Goal: Task Accomplishment & Management: Manage account settings

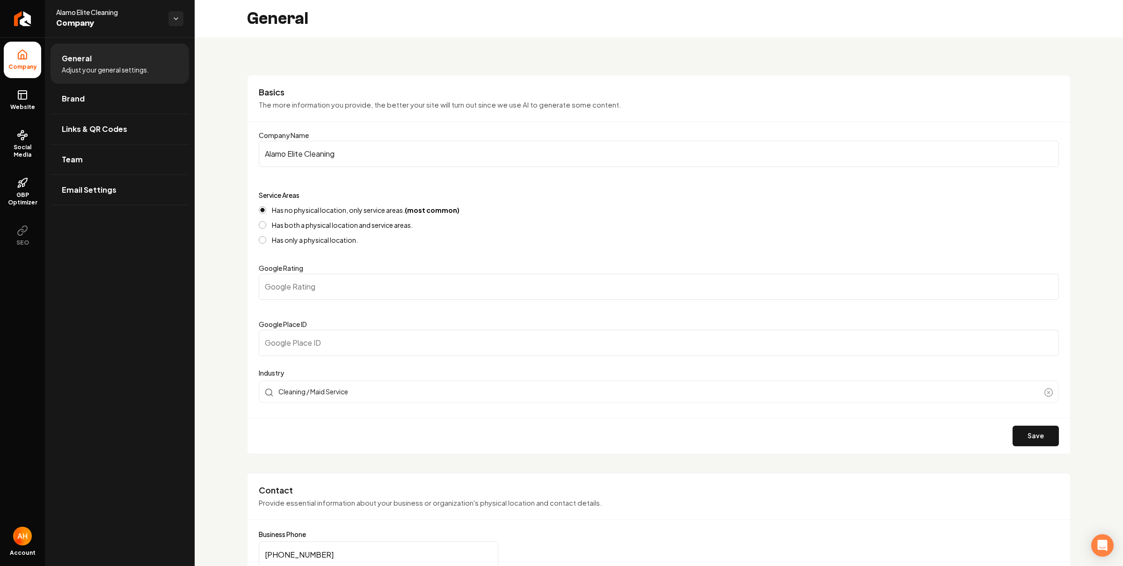
scroll to position [7, 0]
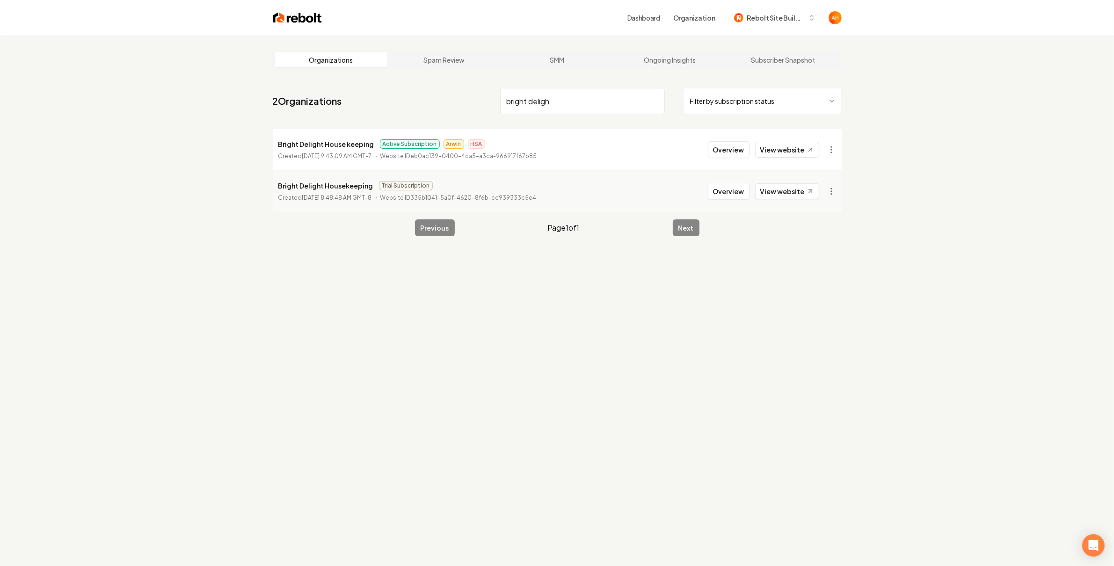
type input "bright deligh"
click at [329, 142] on p "Bright Delight House keeping" at bounding box center [326, 143] width 96 height 11
copy p "Bright Delight House keeping"
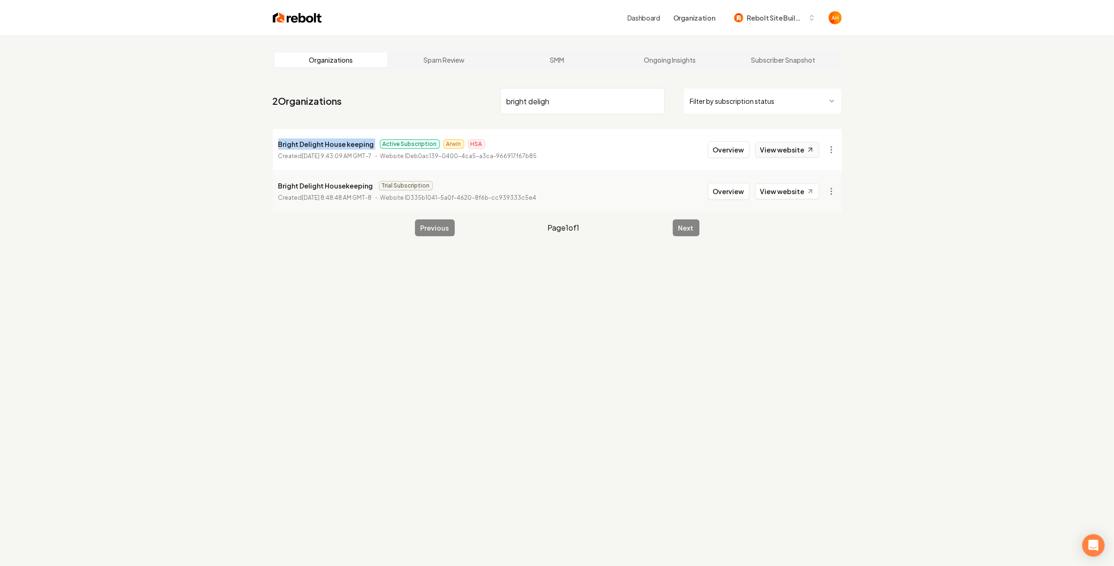
click at [776, 148] on link "View website" at bounding box center [787, 150] width 64 height 16
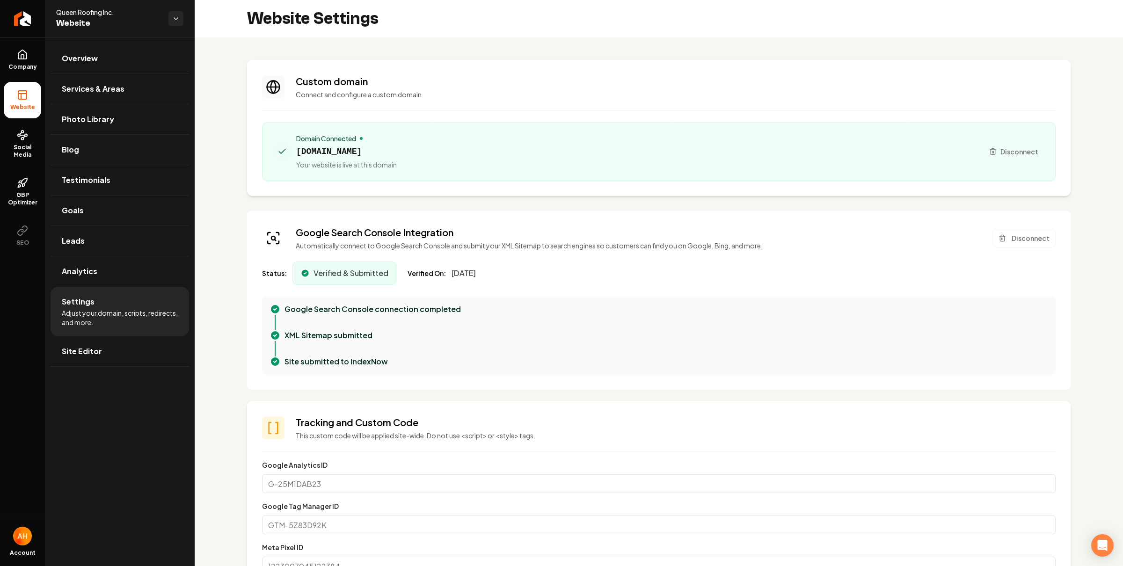
scroll to position [0, 344]
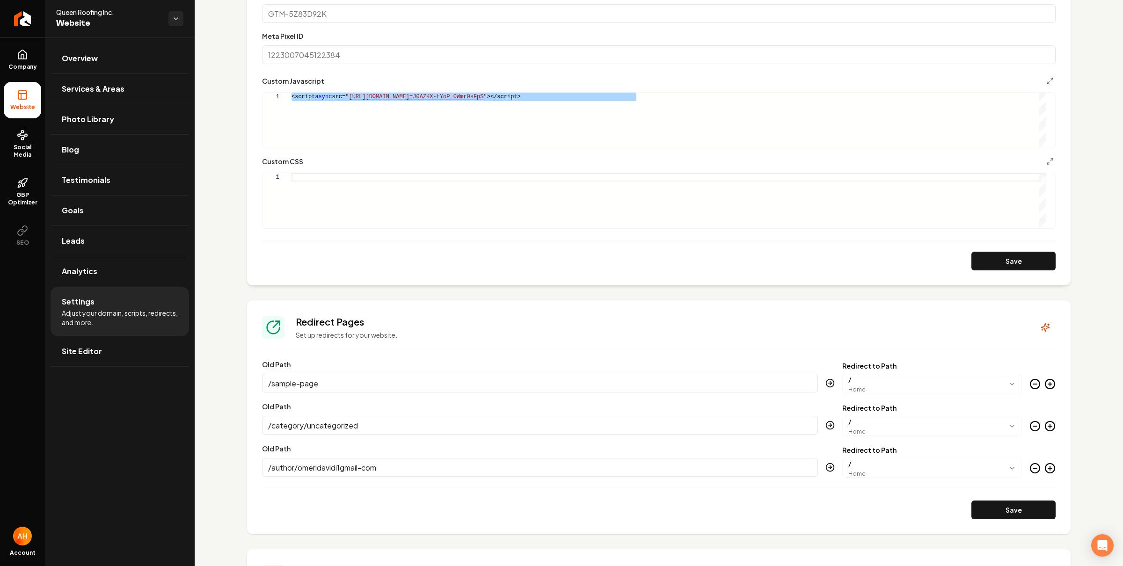
click at [232, 88] on div "**********" at bounding box center [659, 123] width 928 height 1194
click at [450, 129] on div "<script async src= " https://app.roofle.com/roof-quote-pro-widget.js?id =J0AZKX…" at bounding box center [668, 120] width 754 height 55
click at [450, 126] on div "<script async src= " https://app.roofle.com/roof-quote-pro-widget.js?id =J0AZKX…" at bounding box center [668, 120] width 754 height 55
drag, startPoint x: 450, startPoint y: 126, endPoint x: 516, endPoint y: 115, distance: 66.9
click at [450, 126] on div "<script async src= " https://app.roofle.com/roof-quote-pro-widget.js?id =J0AZKX…" at bounding box center [668, 120] width 754 height 55
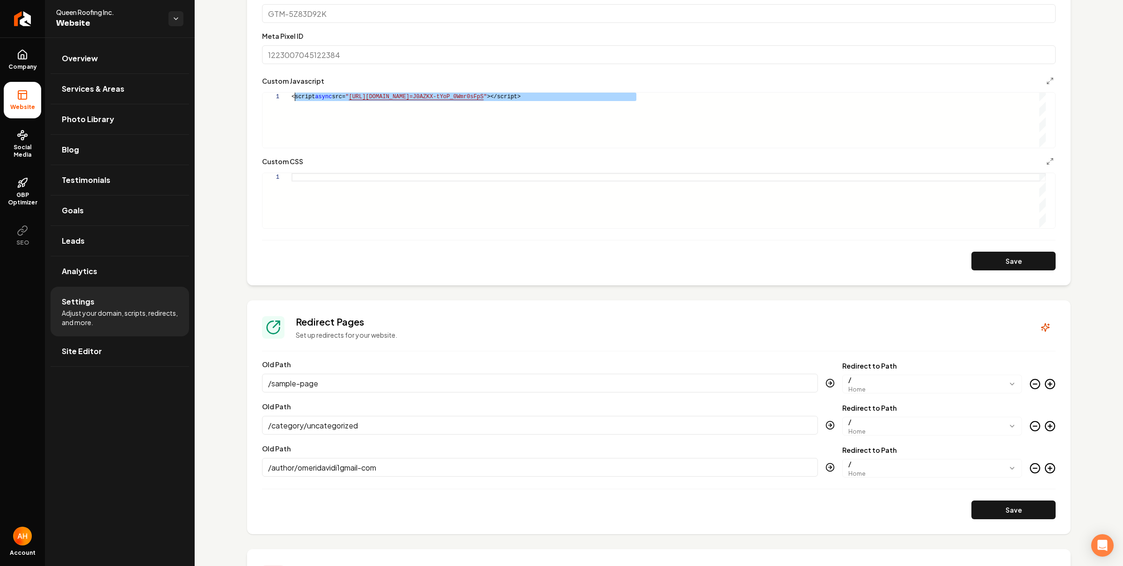
scroll to position [0, 0]
drag, startPoint x: 639, startPoint y: 100, endPoint x: 212, endPoint y: 93, distance: 427.6
click at [291, 93] on div "<script async src= " https://app.roofle.com/roof-quote-pro-widget.js?id =J0AZKX…" at bounding box center [668, 120] width 754 height 55
click at [636, 98] on div "<script async src= " https://app.roofle.com/roof-quote-pro-widget.js?id =J0AZKX…" at bounding box center [668, 120] width 754 height 55
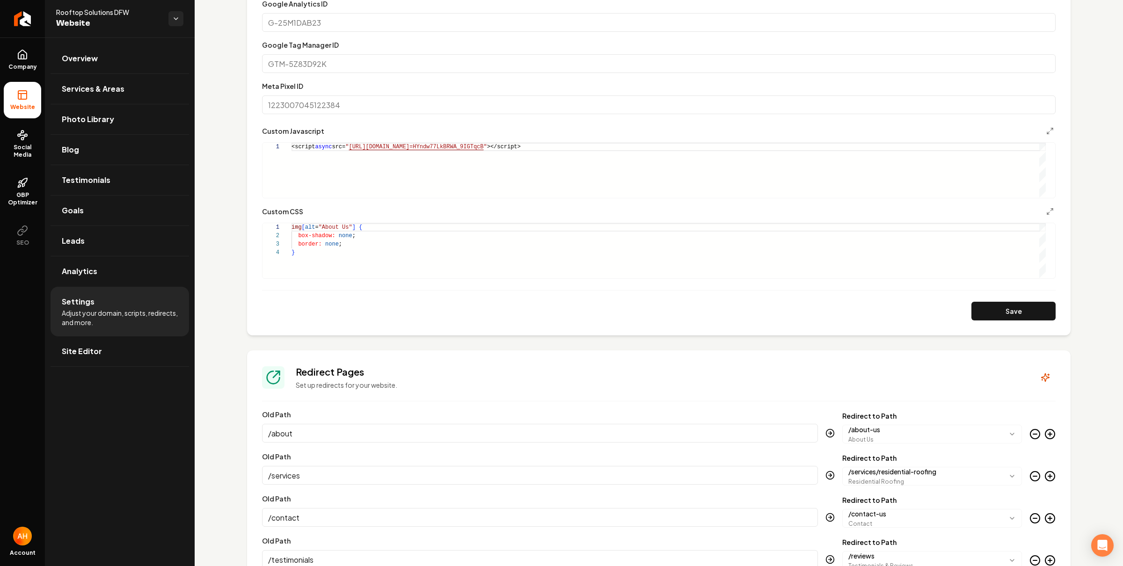
scroll to position [411, 0]
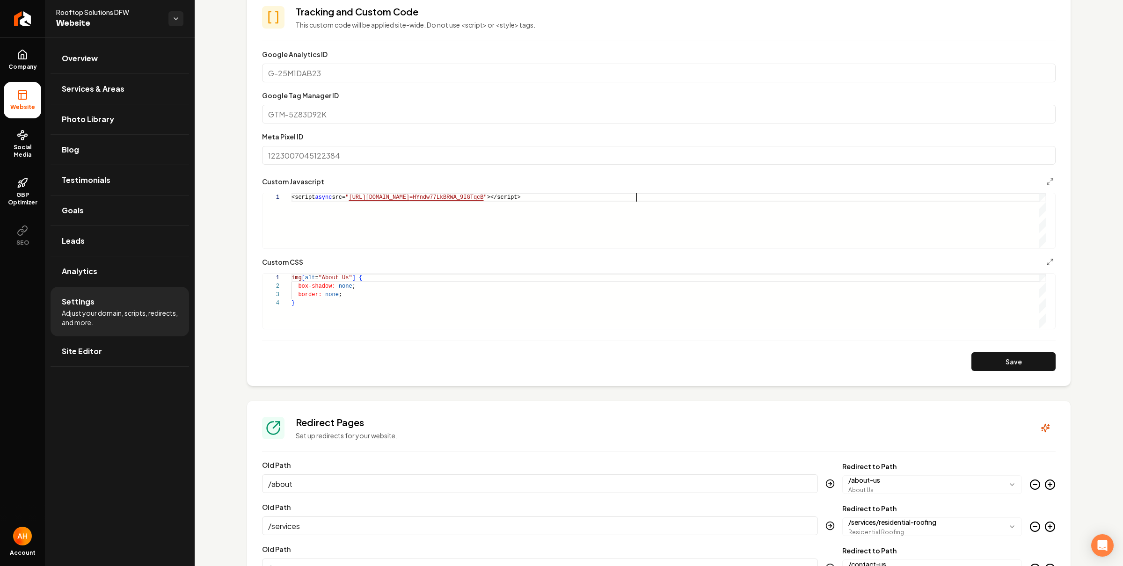
click at [442, 229] on div "<script async src= " https://app.roofle.com/roof-quote-pro-widget.js?id =HYndw7…" at bounding box center [668, 220] width 754 height 55
click at [652, 192] on div "**********" at bounding box center [658, 212] width 793 height 73
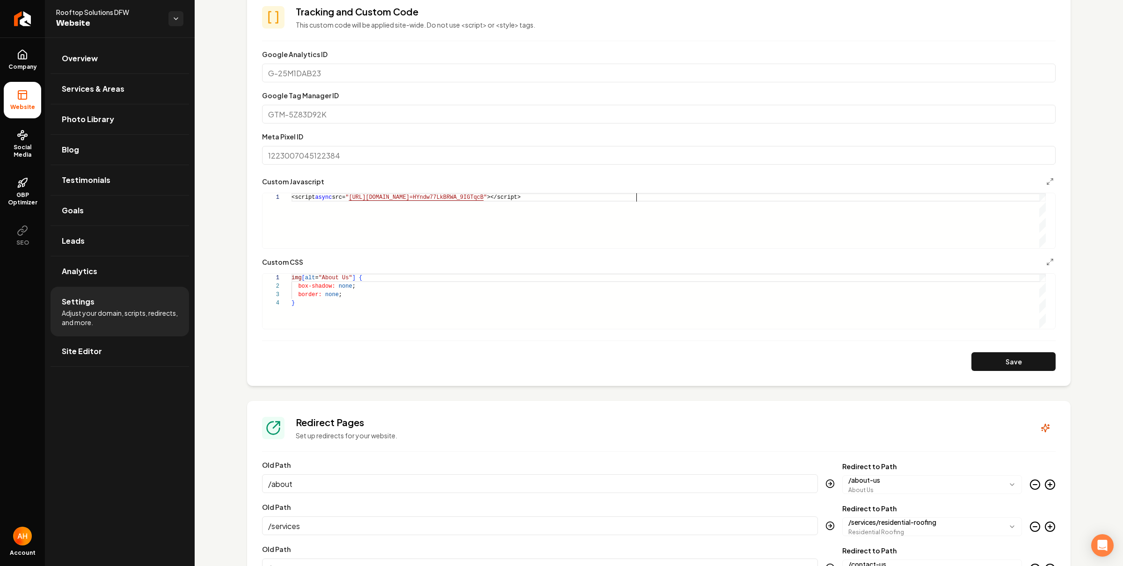
scroll to position [0, 344]
drag, startPoint x: 639, startPoint y: 196, endPoint x: 308, endPoint y: 190, distance: 331.7
click at [308, 193] on div "<script async src= " https://app.roofle.com/roof-quote-pro-widget.js?id =HYndw7…" at bounding box center [668, 220] width 754 height 55
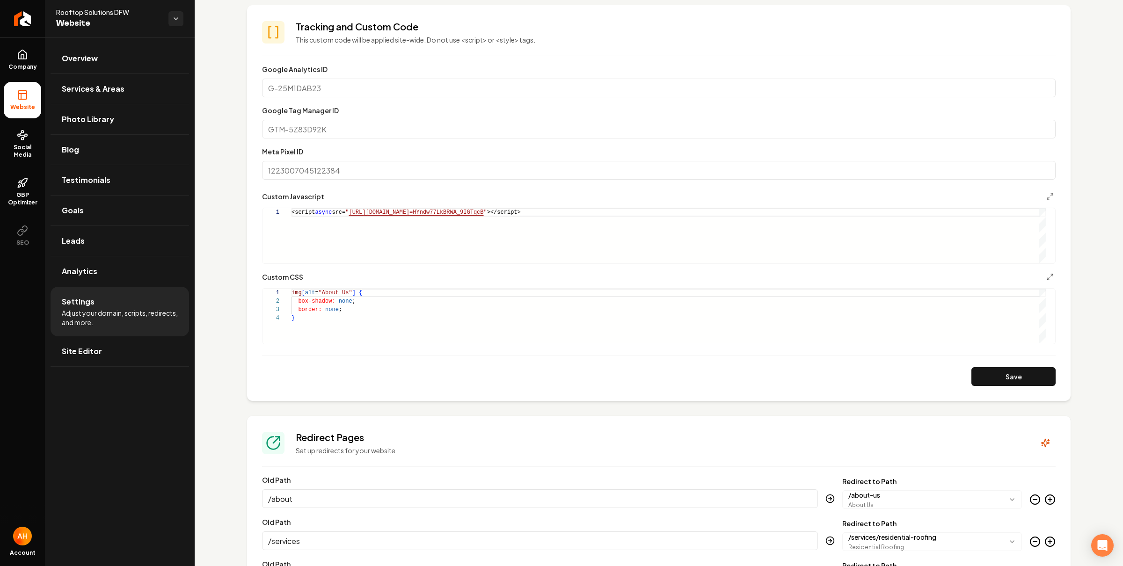
drag, startPoint x: 160, startPoint y: 353, endPoint x: 386, endPoint y: 298, distance: 232.5
click at [160, 353] on link "Site Editor" at bounding box center [120, 351] width 138 height 30
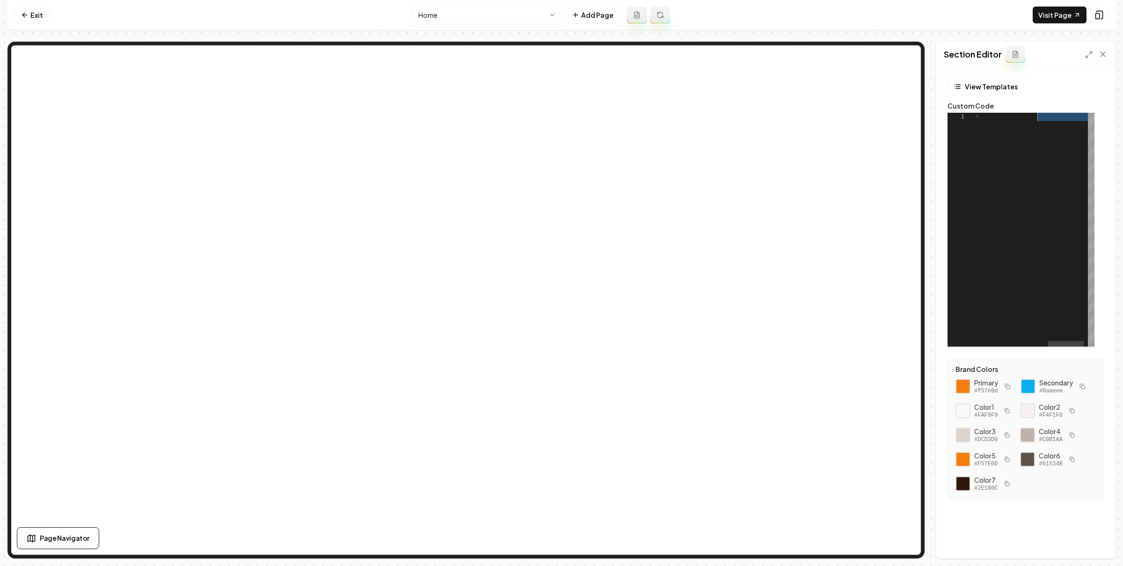
scroll to position [0, 300]
drag, startPoint x: 984, startPoint y: 123, endPoint x: 1044, endPoint y: 120, distance: 60.4
click at [1044, 120] on div "< script async src = " https://app.roofle.com/roof-quote-pro-widget.js?id =HYnd…" at bounding box center [925, 230] width 364 height 234
click at [515, 22] on html "**********" at bounding box center [561, 283] width 1123 height 566
drag, startPoint x: 1002, startPoint y: 125, endPoint x: 965, endPoint y: 102, distance: 43.5
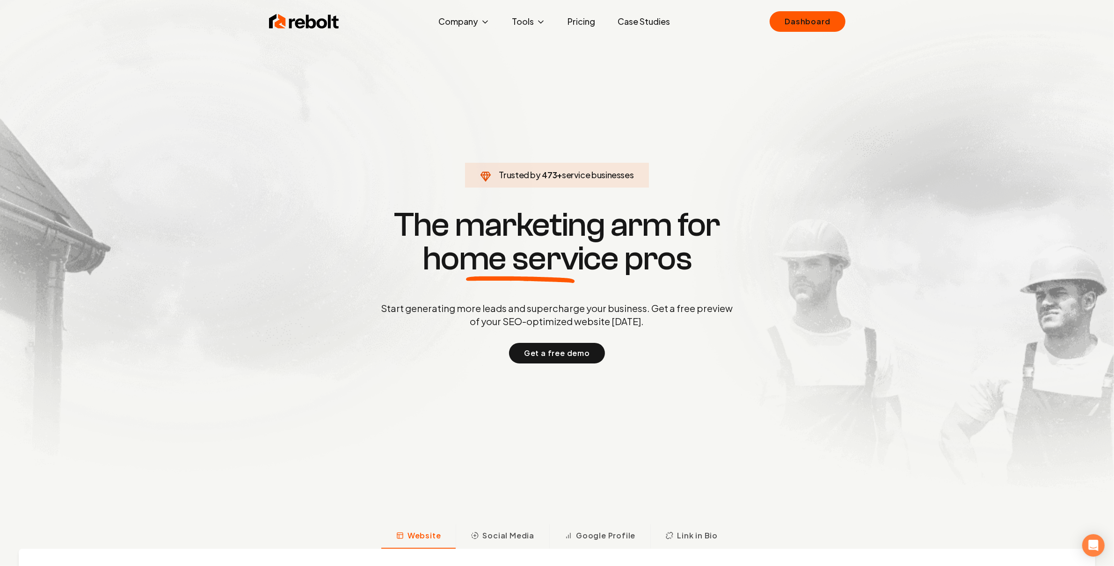
click link "Dashboard" at bounding box center [806, 21] width 75 height 21
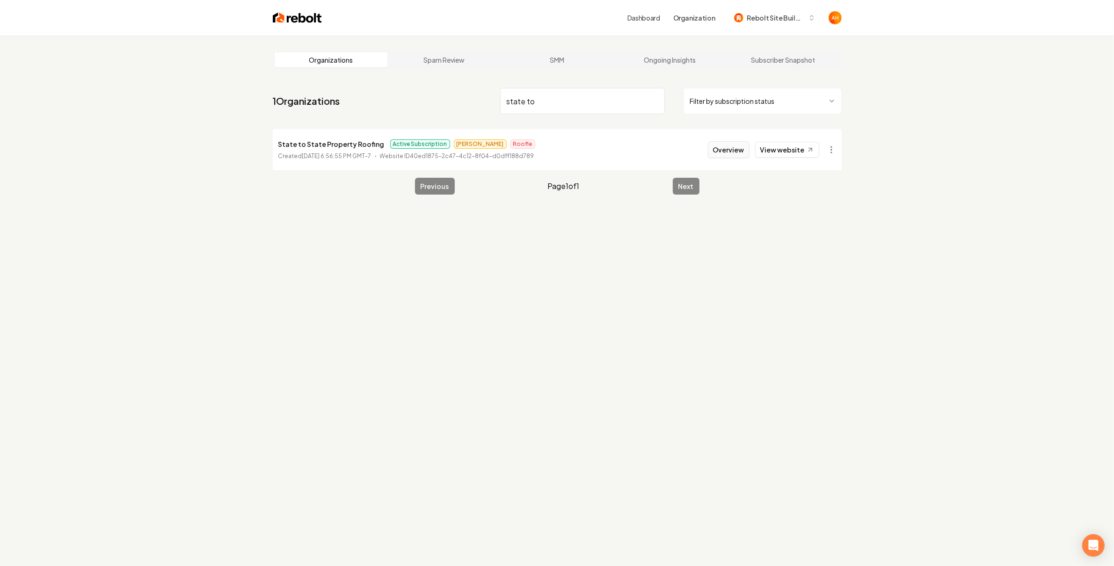
type input "state to"
drag, startPoint x: 736, startPoint y: 158, endPoint x: 547, endPoint y: 135, distance: 189.8
click at [736, 158] on div "Overview View website" at bounding box center [763, 149] width 111 height 17
click at [718, 156] on button "Overview" at bounding box center [729, 149] width 42 height 17
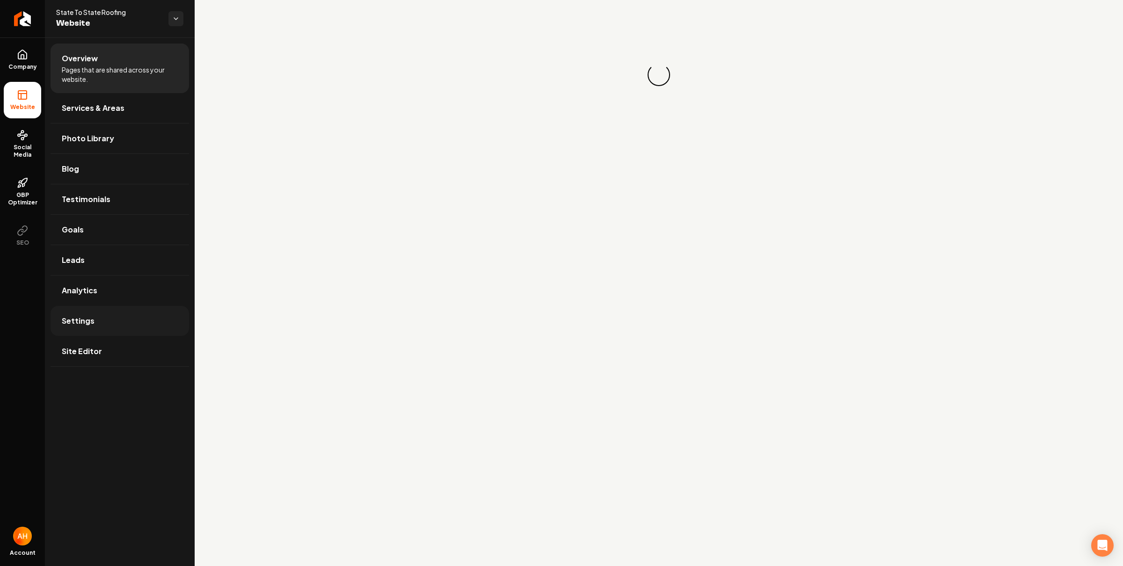
drag, startPoint x: 113, startPoint y: 323, endPoint x: 293, endPoint y: 210, distance: 212.7
click at [113, 323] on link "Settings" at bounding box center [120, 321] width 138 height 30
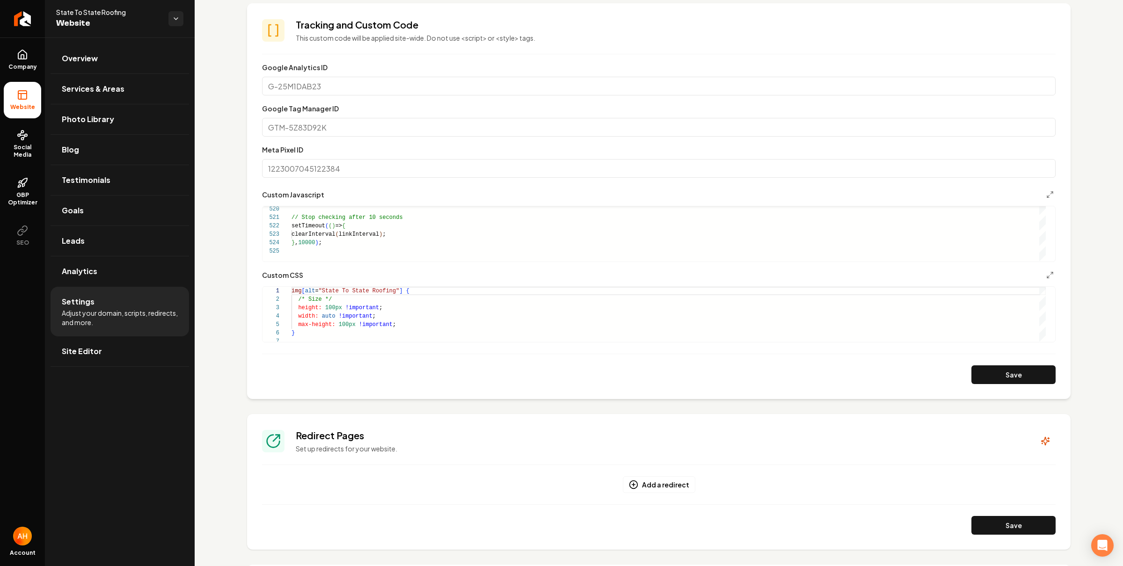
scroll to position [337, 0]
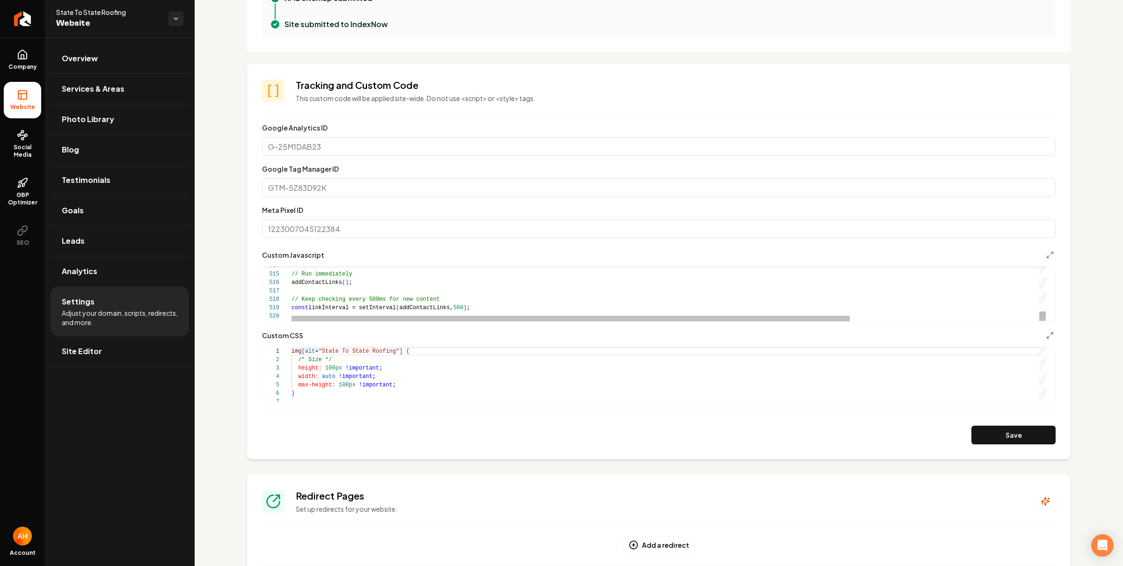
type textarea "**********"
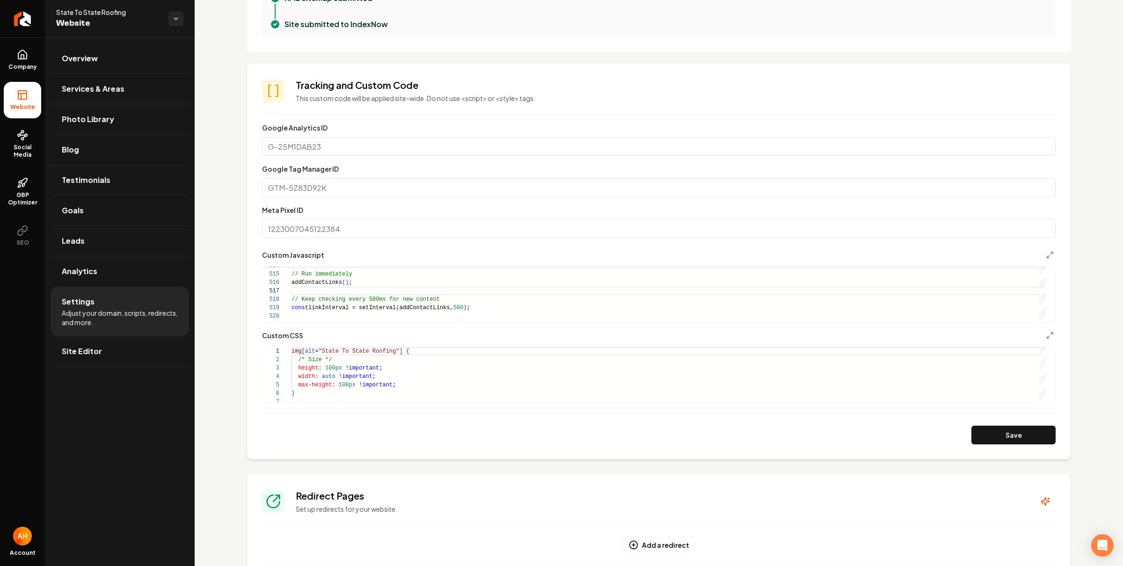
scroll to position [0, 0]
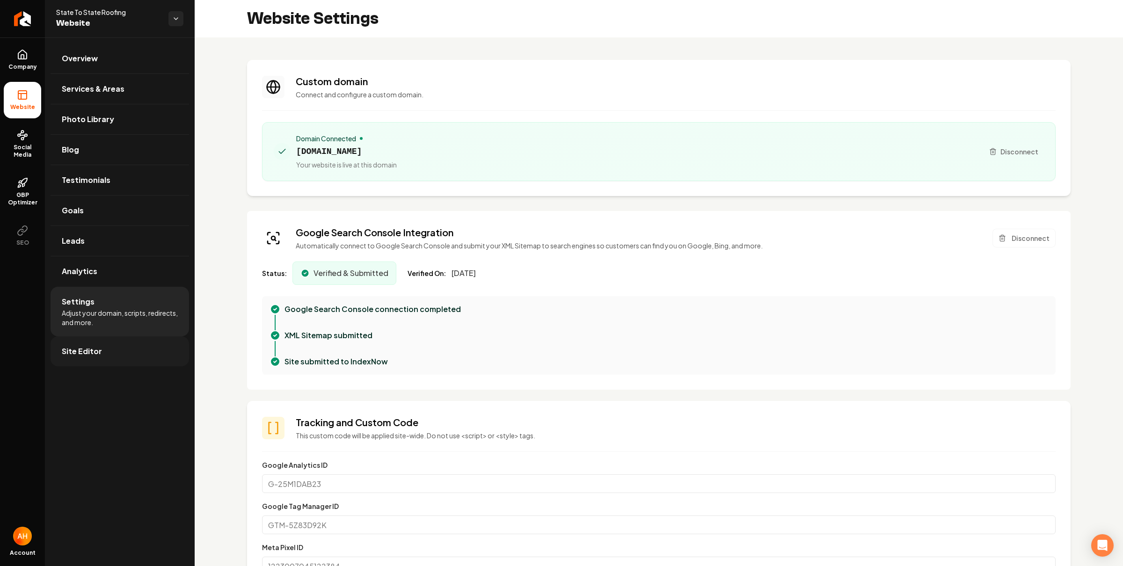
click at [150, 349] on link "Site Editor" at bounding box center [120, 351] width 138 height 30
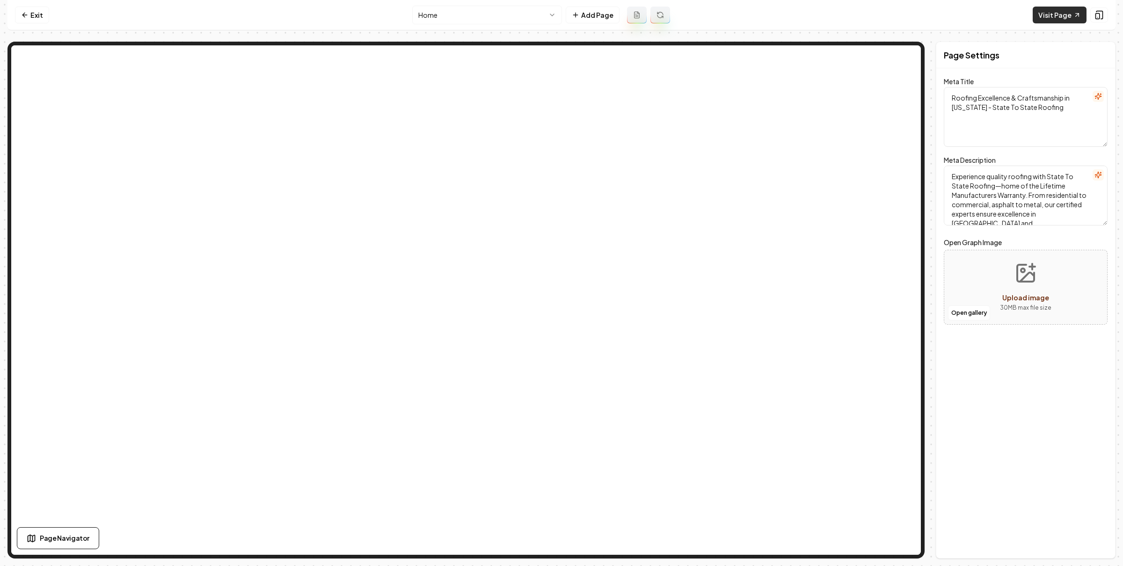
click at [1048, 9] on link "Visit Page" at bounding box center [1059, 15] width 54 height 17
click at [36, 14] on link "Exit" at bounding box center [32, 15] width 34 height 17
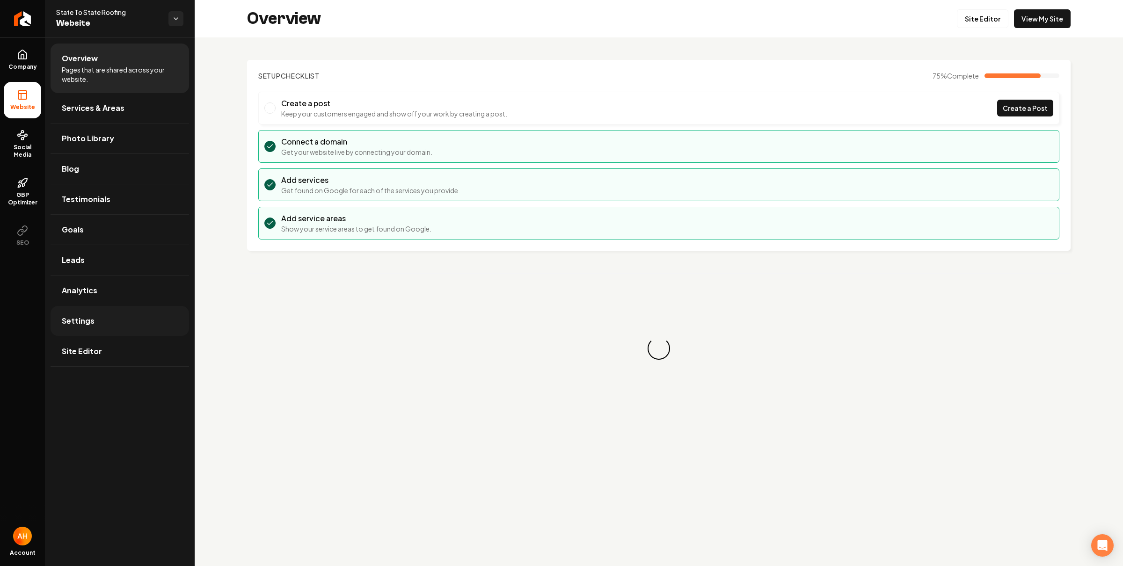
click at [111, 325] on link "Settings" at bounding box center [120, 321] width 138 height 30
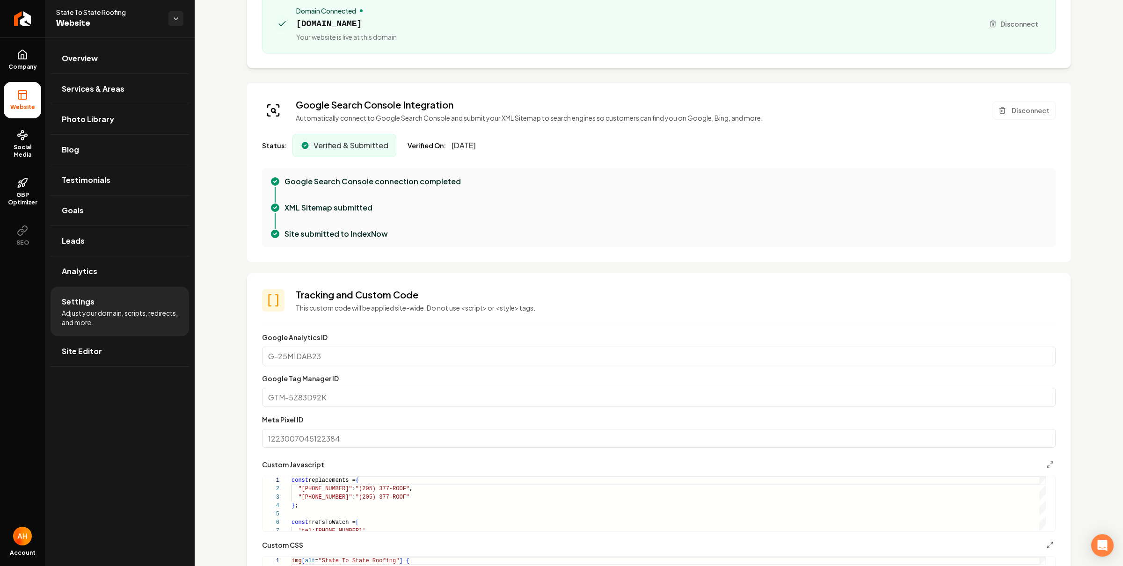
scroll to position [297, 0]
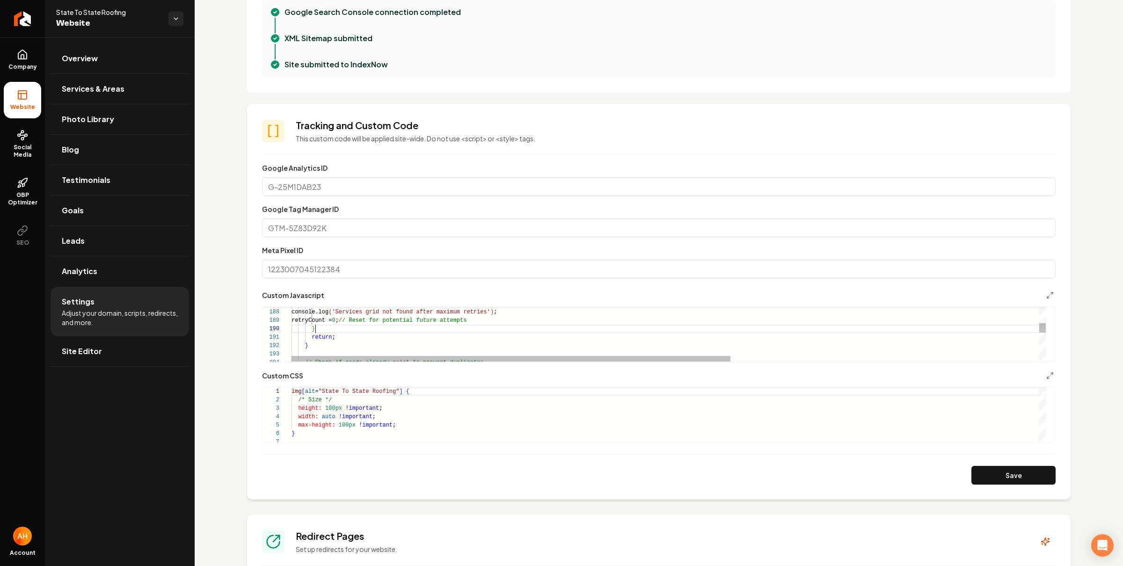
type textarea "**********"
type textarea "*"
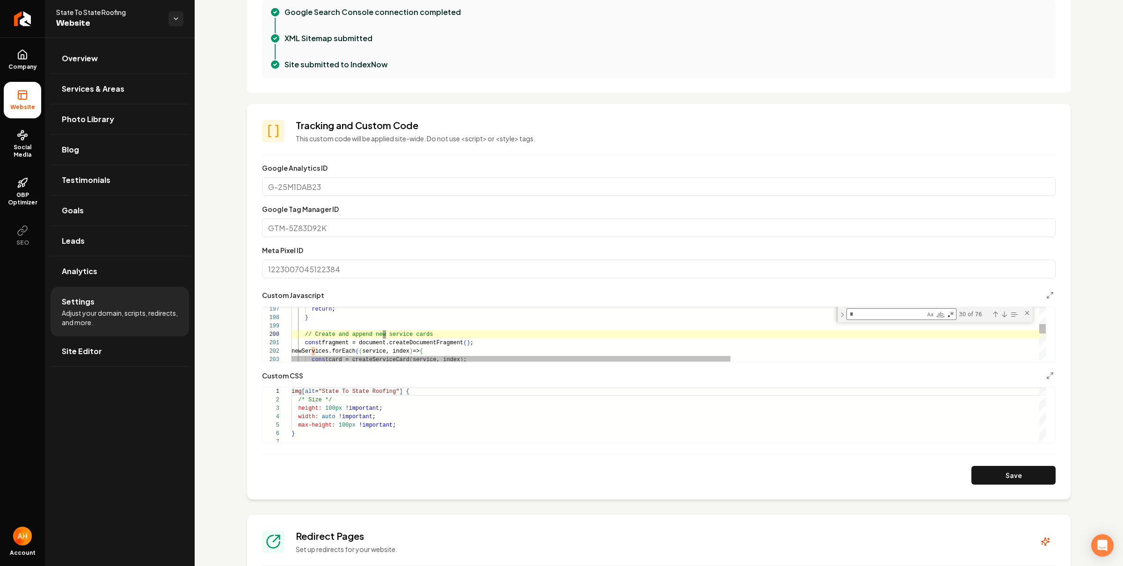
type textarea "**********"
type textarea "**"
click at [1046, 293] on icon "Main content area" at bounding box center [1049, 294] width 7 height 7
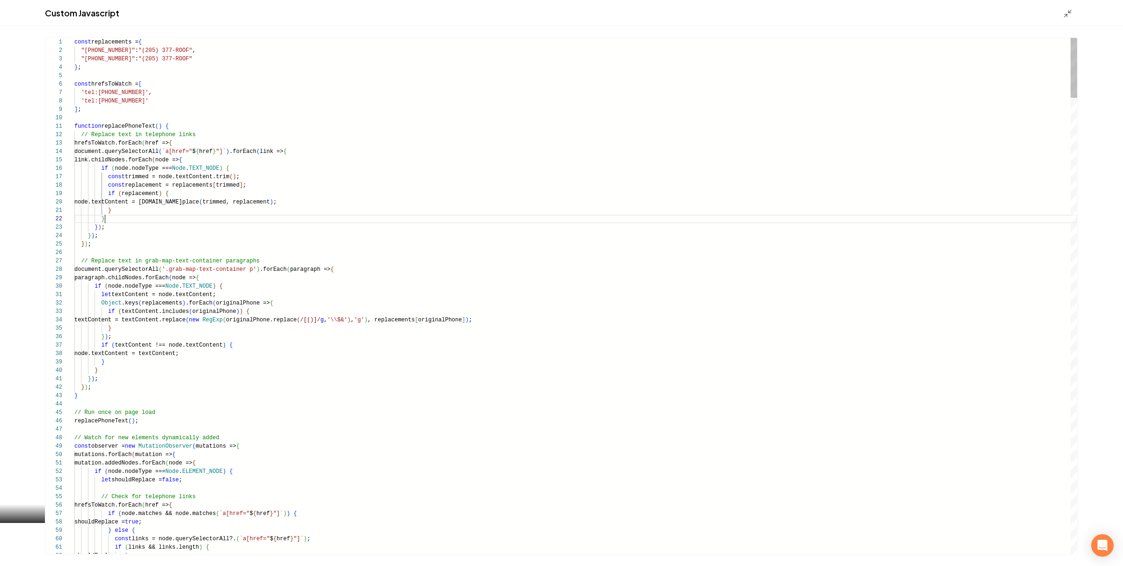
scroll to position [8, 30]
type textarea "**********"
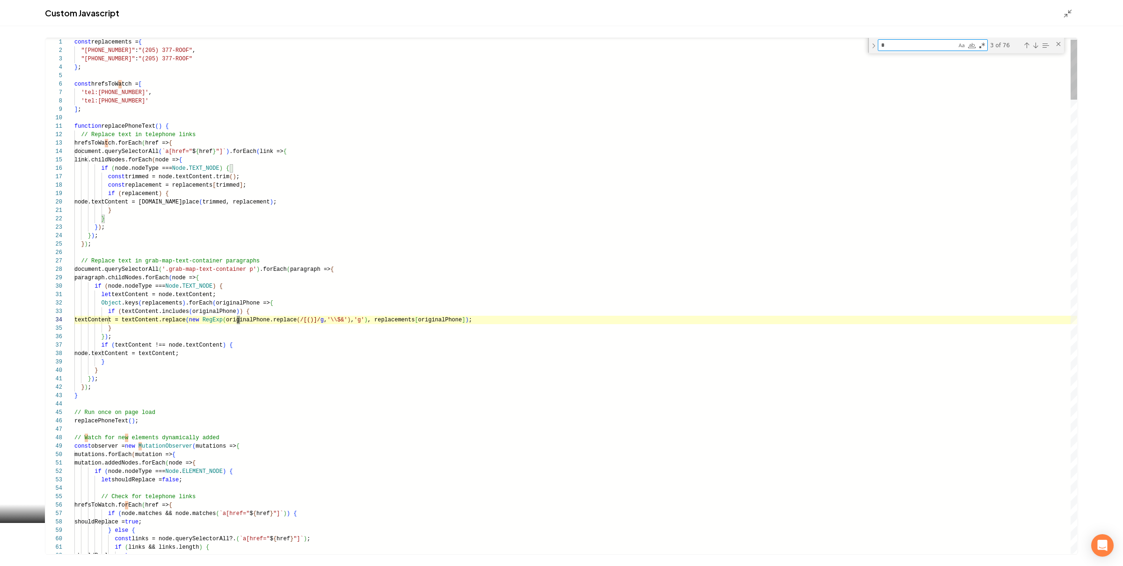
type textarea "**"
type textarea "**********"
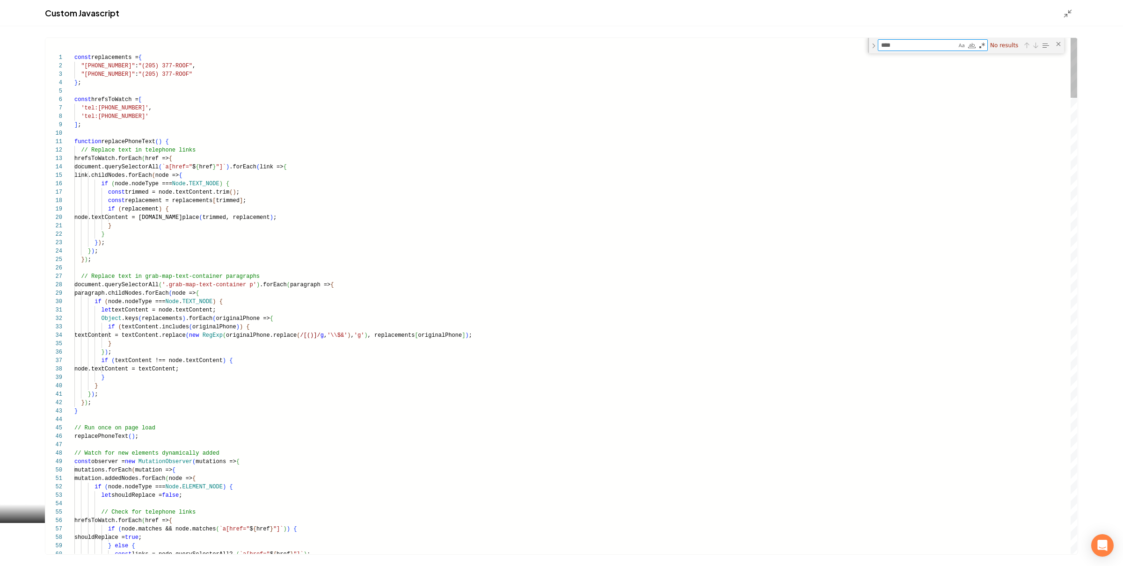
type textarea "****"
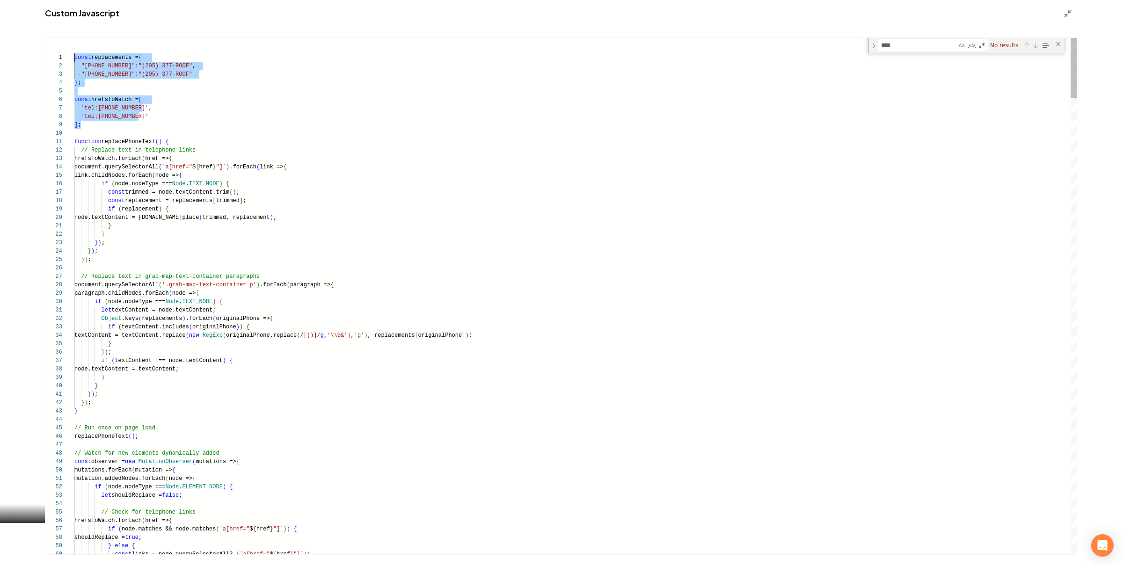
drag, startPoint x: 117, startPoint y: 124, endPoint x: 58, endPoint y: 51, distance: 95.1
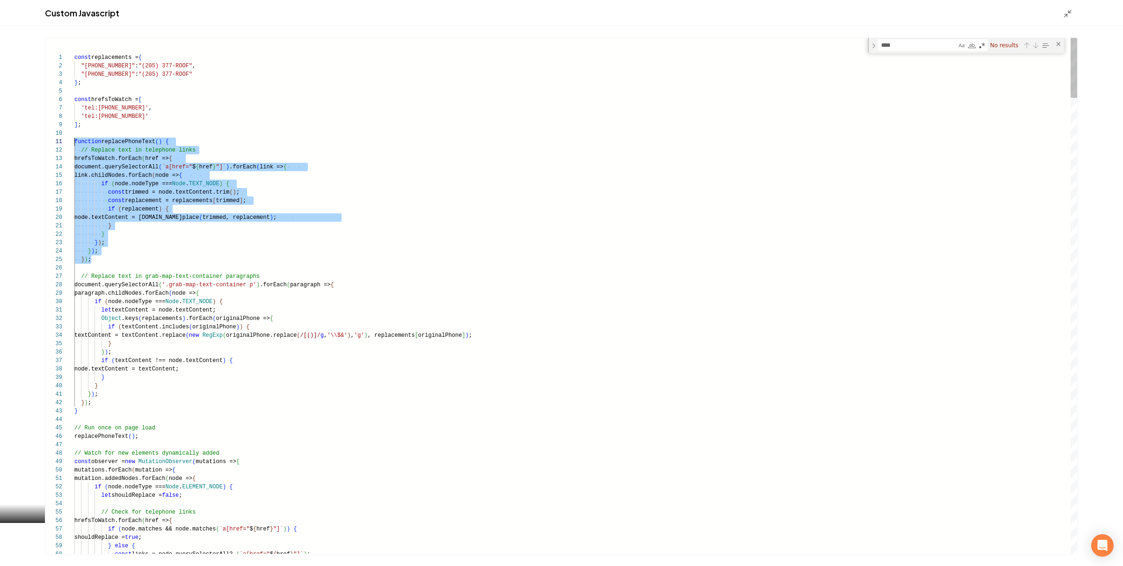
drag, startPoint x: 120, startPoint y: 261, endPoint x: 72, endPoint y: 143, distance: 127.6
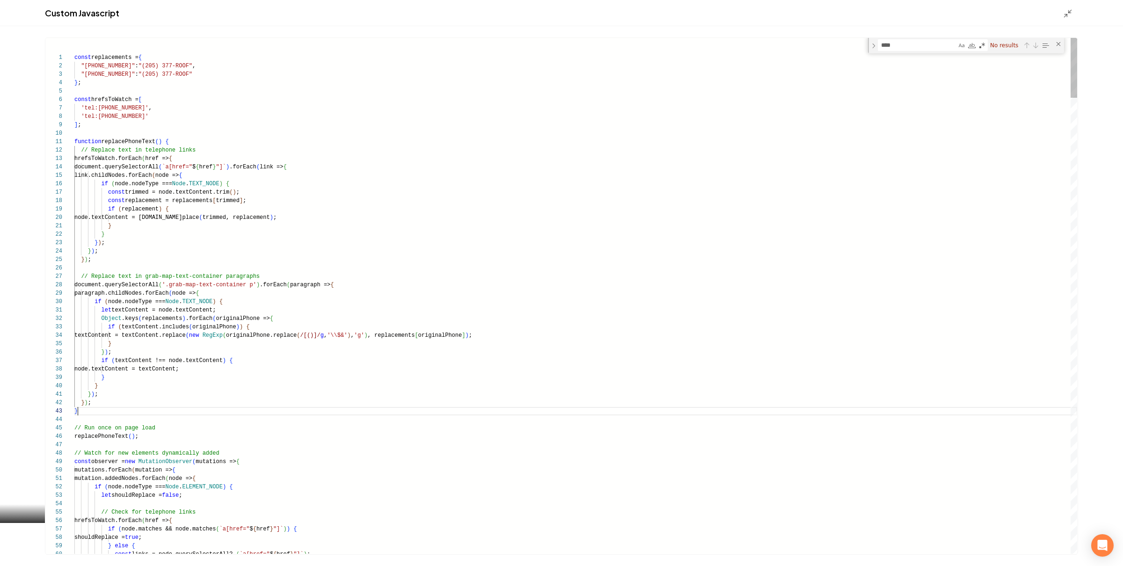
scroll to position [0, 3]
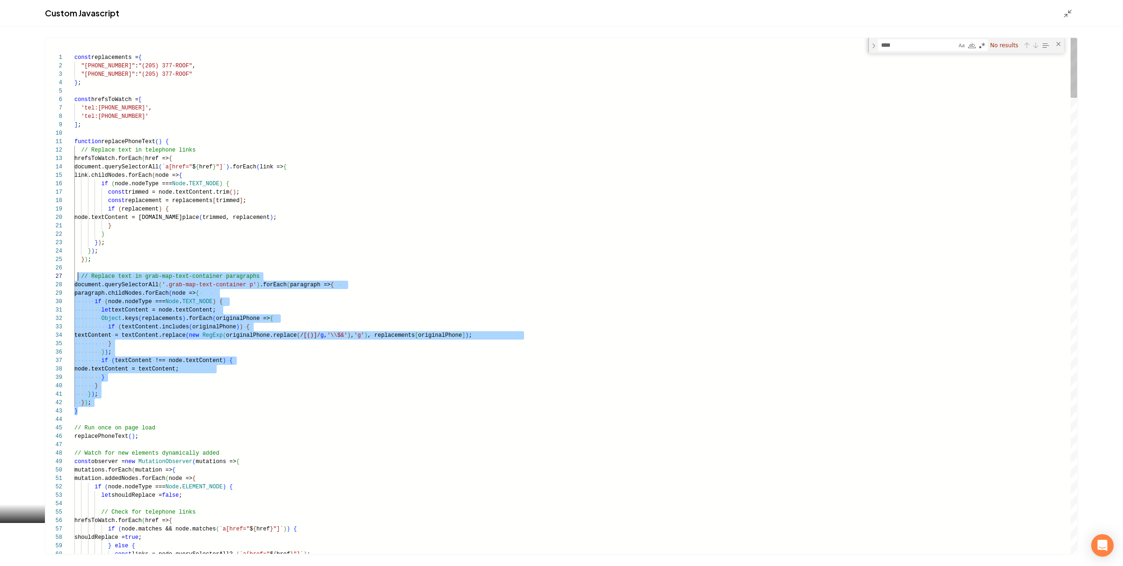
drag, startPoint x: 84, startPoint y: 411, endPoint x: 78, endPoint y: 275, distance: 135.8
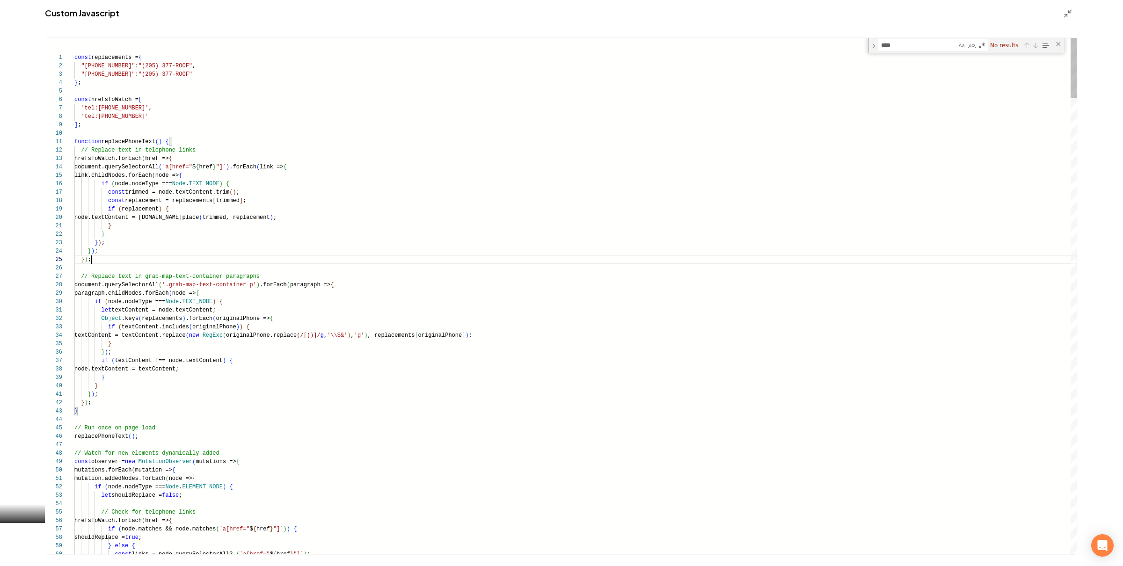
scroll to position [0, 0]
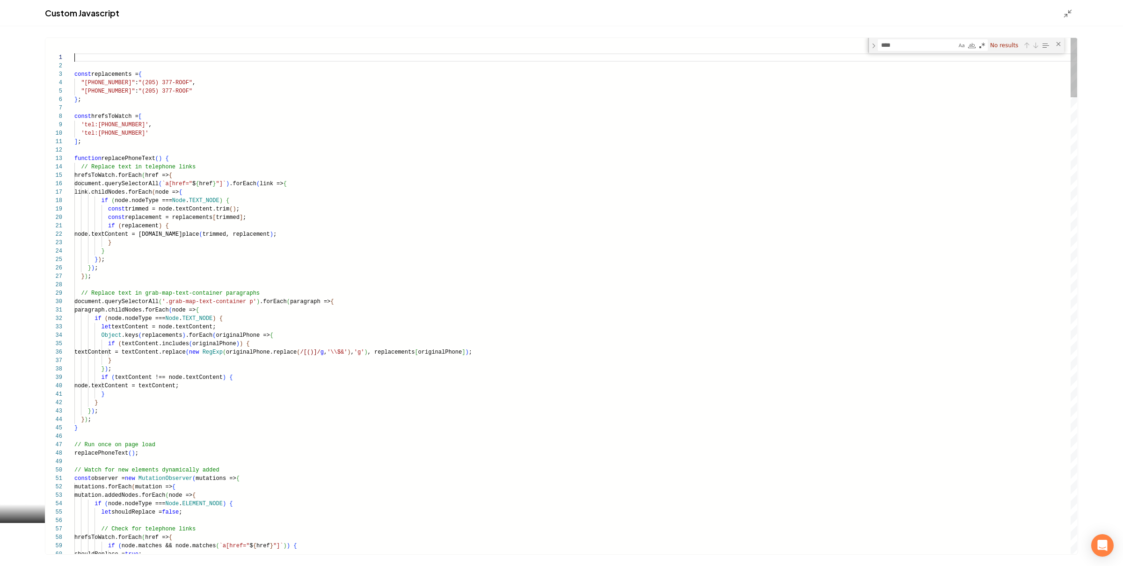
type textarea "**********"
click at [1059, 13] on div "Custom Javascript" at bounding box center [561, 13] width 1123 height 26
drag, startPoint x: 1064, startPoint y: 12, endPoint x: 1015, endPoint y: 22, distance: 49.4
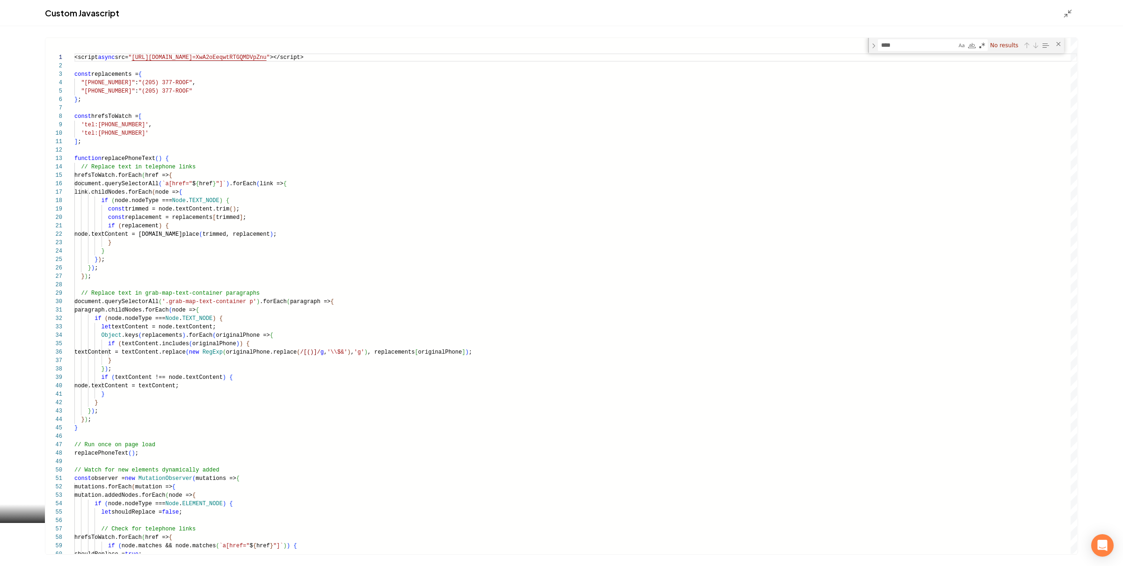
click at [1064, 12] on icon "Main content area" at bounding box center [1067, 13] width 9 height 9
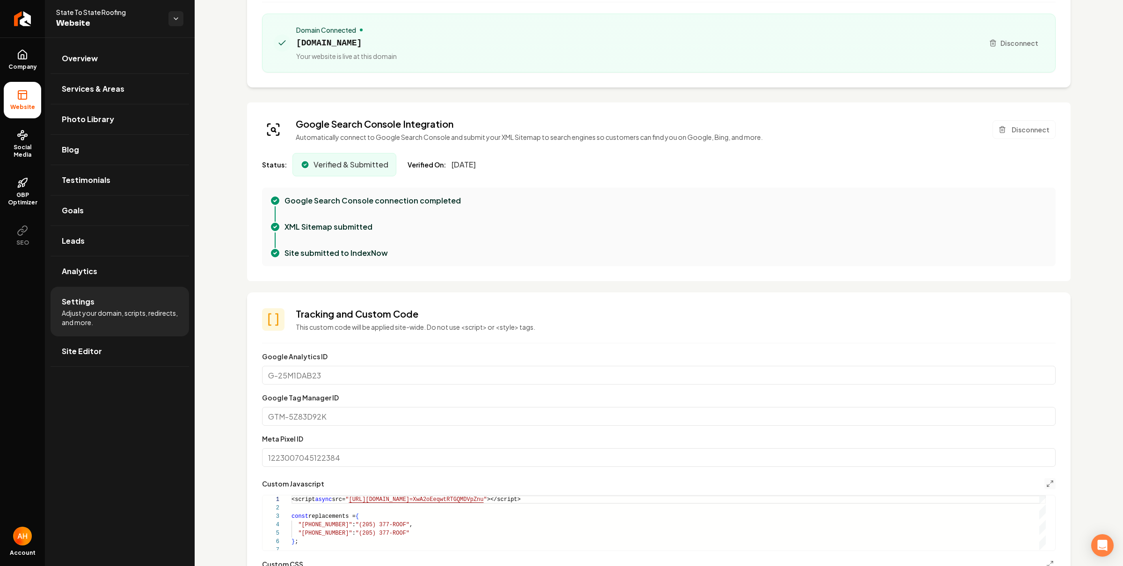
scroll to position [314, 0]
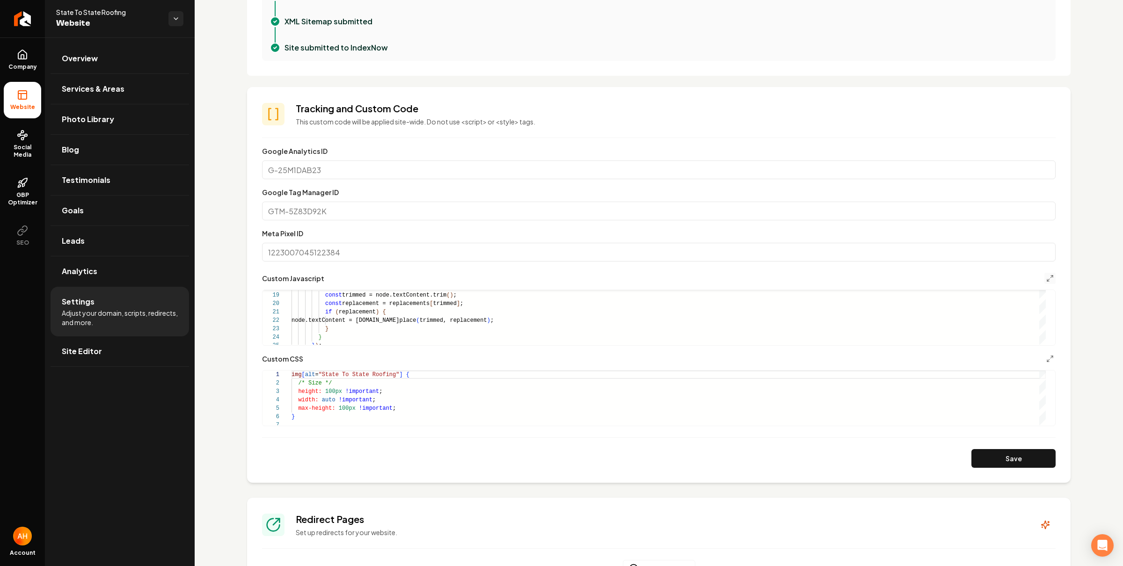
click at [1015, 453] on button "Save" at bounding box center [1013, 458] width 84 height 19
click at [91, 341] on link "Site Editor" at bounding box center [120, 351] width 138 height 30
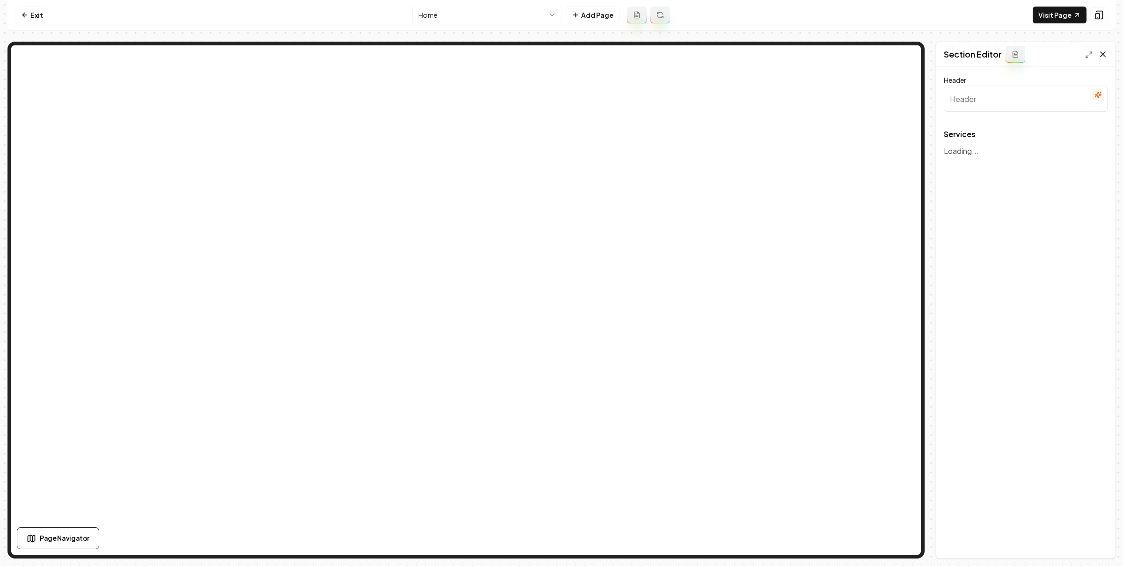
click at [1102, 54] on icon at bounding box center [1102, 54] width 5 height 5
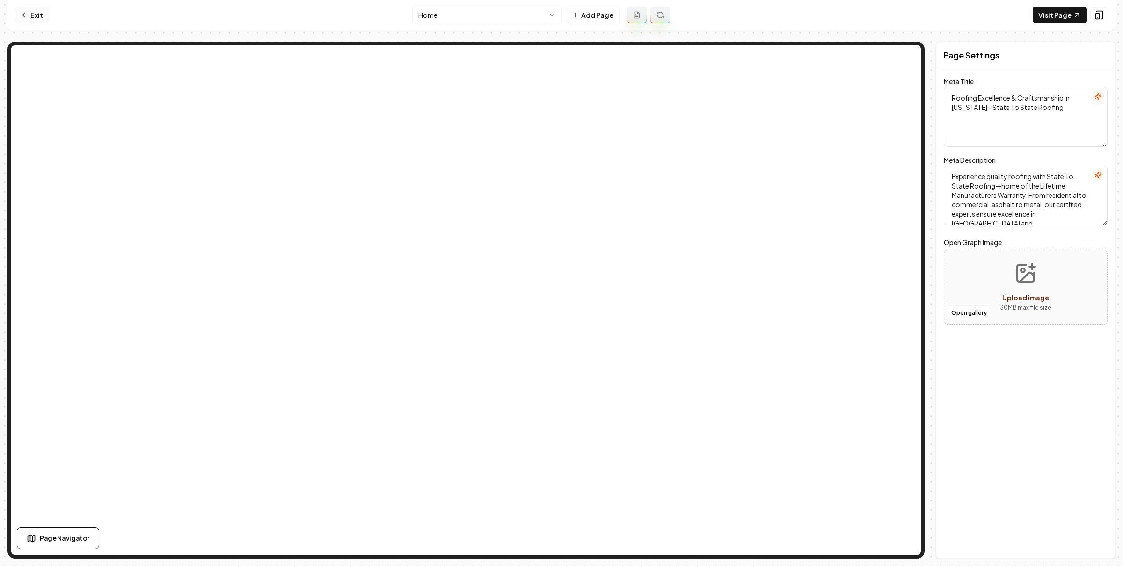
click at [37, 16] on link "Exit" at bounding box center [32, 15] width 34 height 17
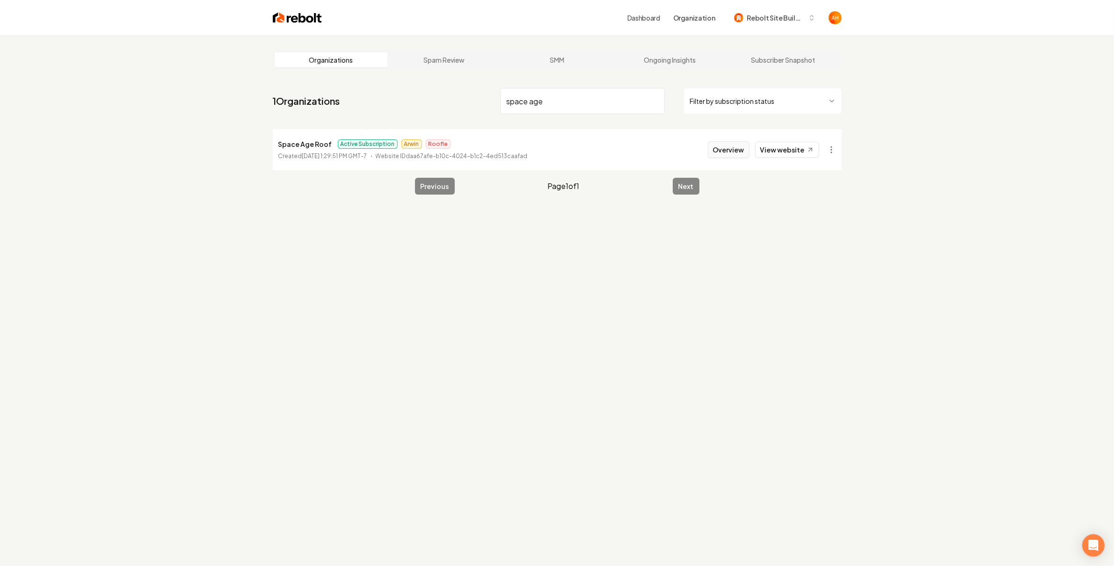
type input "space age"
click at [730, 155] on button "Overview" at bounding box center [729, 149] width 42 height 17
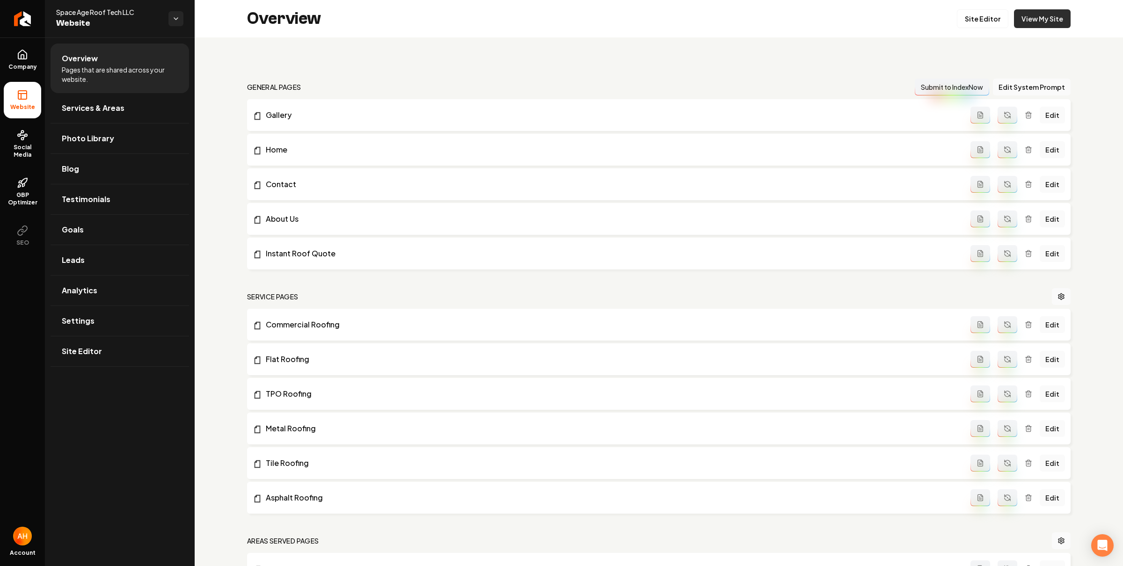
click at [1033, 21] on link "View My Site" at bounding box center [1042, 18] width 57 height 19
click at [156, 331] on link "Settings" at bounding box center [120, 321] width 138 height 30
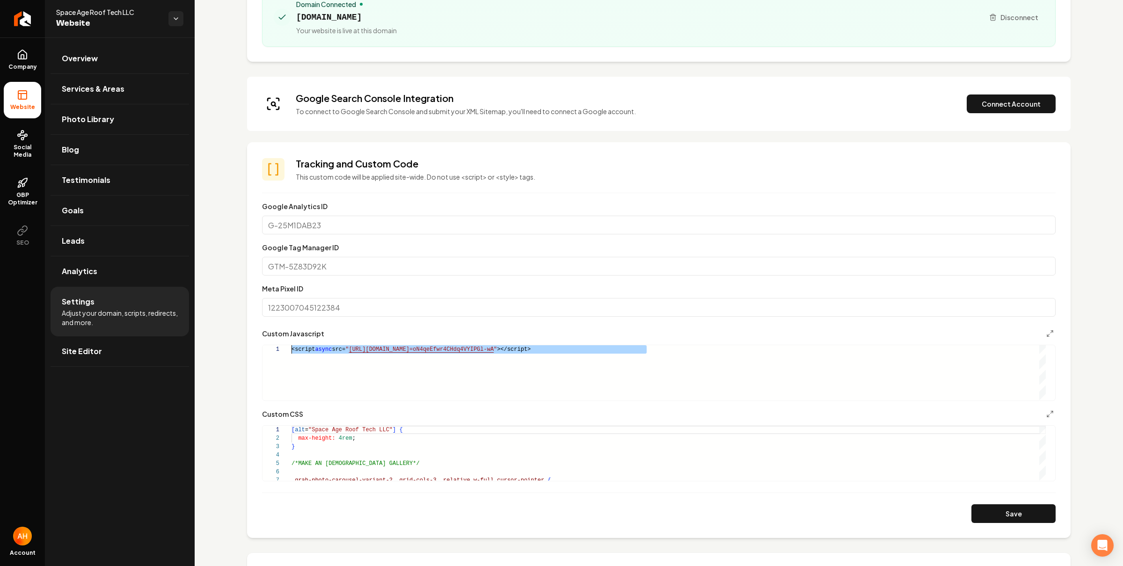
drag, startPoint x: 667, startPoint y: 360, endPoint x: 260, endPoint y: 345, distance: 407.2
click at [291, 345] on div "<script async src= " https://app.roofle.com/roof-quote-pro-widget.js?id =oN4qeE…" at bounding box center [668, 372] width 754 height 55
click at [434, 361] on div "<script async src= " https://app.roofle.com/roof-quote-pro-widget.js?id =oN4qeE…" at bounding box center [668, 372] width 754 height 55
click at [98, 353] on span "Site Editor" at bounding box center [82, 351] width 40 height 11
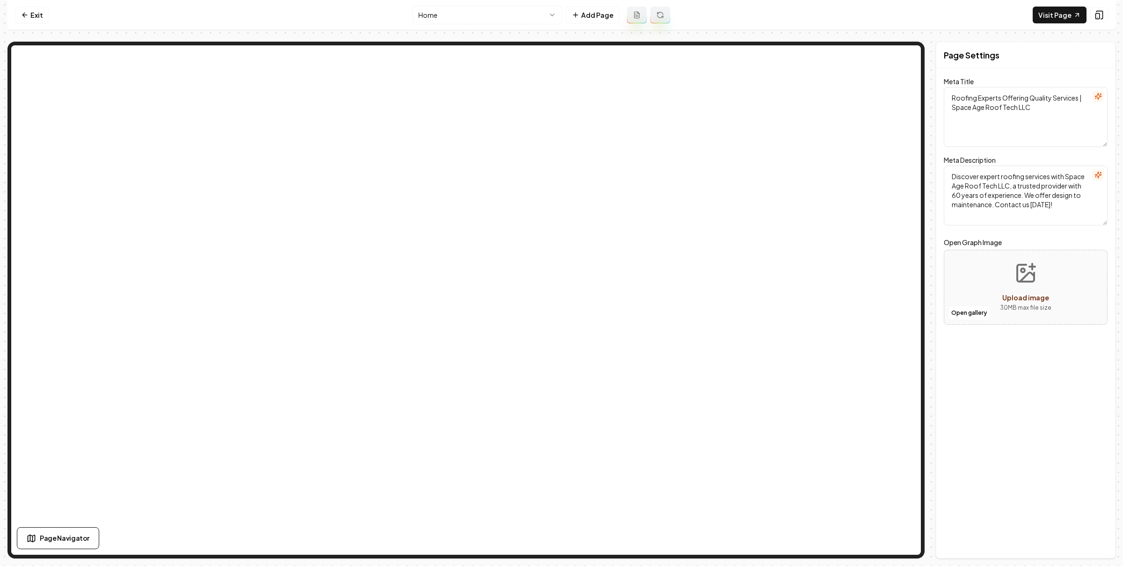
click at [541, 17] on html "Computer Required This feature is only available on a computer. Please switch t…" at bounding box center [561, 283] width 1123 height 566
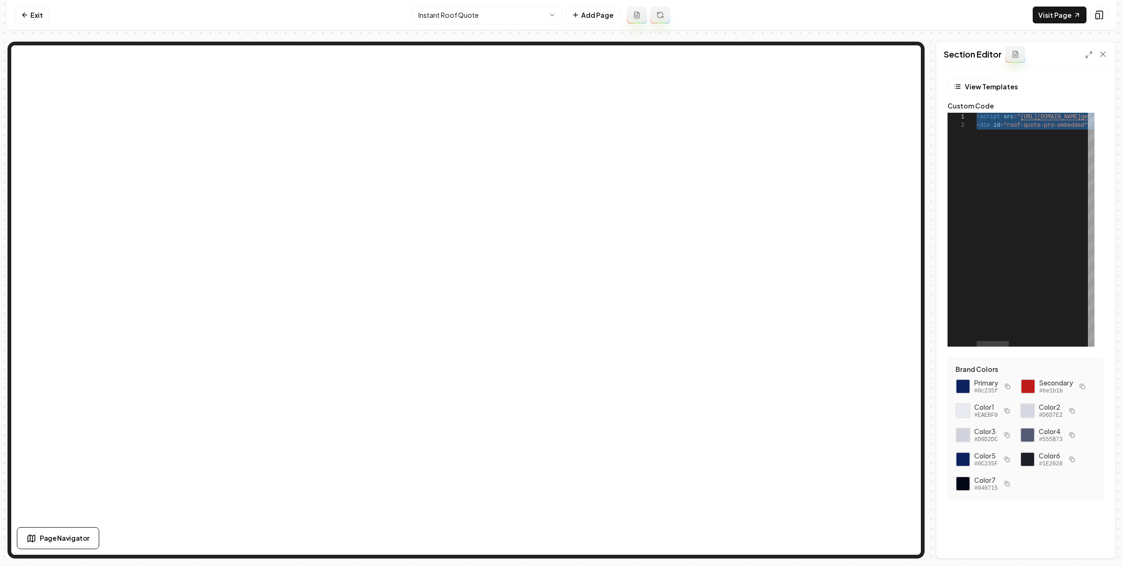
drag, startPoint x: 990, startPoint y: 123, endPoint x: 968, endPoint y: 112, distance: 24.7
type textarea "**********"
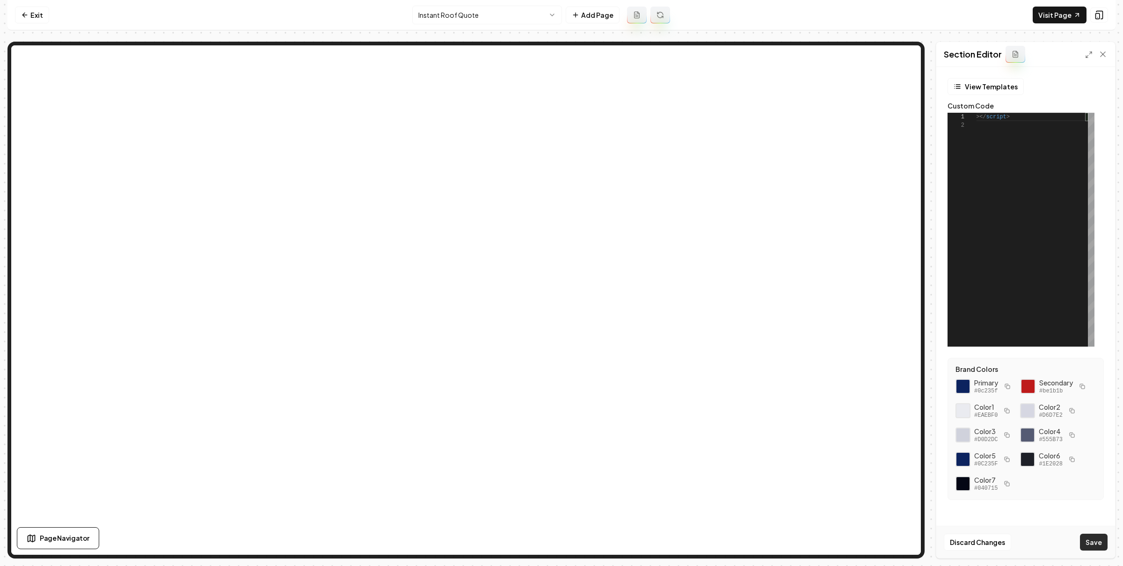
click at [1087, 542] on button "Save" at bounding box center [1094, 542] width 28 height 17
click at [27, 20] on link "Exit" at bounding box center [32, 15] width 34 height 17
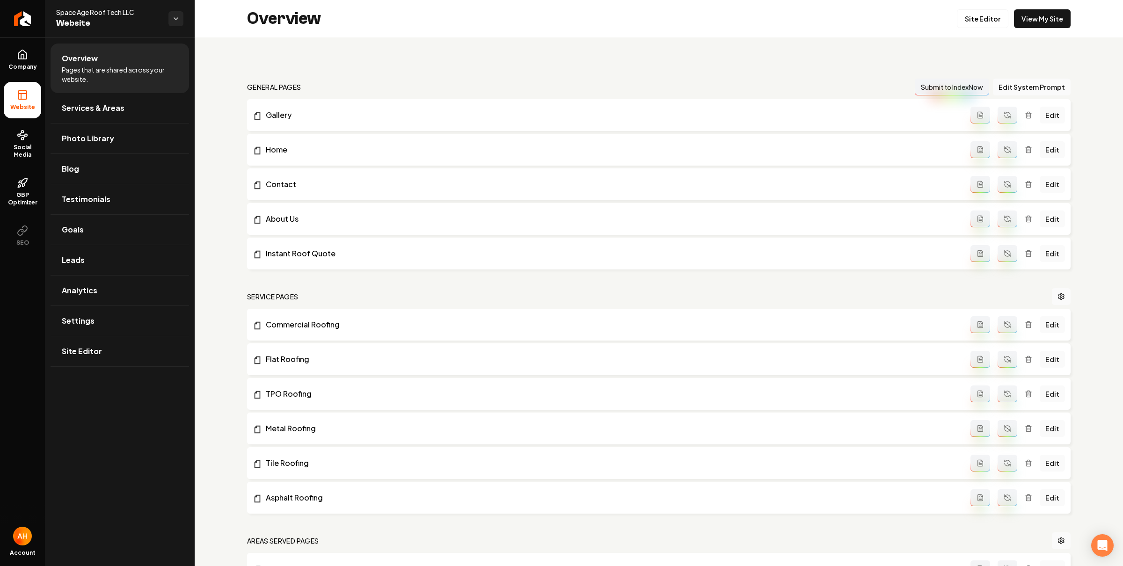
click at [361, 58] on div "general pages Submit to IndexNow Edit System Prompt Gallery Edit Home Edit Cont…" at bounding box center [659, 441] width 928 height 809
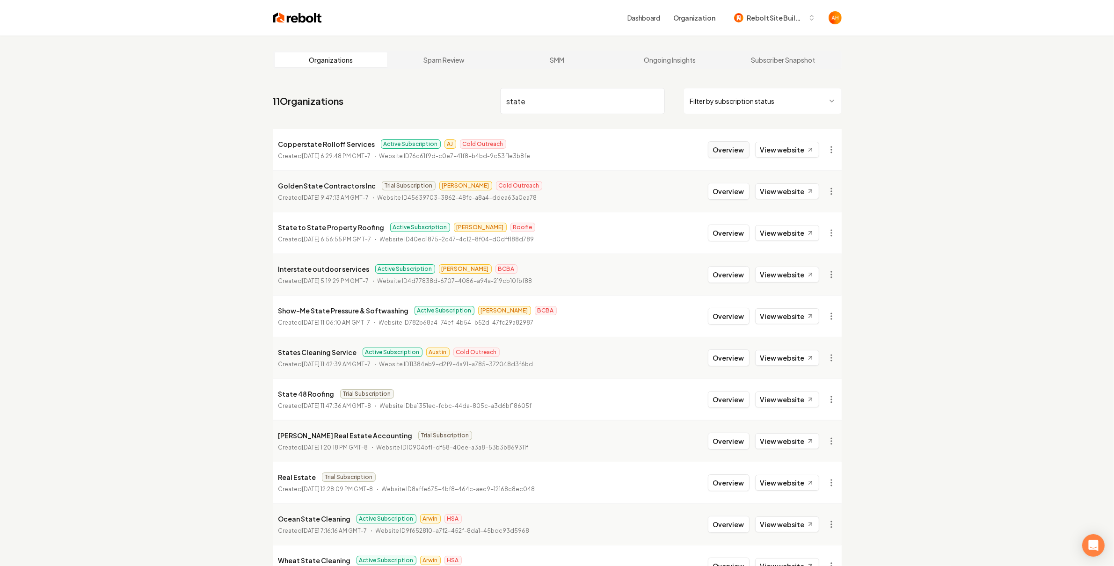
type input "state"
click at [718, 149] on button "Overview" at bounding box center [729, 149] width 42 height 17
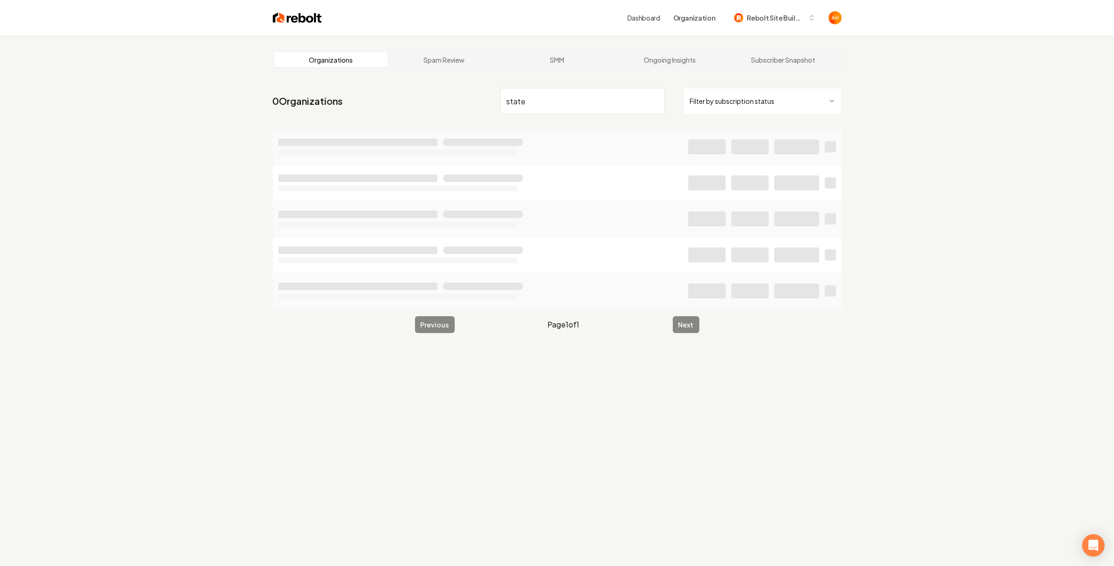
click at [551, 105] on input "state" at bounding box center [582, 101] width 165 height 26
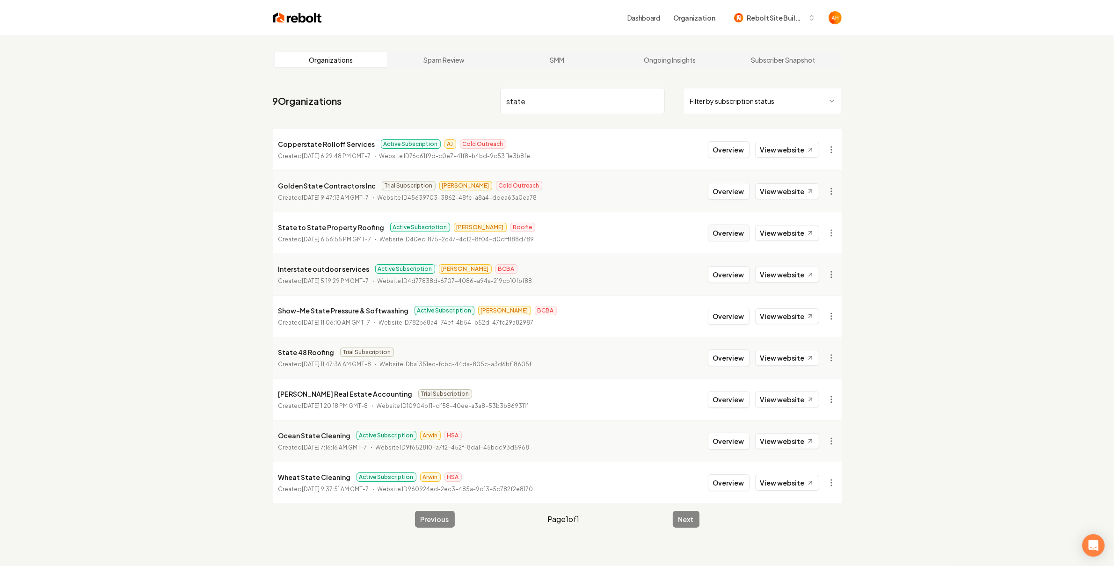
type input "state"
click at [726, 231] on button "Overview" at bounding box center [729, 233] width 42 height 17
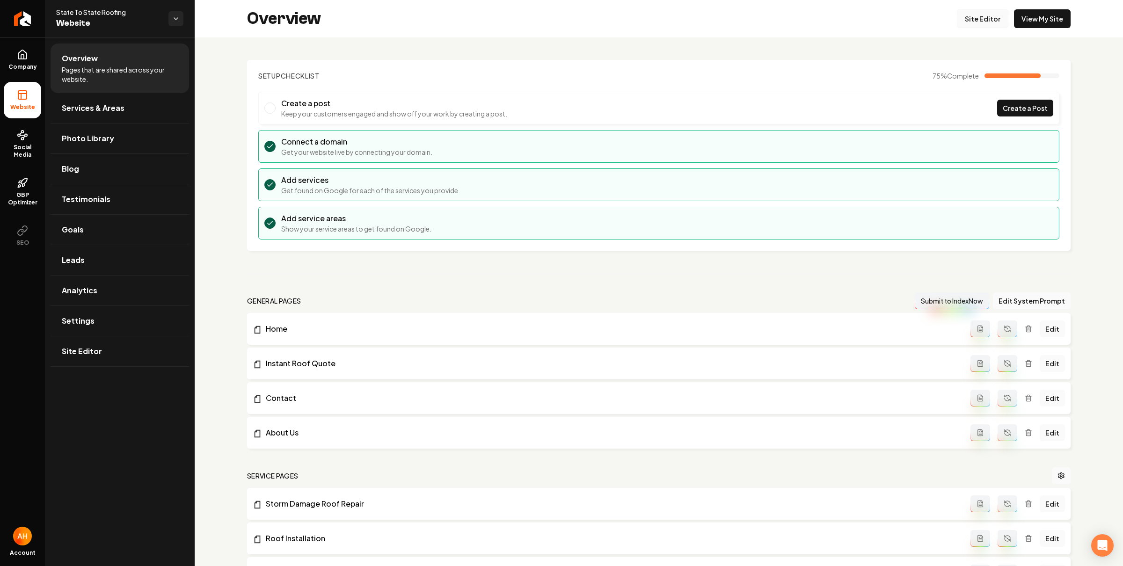
click at [979, 17] on link "Site Editor" at bounding box center [982, 18] width 51 height 19
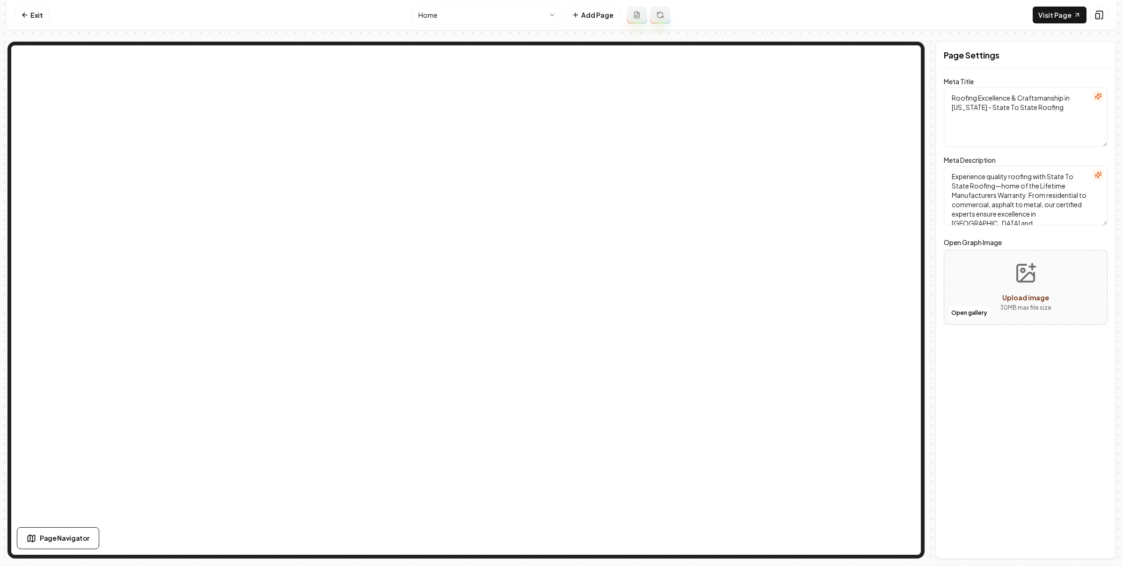
click at [519, 18] on html "Computer Required This feature is only available on a computer. Please switch t…" at bounding box center [561, 283] width 1123 height 566
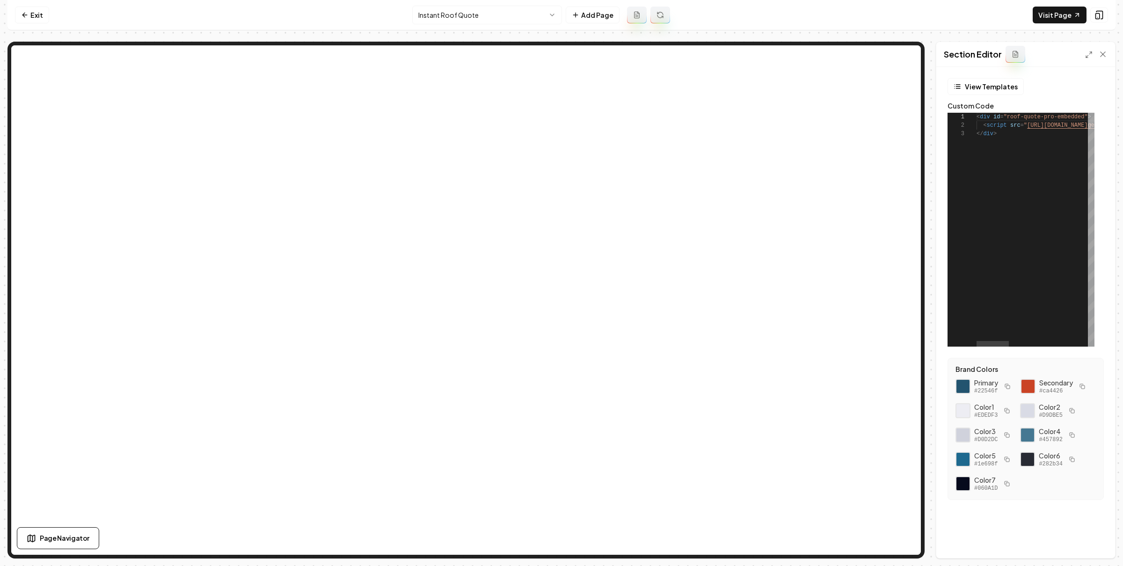
scroll to position [17, 20]
click at [43, 14] on link "Exit" at bounding box center [32, 15] width 34 height 17
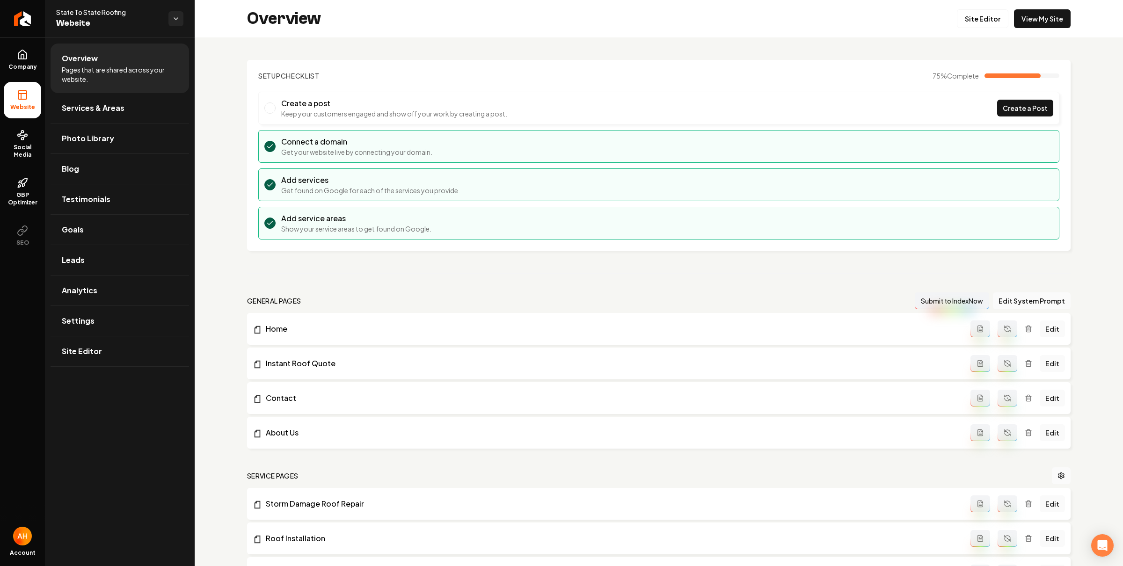
click at [340, 65] on section "Setup Checklist 75 % Complete Create a post Keep your customers engaged and sho…" at bounding box center [658, 155] width 823 height 191
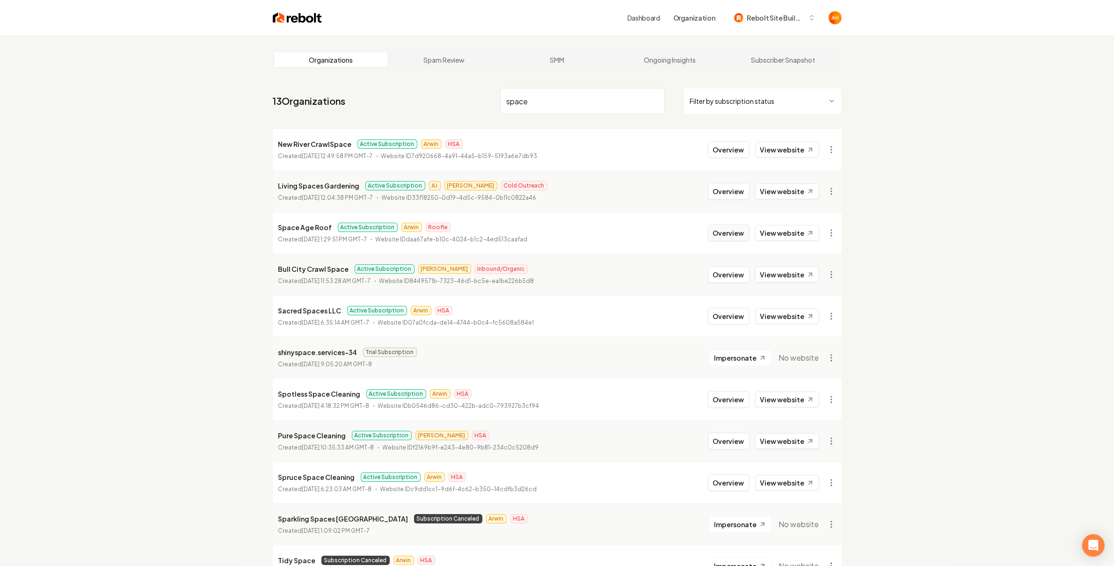
type input "space"
click at [744, 231] on button "Overview" at bounding box center [729, 233] width 42 height 17
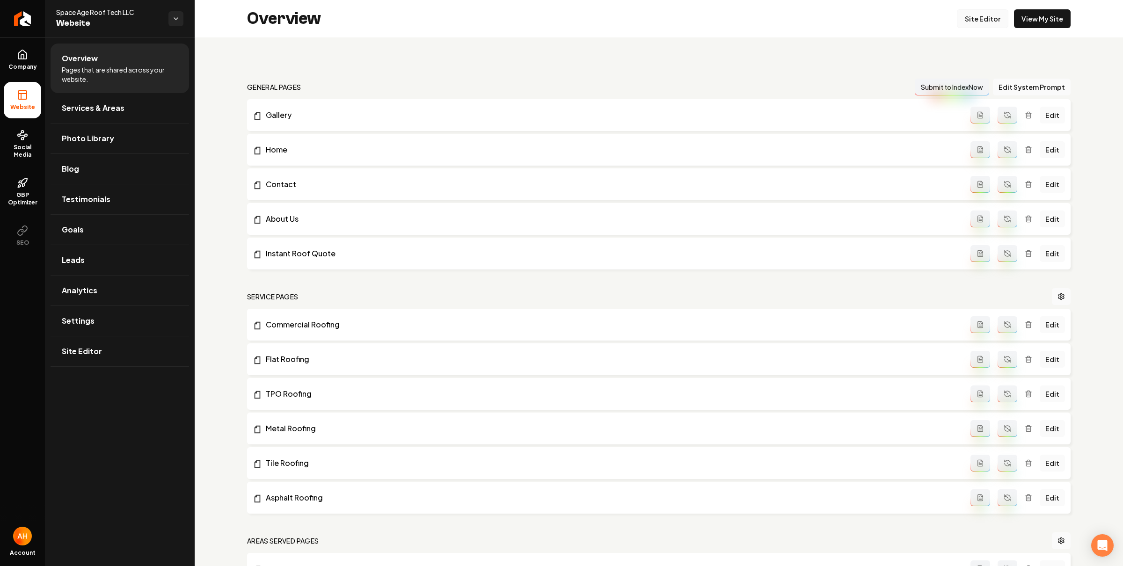
click at [983, 17] on link "Site Editor" at bounding box center [982, 18] width 51 height 19
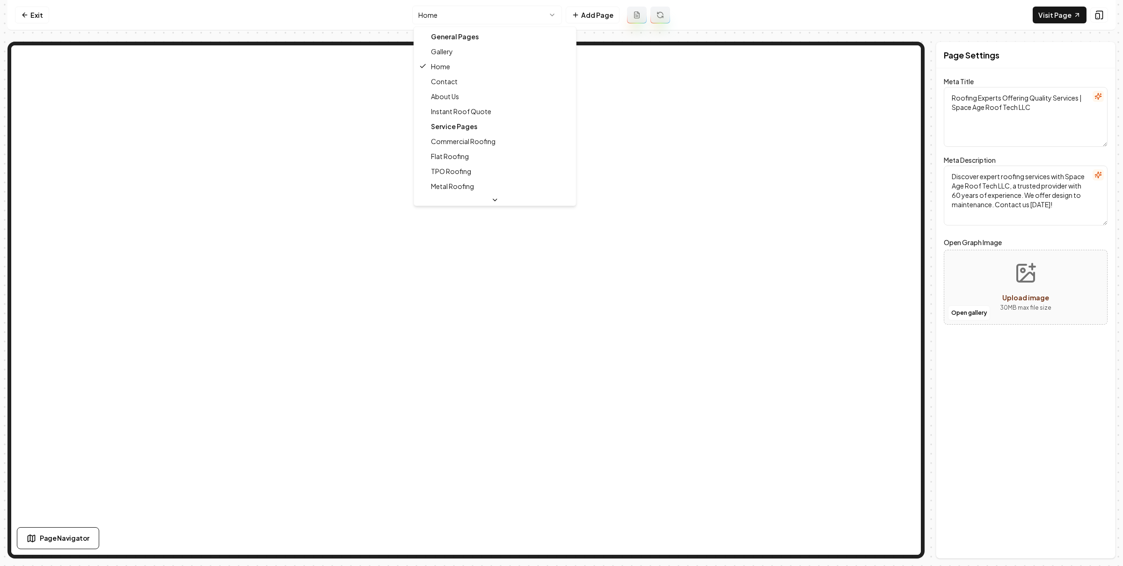
click at [545, 12] on html "Computer Required This feature is only available on a computer. Please switch t…" at bounding box center [561, 283] width 1123 height 566
type textarea "Roofing Experts in Innovative Solutions | Space Age Roof Tech LLC"
type textarea "Expert roofing solutions from Space Age Roof Tech LLC. Reliable, durable, and i…"
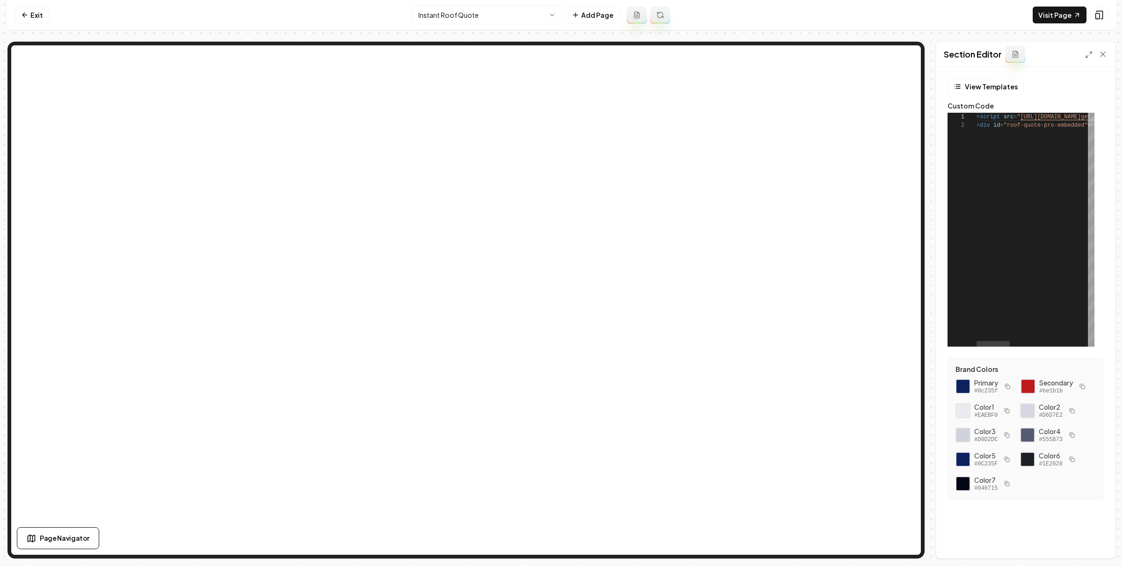
scroll to position [8, 0]
type textarea "**********"
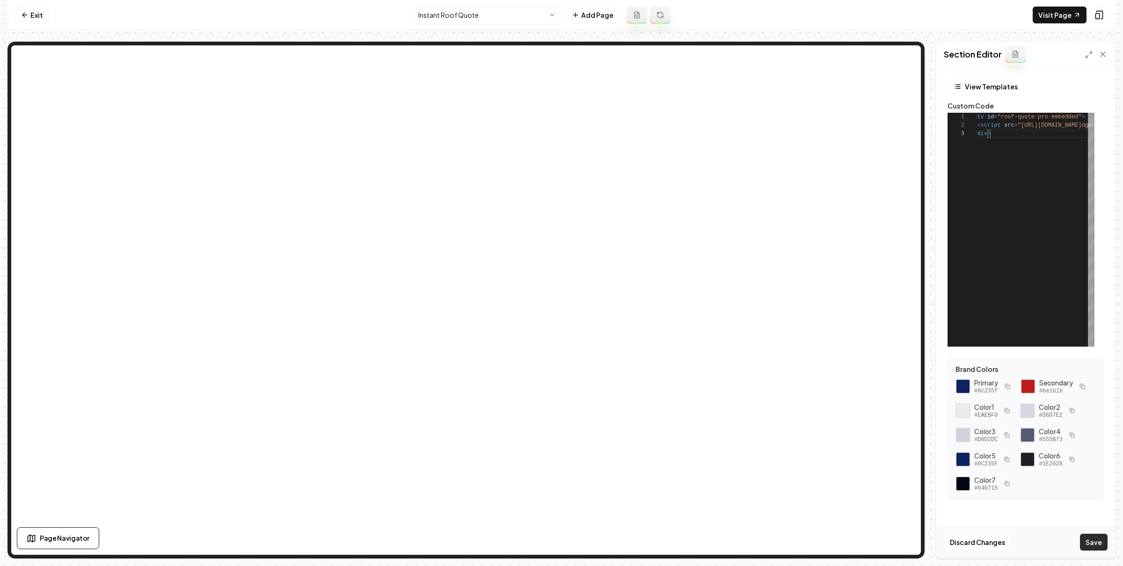
click at [1104, 534] on button "Save" at bounding box center [1094, 542] width 28 height 17
click at [1102, 537] on div "Discard Changes Save" at bounding box center [1025, 542] width 179 height 32
drag, startPoint x: 1000, startPoint y: 129, endPoint x: 935, endPoint y: 94, distance: 73.7
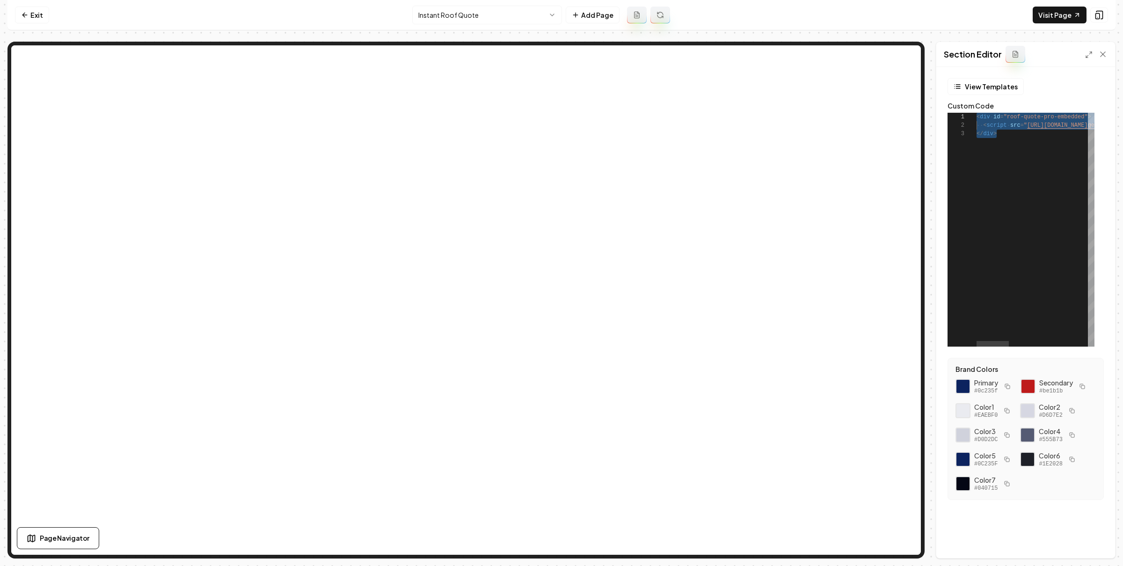
click at [1059, 14] on link "Visit Page" at bounding box center [1059, 15] width 54 height 17
click at [546, 15] on html "**********" at bounding box center [561, 283] width 1123 height 566
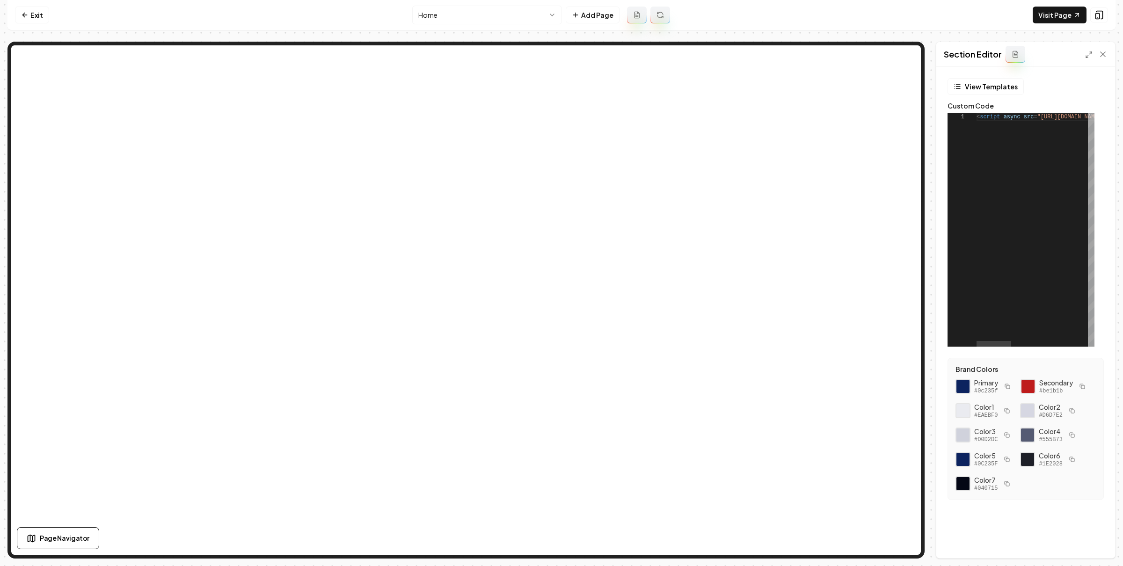
scroll to position [0, 354]
type textarea "**********"
drag, startPoint x: 1083, startPoint y: 547, endPoint x: 1075, endPoint y: 531, distance: 18.0
click at [1083, 546] on button "Save" at bounding box center [1094, 542] width 28 height 17
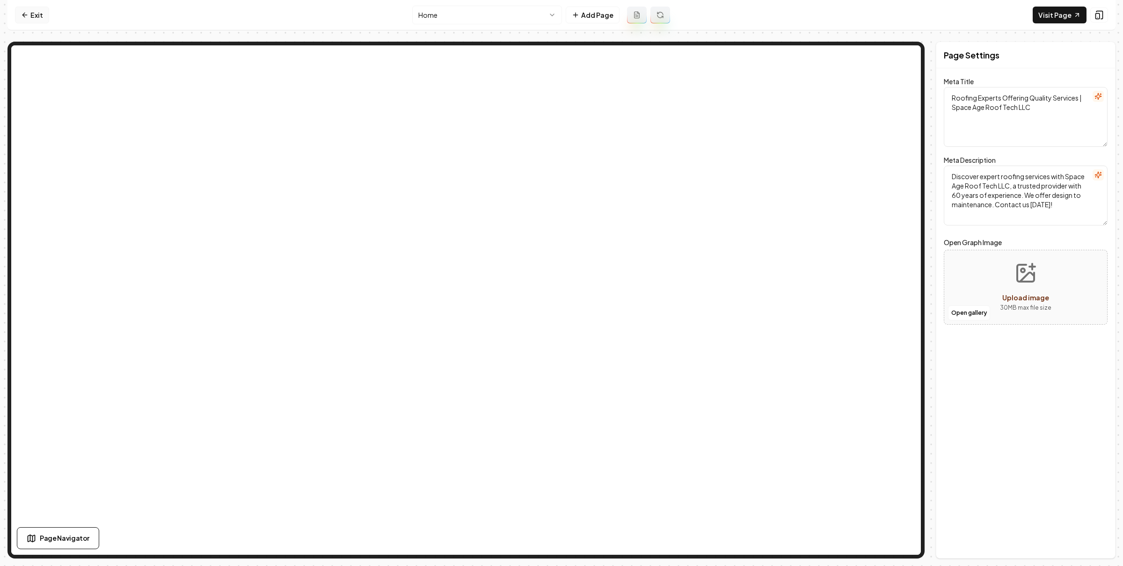
click at [30, 15] on link "Exit" at bounding box center [32, 15] width 34 height 17
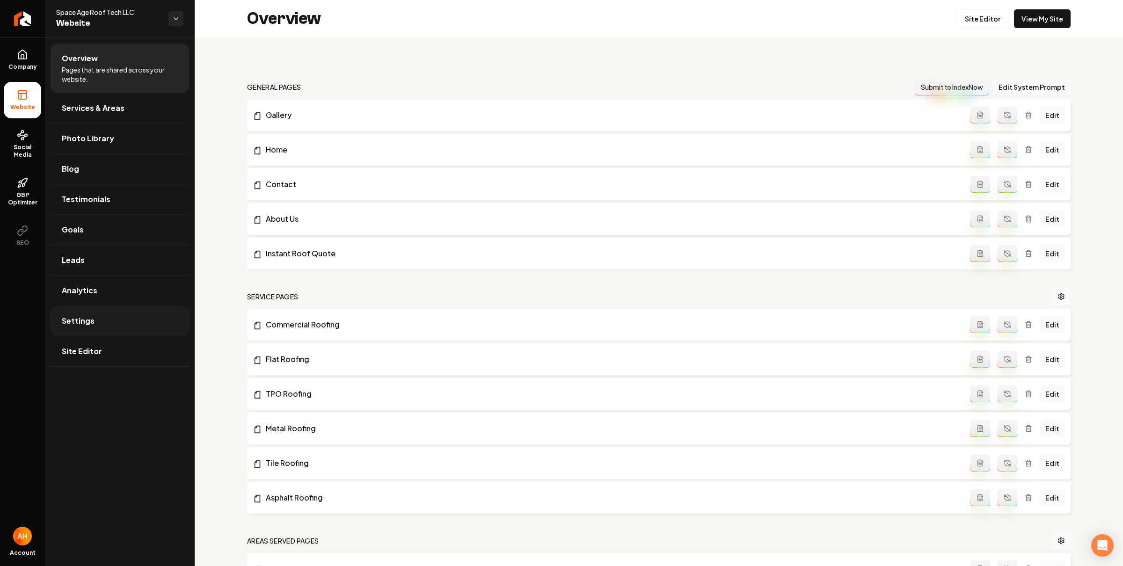
click at [90, 316] on span "Settings" at bounding box center [78, 320] width 33 height 11
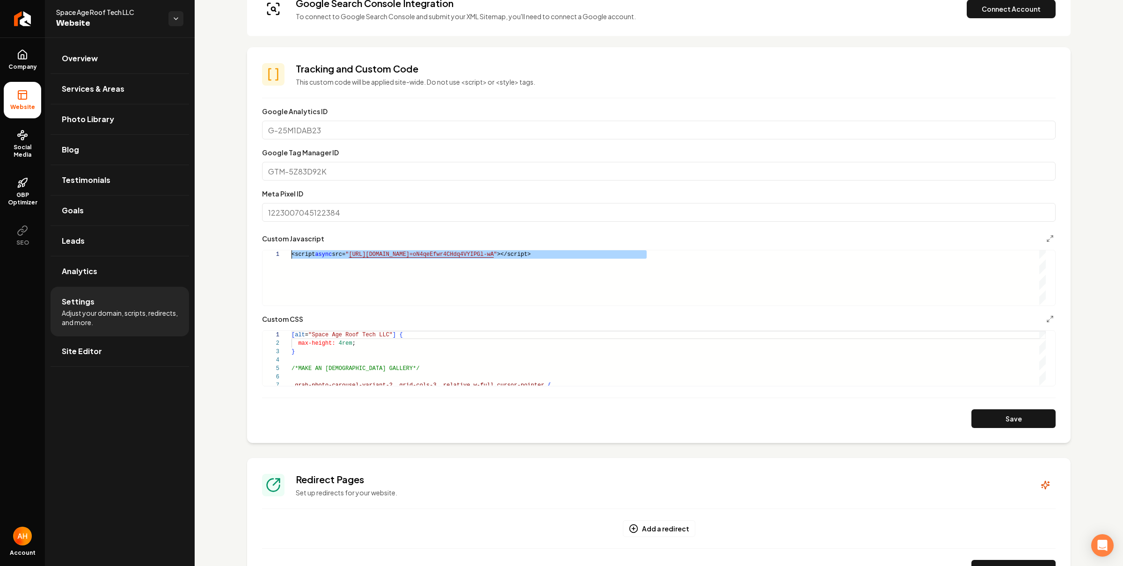
drag, startPoint x: 669, startPoint y: 251, endPoint x: 264, endPoint y: 249, distance: 405.1
click at [291, 250] on div "<script async src= " https://app.roofle.com/roof-quote-pro-widget.js?id =oN4qeE…" at bounding box center [668, 277] width 754 height 55
type textarea "**********"
click at [971, 411] on button "Save" at bounding box center [1013, 418] width 84 height 19
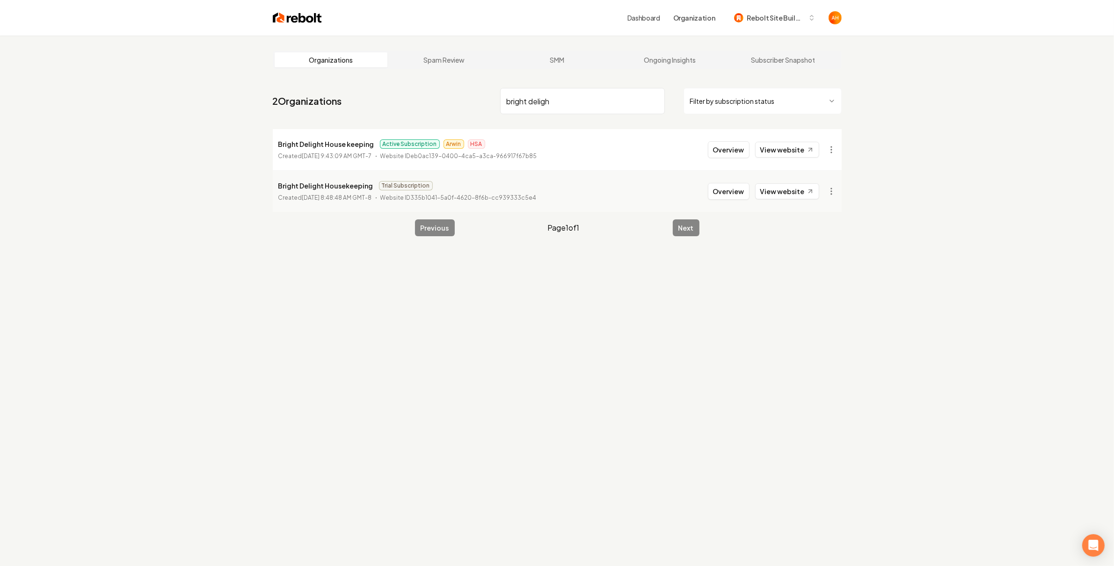
click at [544, 97] on input "bright deligh" at bounding box center [582, 101] width 165 height 26
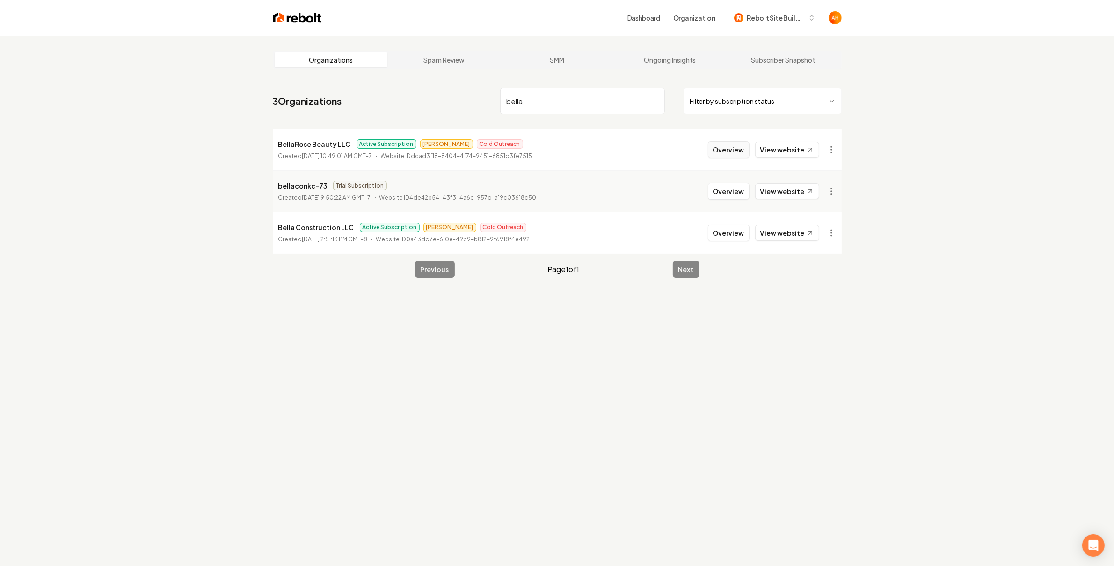
type input "bella"
click at [736, 148] on button "Overview" at bounding box center [729, 149] width 42 height 17
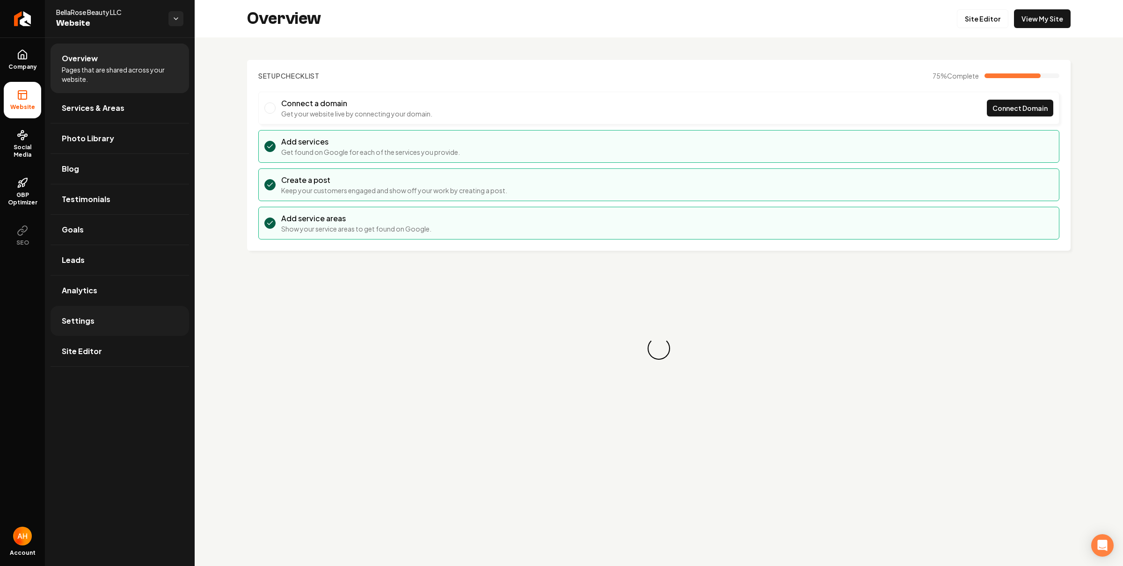
click at [117, 333] on link "Settings" at bounding box center [120, 321] width 138 height 30
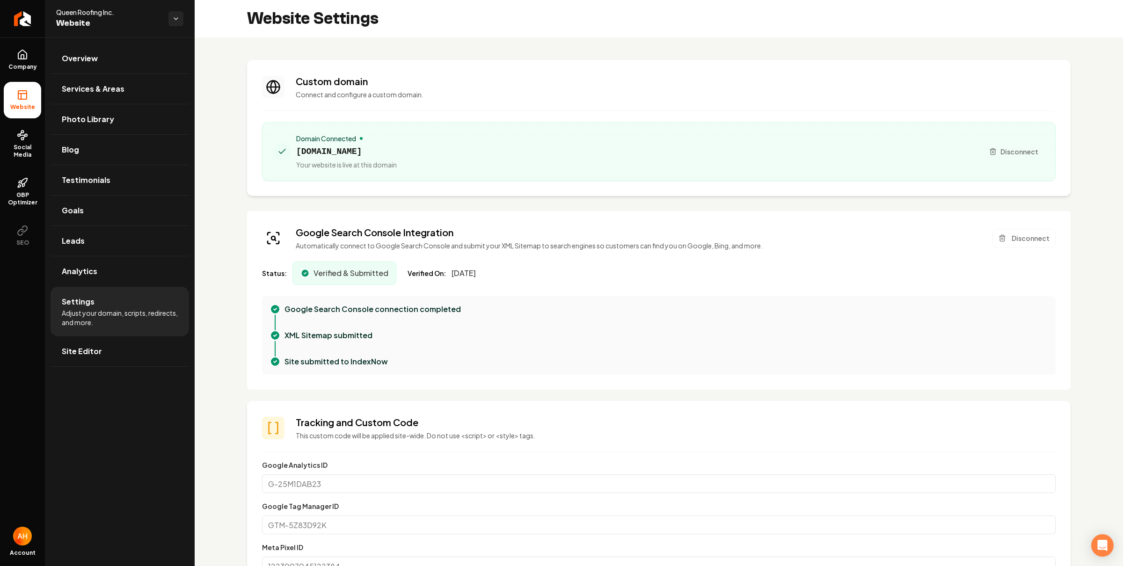
scroll to position [0, 344]
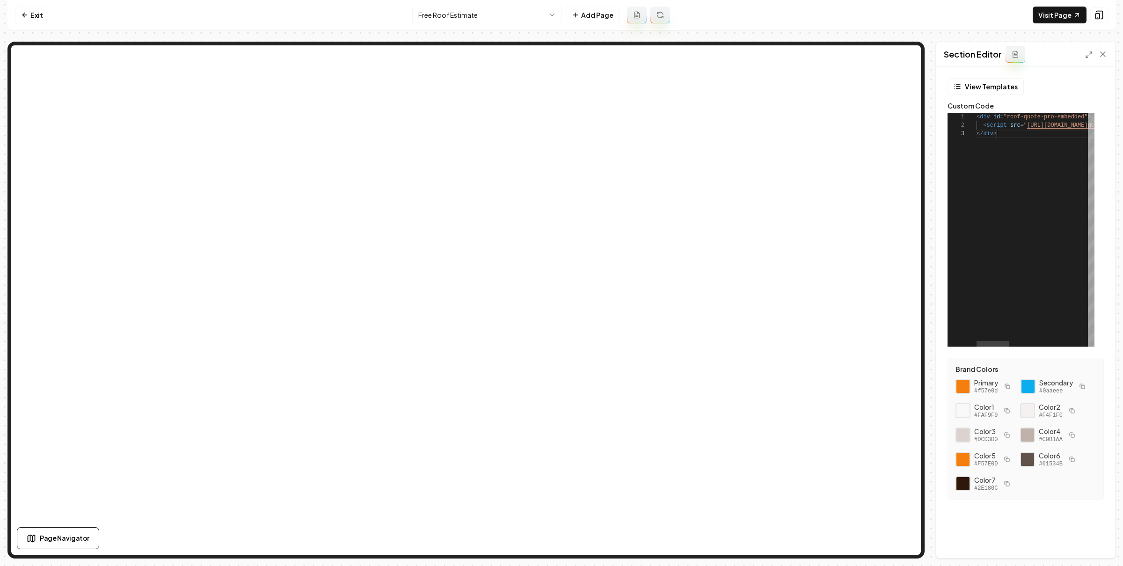
scroll to position [17, 20]
click at [1042, 12] on link "Visit Page" at bounding box center [1059, 15] width 54 height 17
click at [28, 19] on link "Exit" at bounding box center [32, 15] width 34 height 17
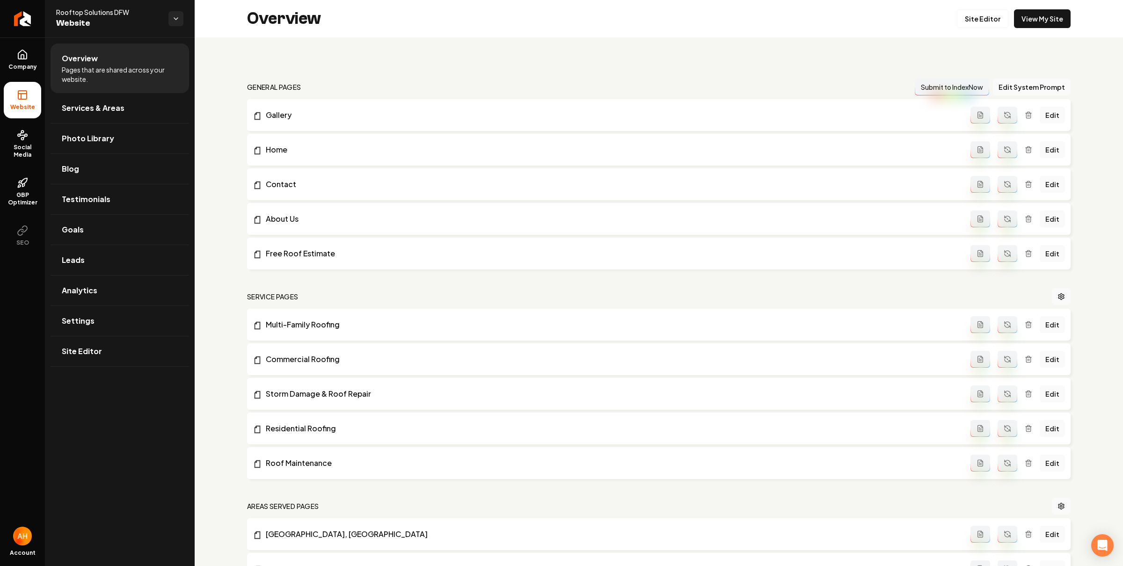
scroll to position [972, 0]
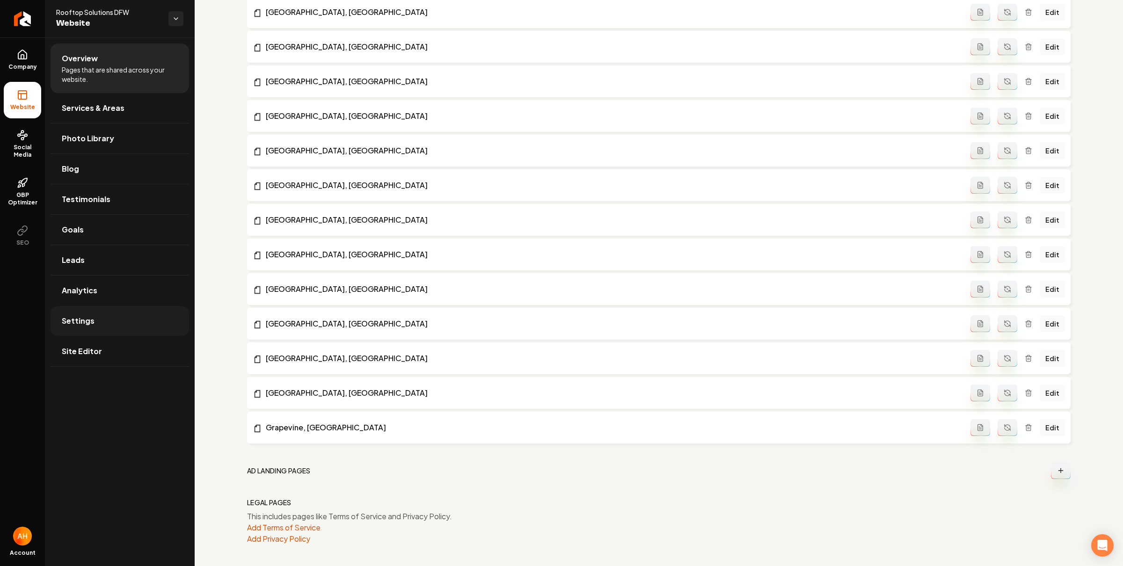
click at [144, 333] on link "Settings" at bounding box center [120, 321] width 138 height 30
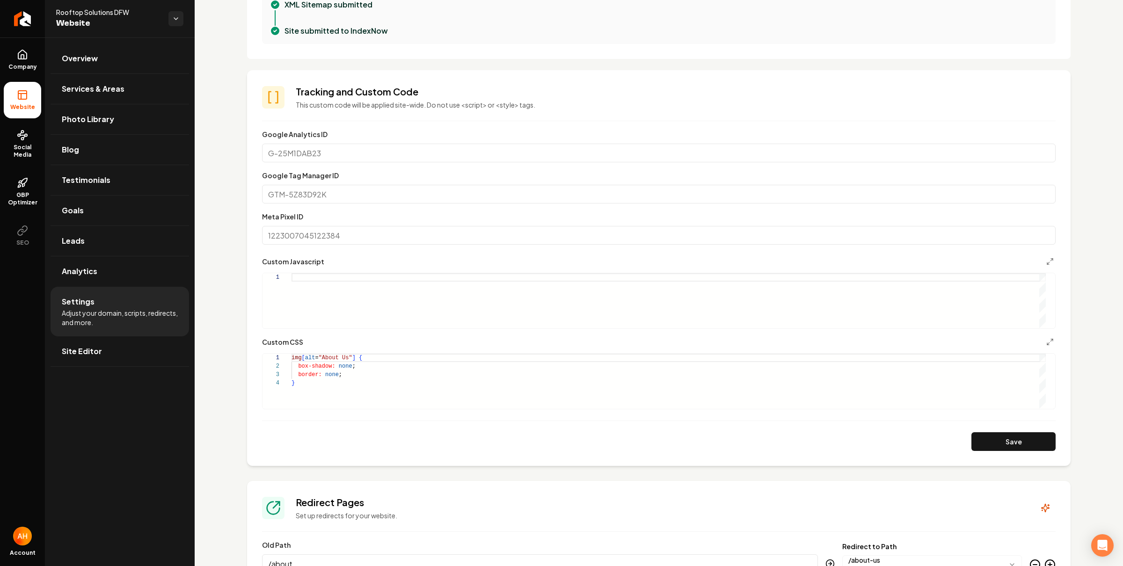
scroll to position [391, 0]
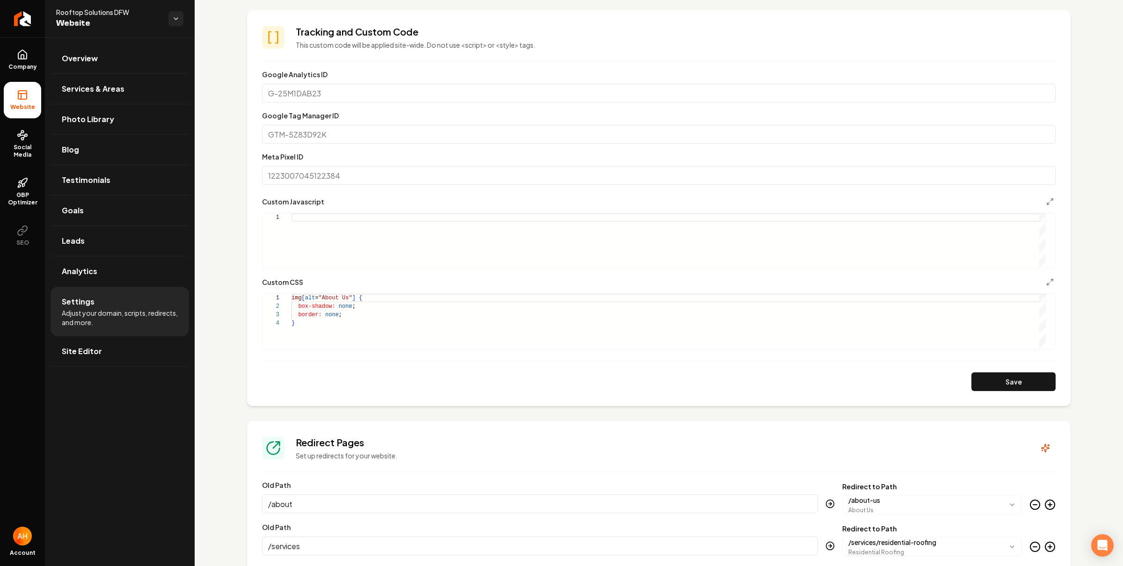
click at [398, 246] on div "Main content area" at bounding box center [668, 240] width 754 height 55
click at [106, 66] on link "Overview" at bounding box center [120, 59] width 138 height 30
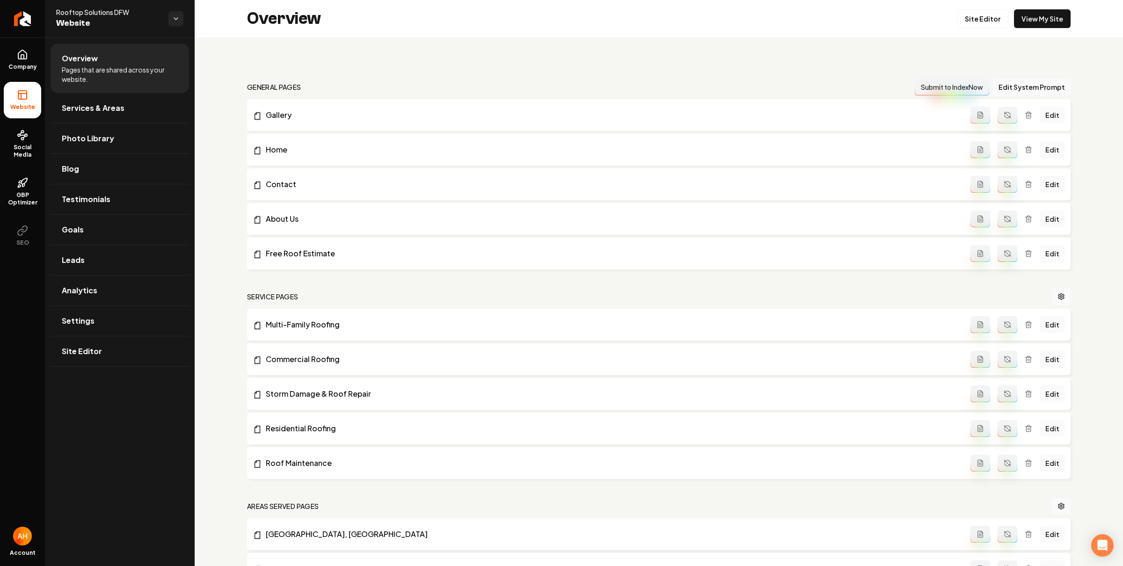
click at [954, 7] on div "Overview Site Editor View My Site" at bounding box center [659, 18] width 928 height 37
click at [957, 22] on link "Site Editor" at bounding box center [982, 18] width 51 height 19
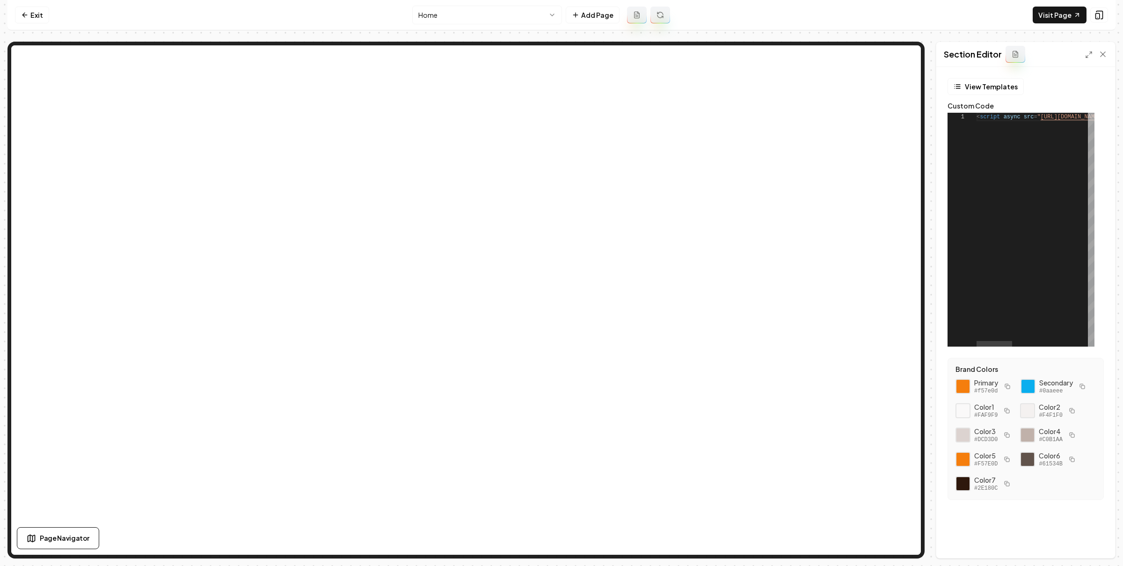
click at [30, 17] on link "Exit" at bounding box center [32, 15] width 34 height 17
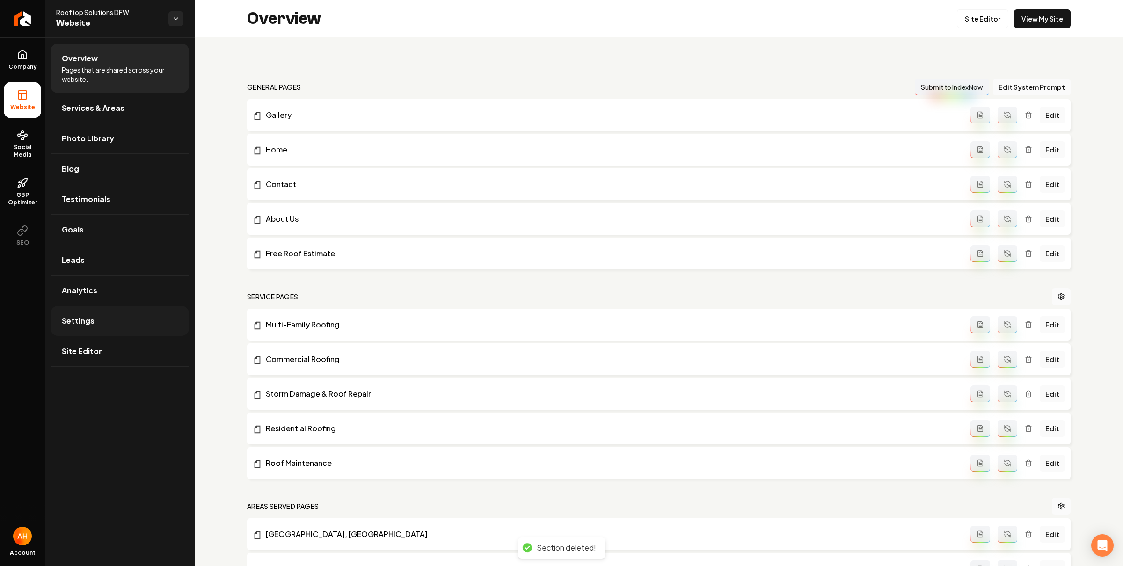
click at [113, 319] on link "Settings" at bounding box center [120, 321] width 138 height 30
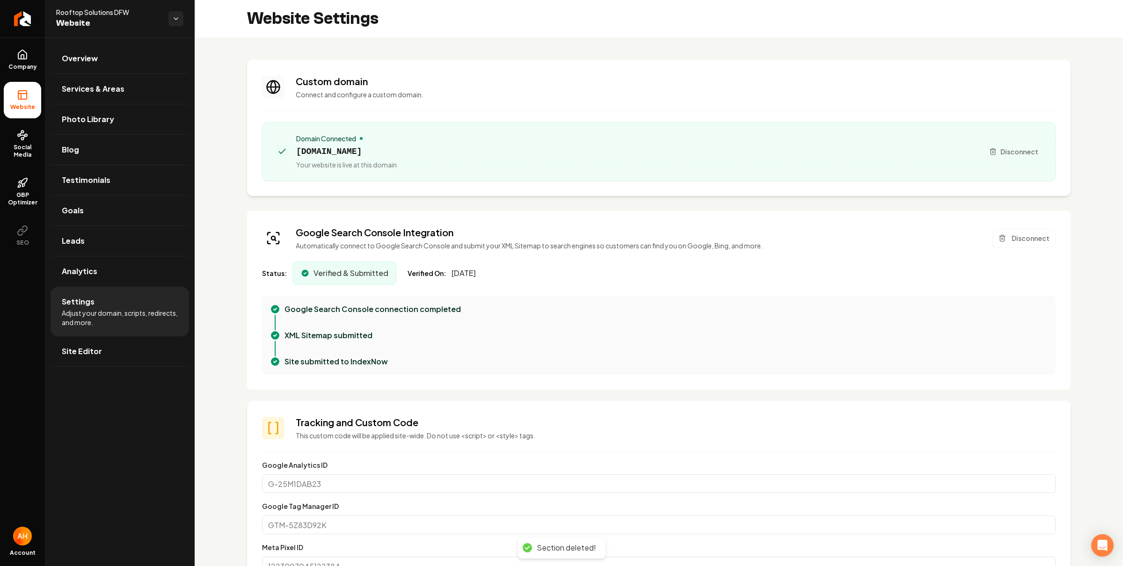
click at [353, 105] on section "Custom domain Connect and configure a custom domain. Domain Connected rooftopso…" at bounding box center [658, 128] width 823 height 136
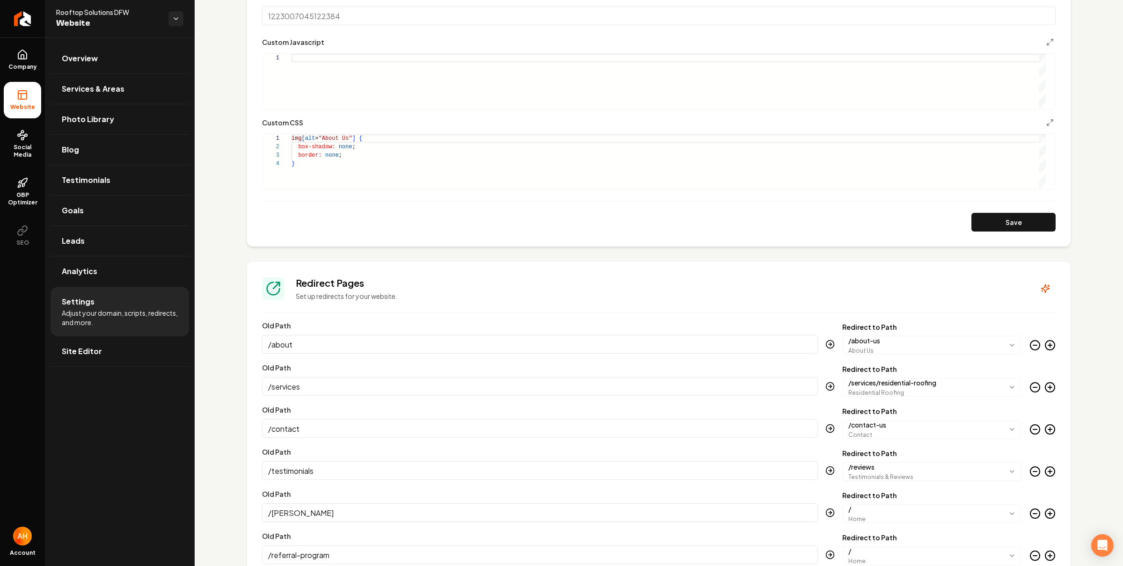
scroll to position [490, 0]
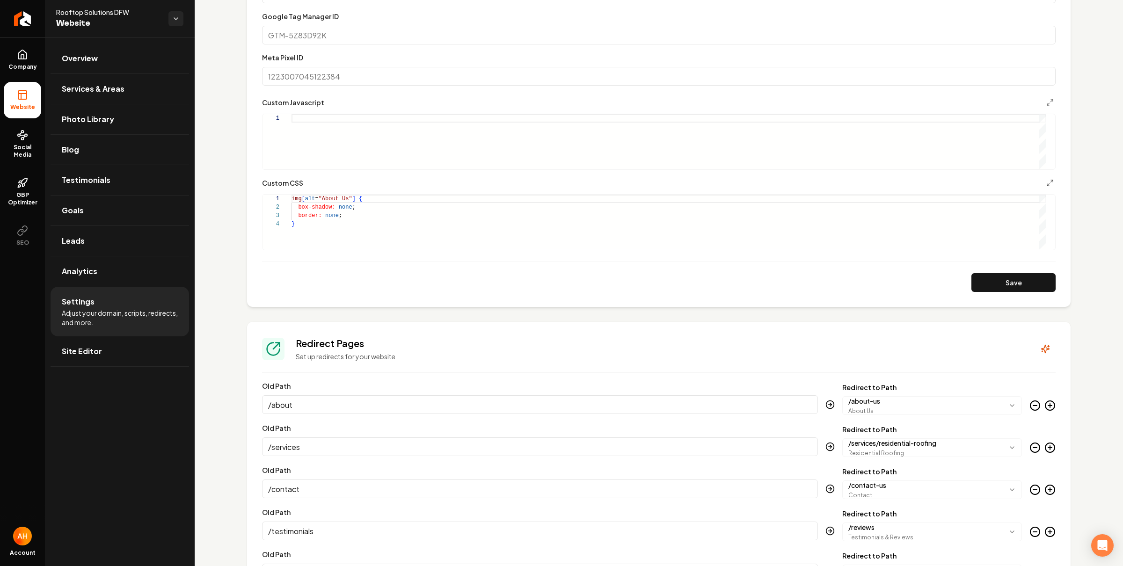
click at [421, 128] on div "Main content area" at bounding box center [668, 141] width 754 height 55
type textarea "**********"
click at [1020, 285] on button "Save" at bounding box center [1013, 282] width 84 height 19
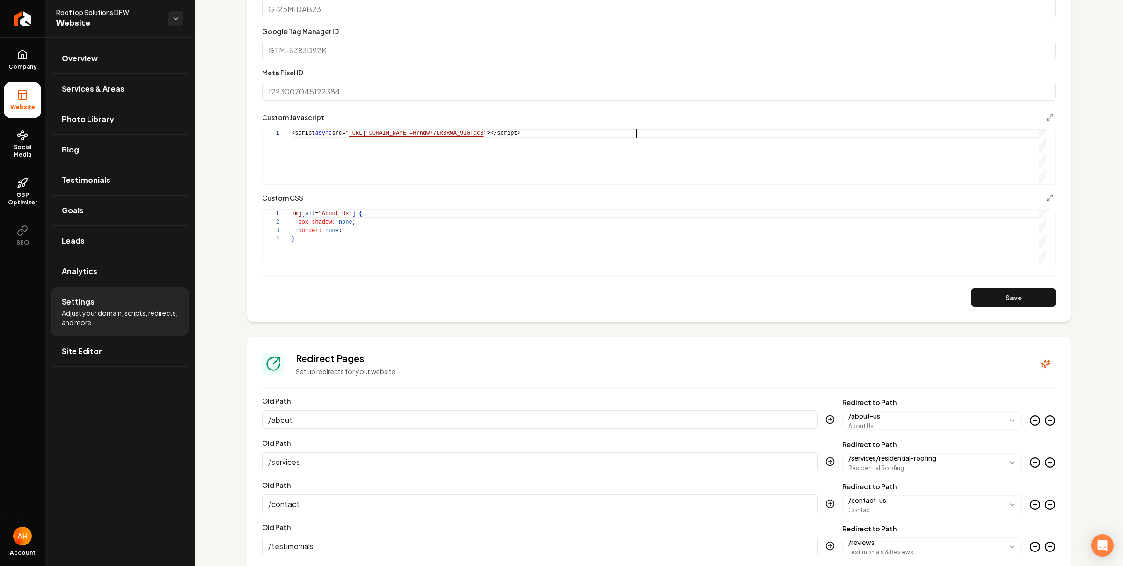
click at [431, 152] on div "<script async src= " https://app.roofle.com/roof-quote-pro-widget.js?id =HYndw7…" at bounding box center [668, 156] width 754 height 55
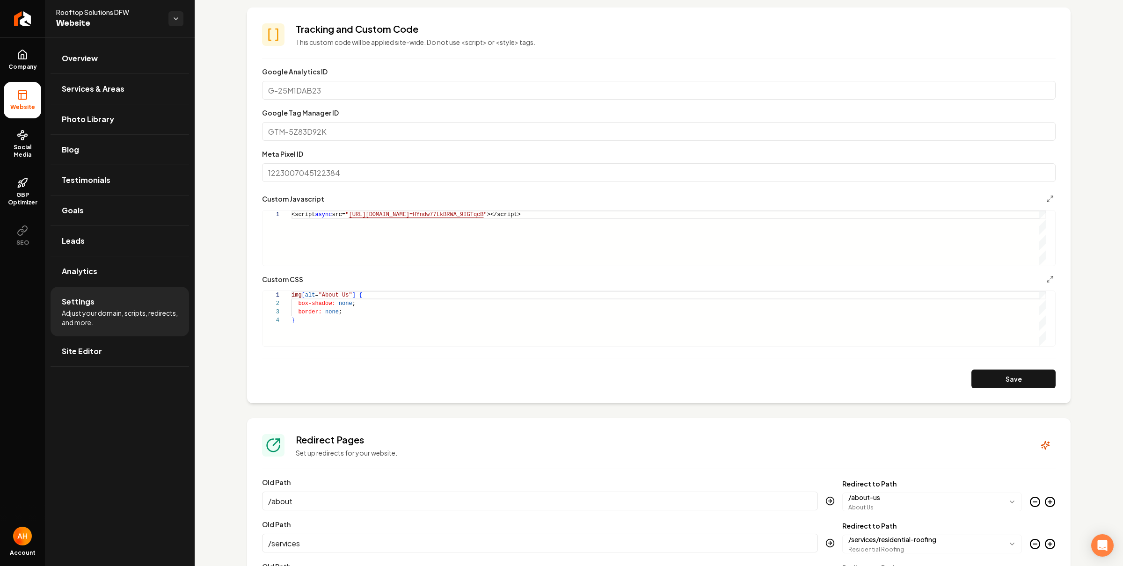
scroll to position [333, 0]
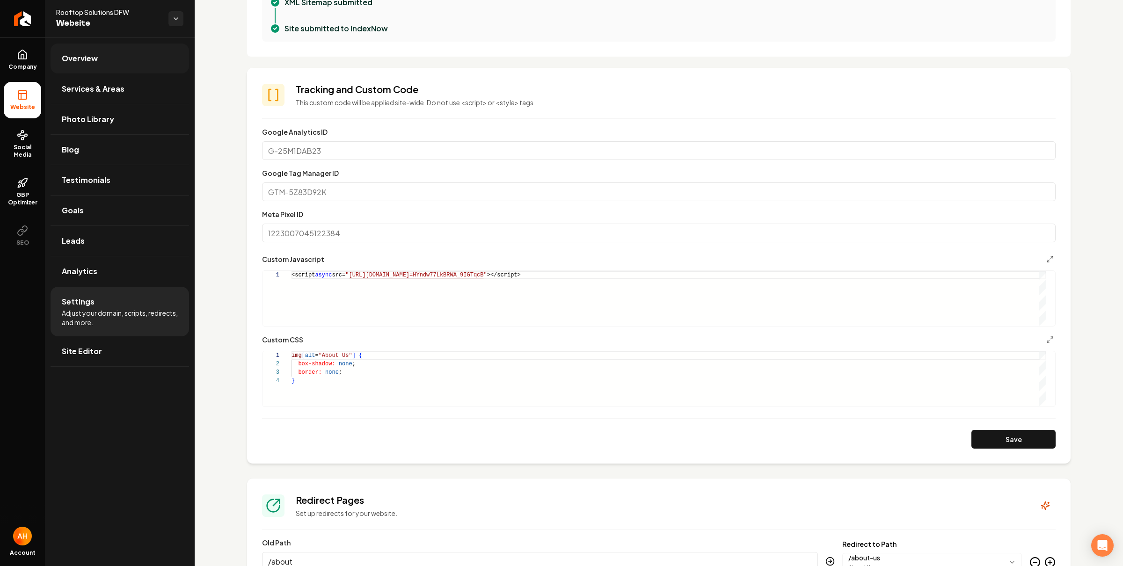
click at [140, 65] on link "Overview" at bounding box center [120, 59] width 138 height 30
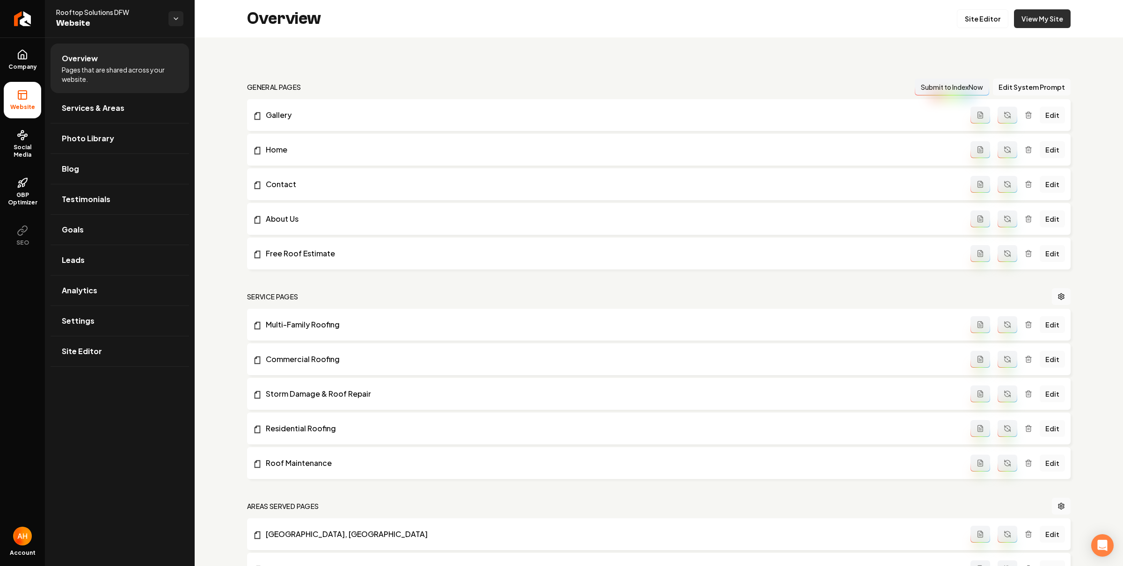
click at [1035, 22] on link "View My Site" at bounding box center [1042, 18] width 57 height 19
click at [968, 29] on div "Overview Site Editor View My Site" at bounding box center [659, 18] width 928 height 37
click at [970, 25] on link "Site Editor" at bounding box center [982, 18] width 51 height 19
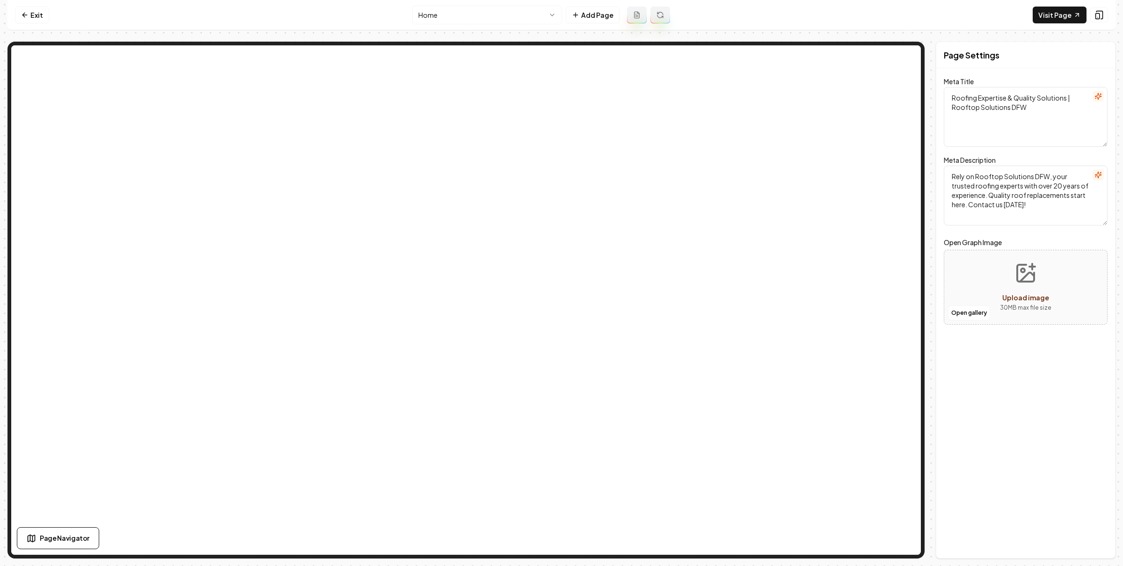
click at [522, 16] on html "Computer Required This feature is only available on a computer. Please switch t…" at bounding box center [561, 283] width 1123 height 566
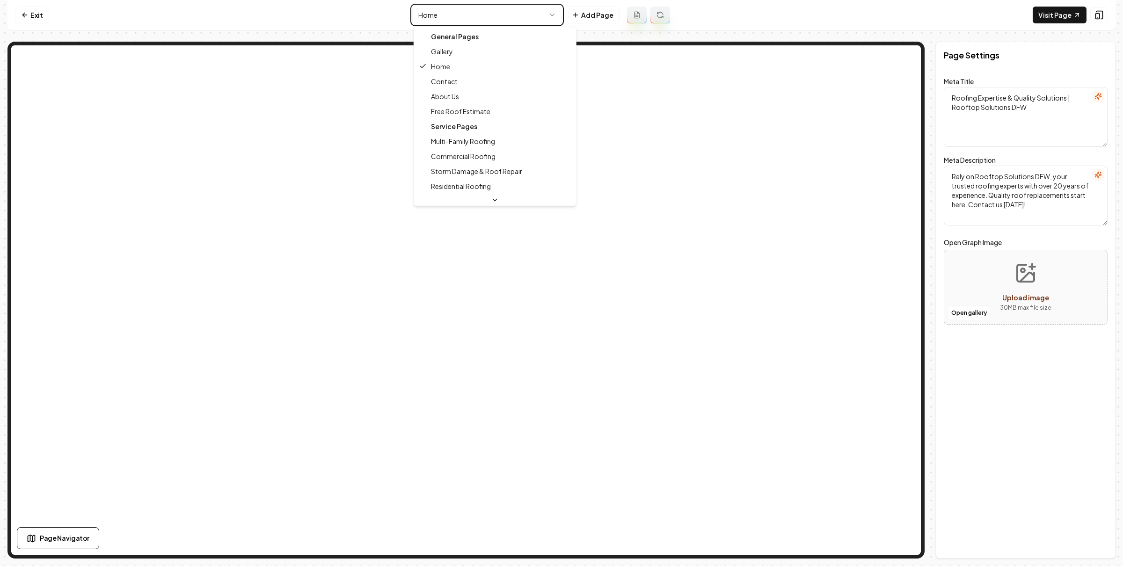
type textarea "Roof Replacement Experts in Dallas | Rooftop Solutions DFW"
type textarea "Your trusted roofing experts in Dallas! With over 20 years of experience, Rooft…"
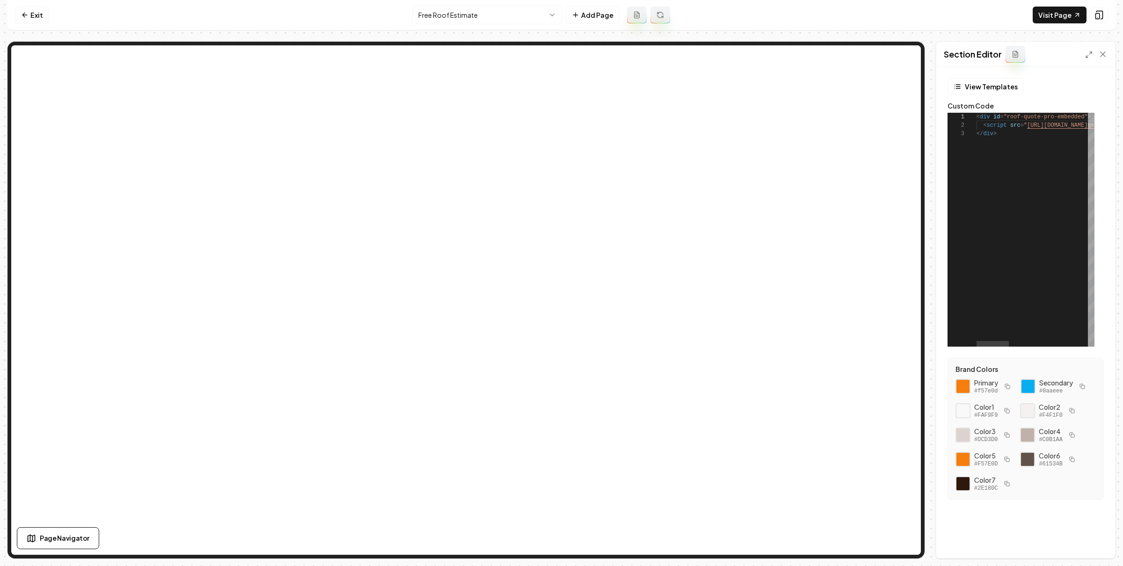
scroll to position [8, 50]
drag, startPoint x: 1027, startPoint y: 126, endPoint x: 1037, endPoint y: 118, distance: 12.7
click at [1050, 127] on div "< div id = "roof-quote-pro-embedded" > < script src = " https://app.roofle.com/…" at bounding box center [954, 230] width 402 height 234
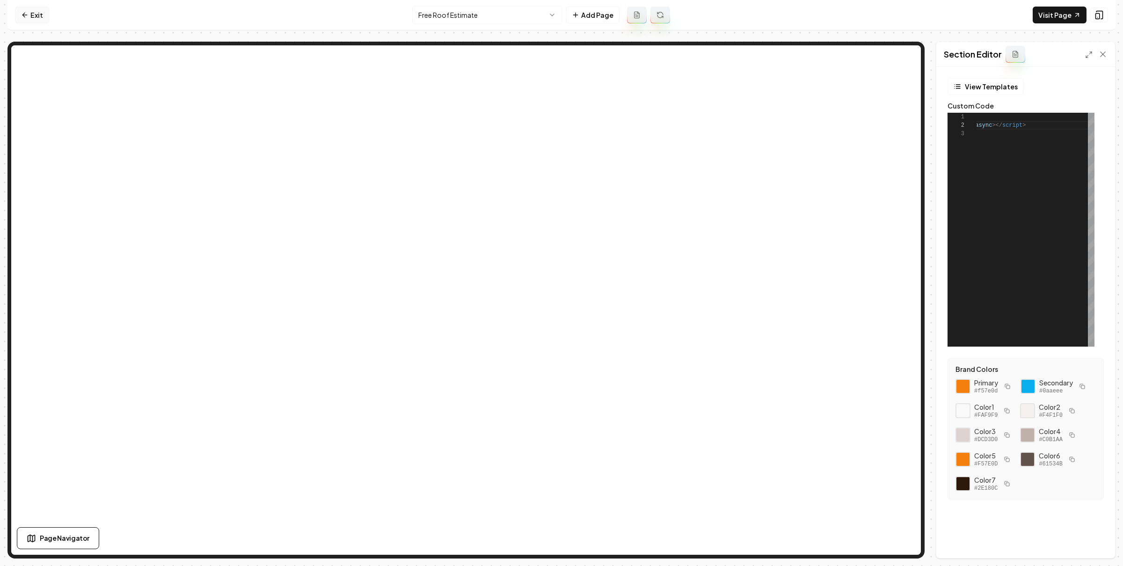
click at [28, 21] on link "Exit" at bounding box center [32, 15] width 34 height 17
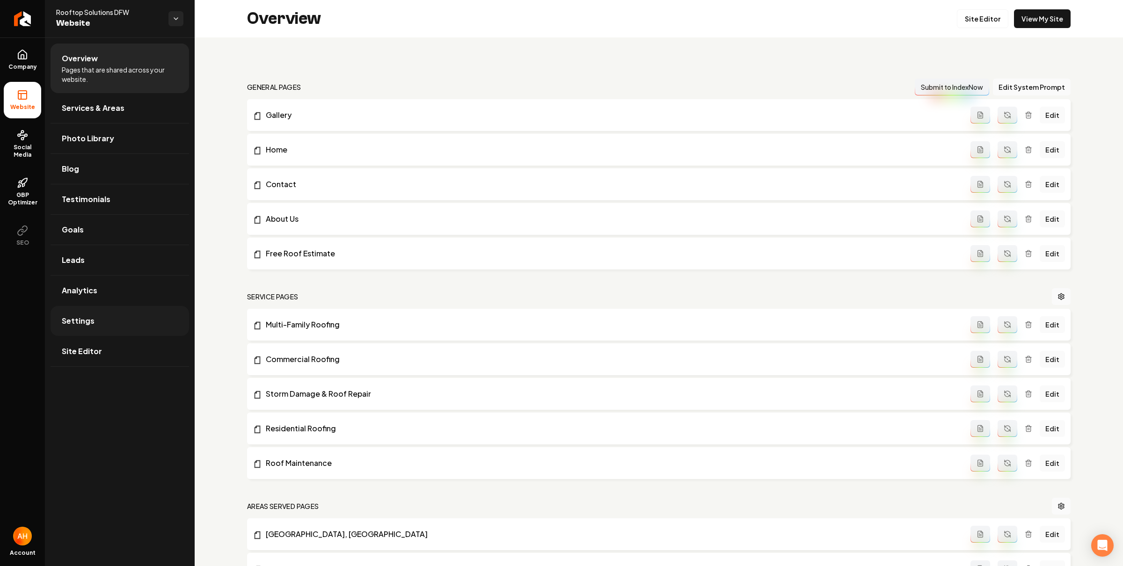
click at [124, 331] on link "Settings" at bounding box center [120, 321] width 138 height 30
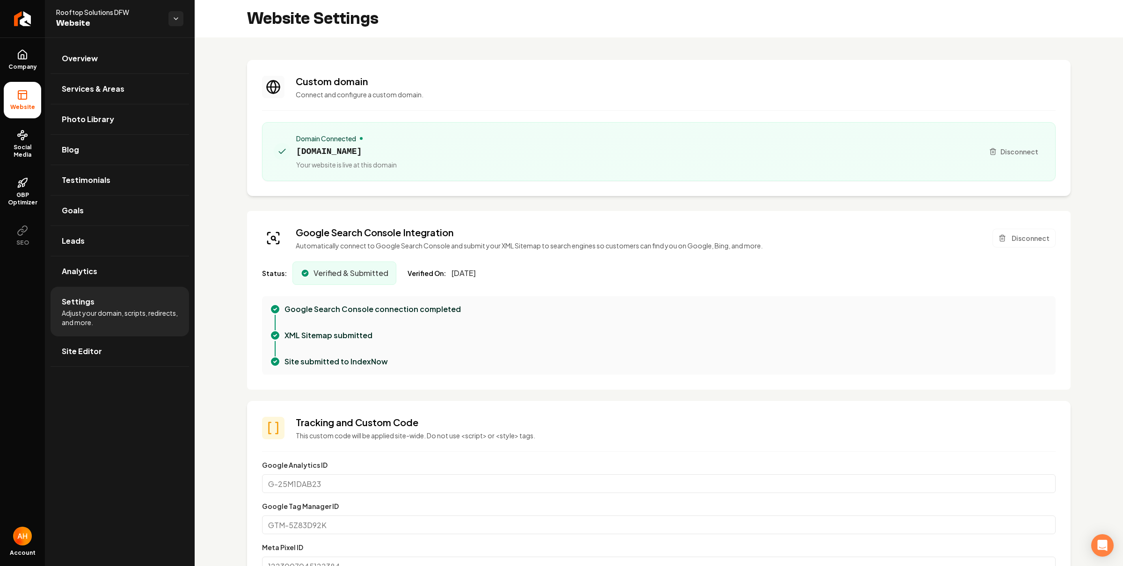
scroll to position [314, 0]
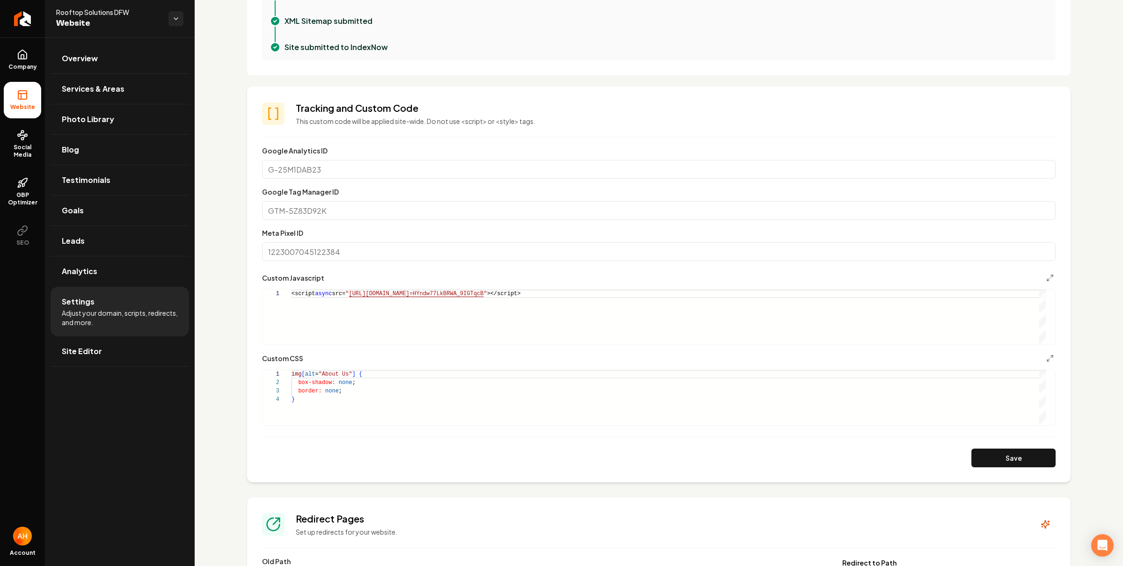
drag, startPoint x: 598, startPoint y: 294, endPoint x: 634, endPoint y: 258, distance: 51.3
click at [598, 294] on div "<script async src= " https://app.roofle.com/roof-quote-pro-widget.js?id =HYndw7…" at bounding box center [668, 317] width 754 height 55
type textarea "**********"
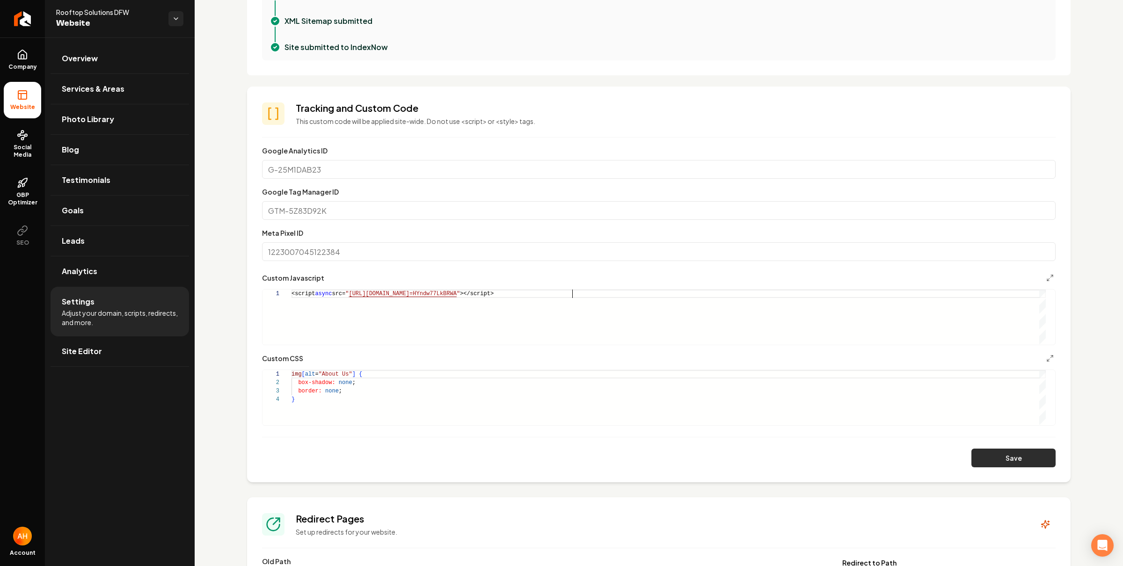
click at [975, 455] on button "Save" at bounding box center [1013, 458] width 84 height 19
click at [113, 58] on link "Overview" at bounding box center [120, 59] width 138 height 30
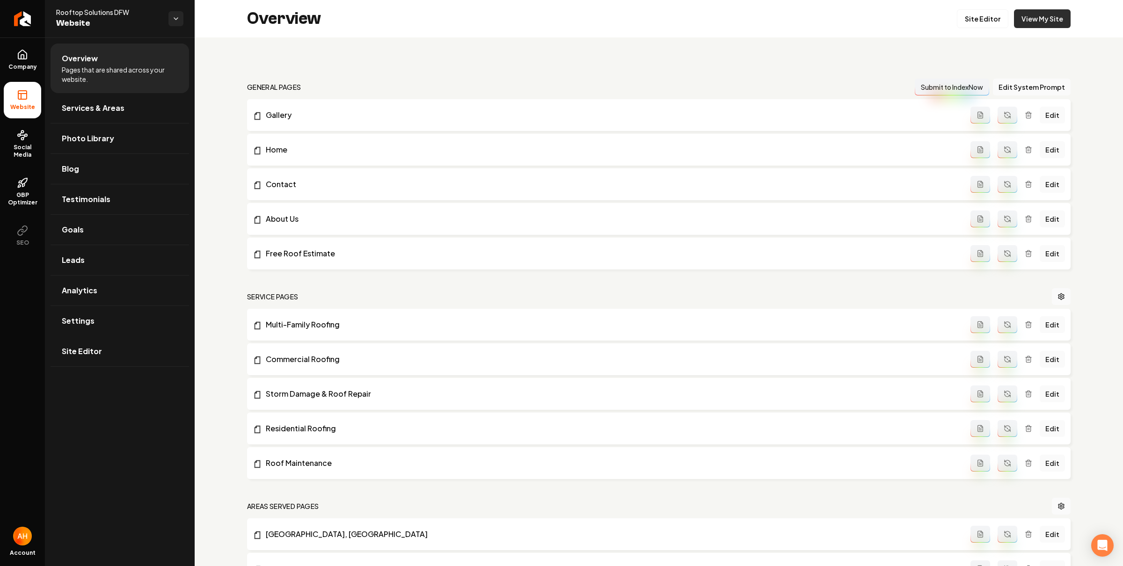
click at [1017, 21] on link "View My Site" at bounding box center [1042, 18] width 57 height 19
click at [68, 317] on span "Settings" at bounding box center [78, 320] width 33 height 11
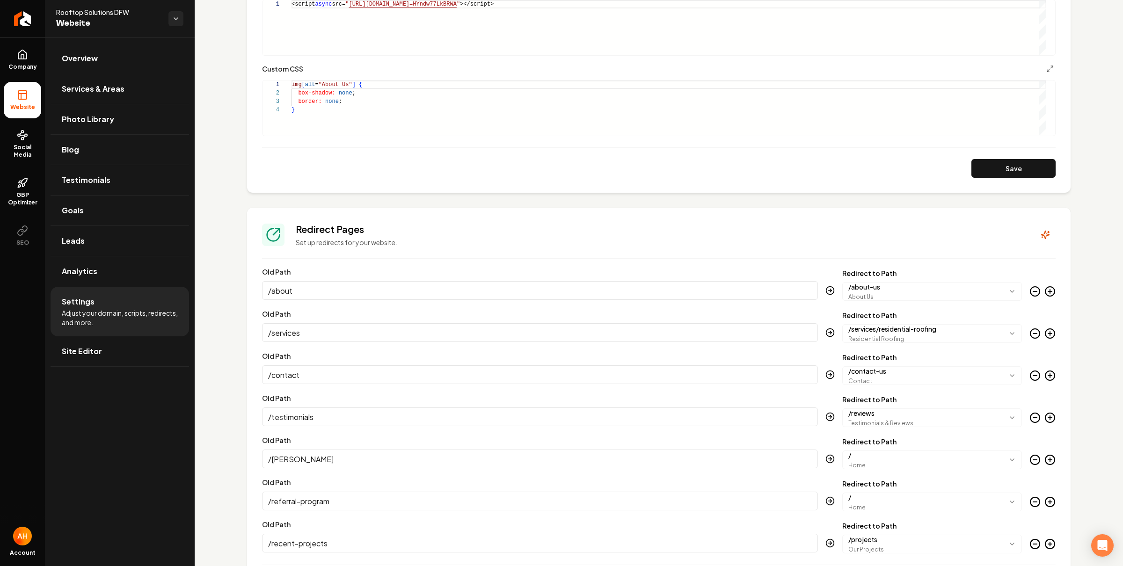
scroll to position [476, 0]
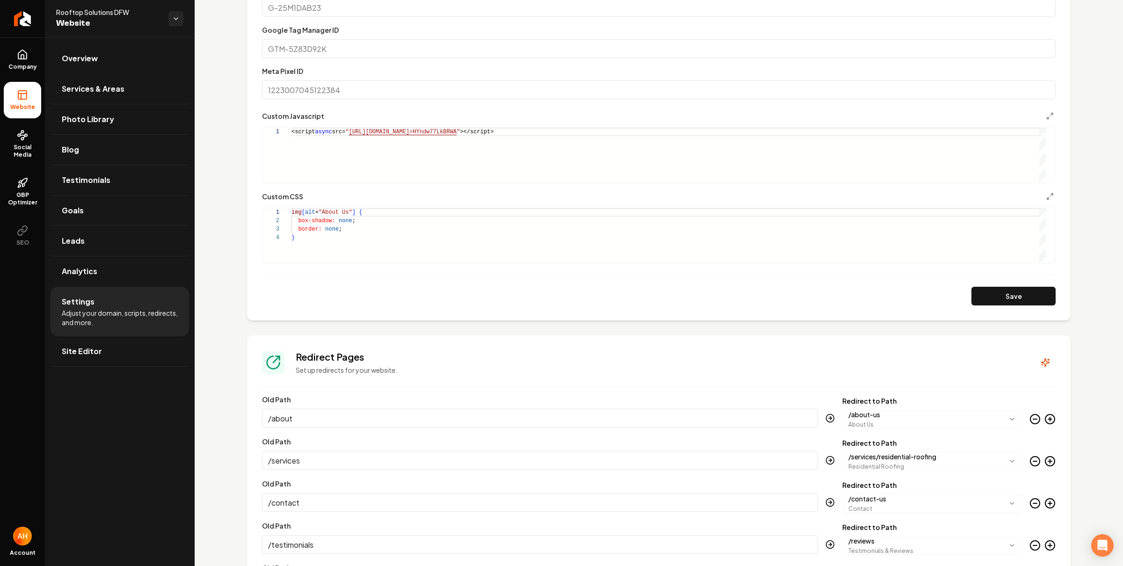
click at [554, 133] on div "<script async src= " https://app.roofle.com/roof-quote-pro-widget.js?id =HYndw7…" at bounding box center [668, 155] width 754 height 55
type textarea "**********"
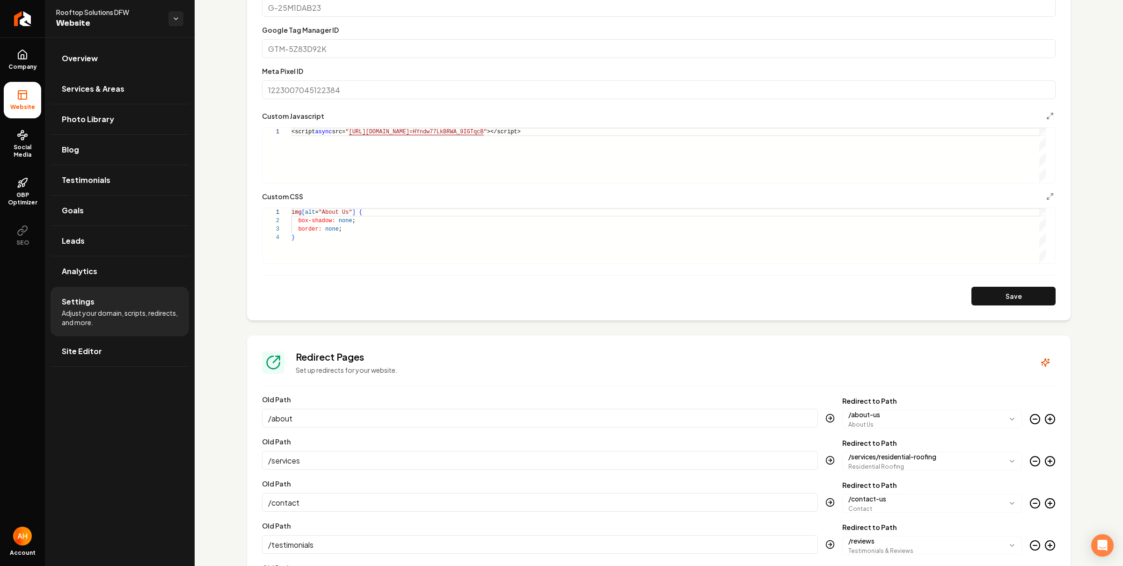
drag, startPoint x: 1002, startPoint y: 297, endPoint x: 928, endPoint y: 237, distance: 95.2
click at [1002, 297] on button "Save" at bounding box center [1013, 296] width 84 height 19
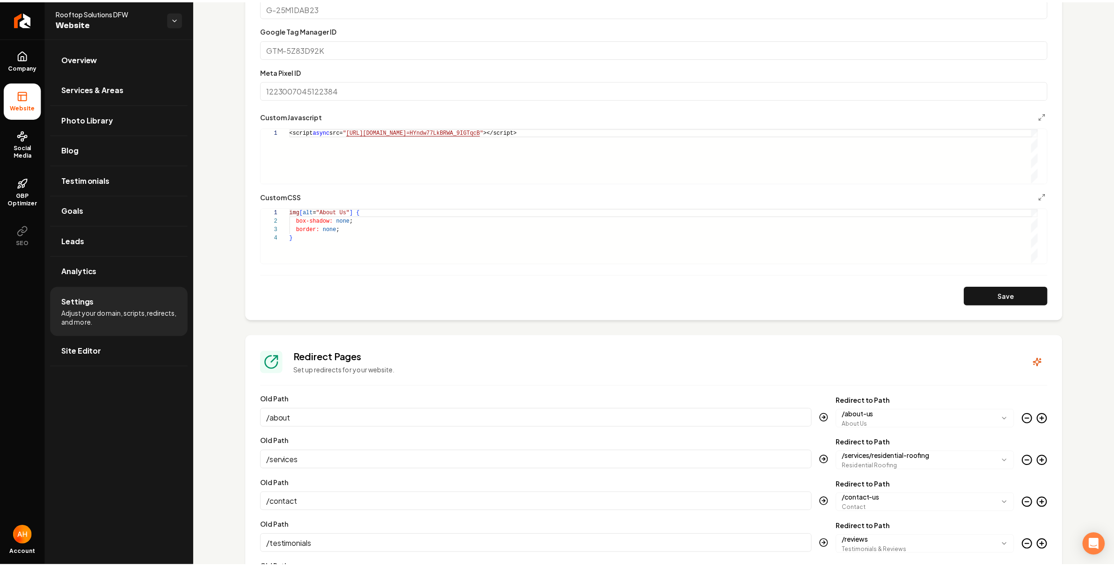
scroll to position [0, 0]
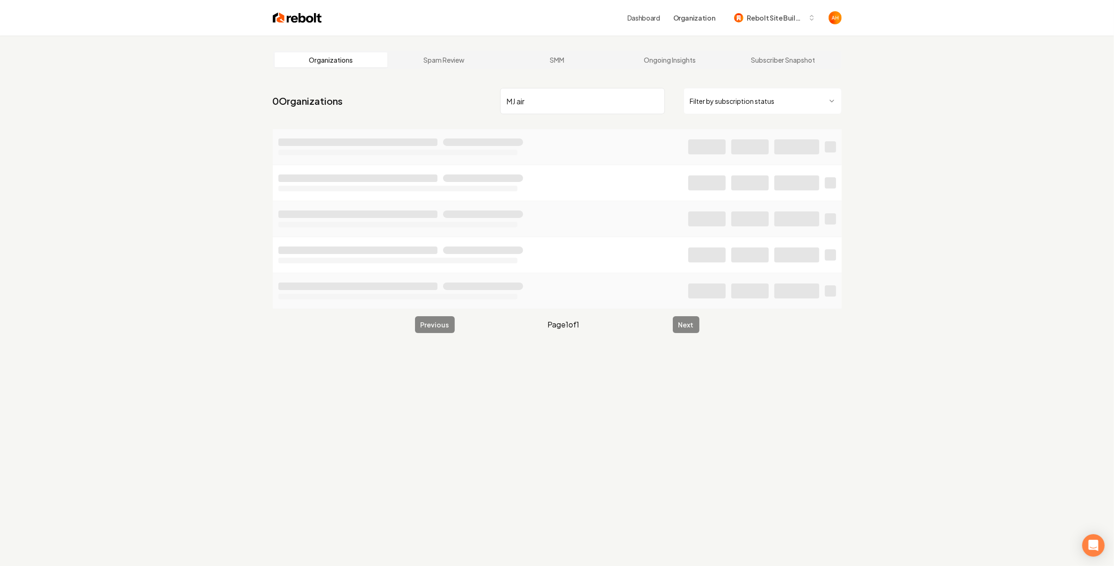
type input "MJ air"
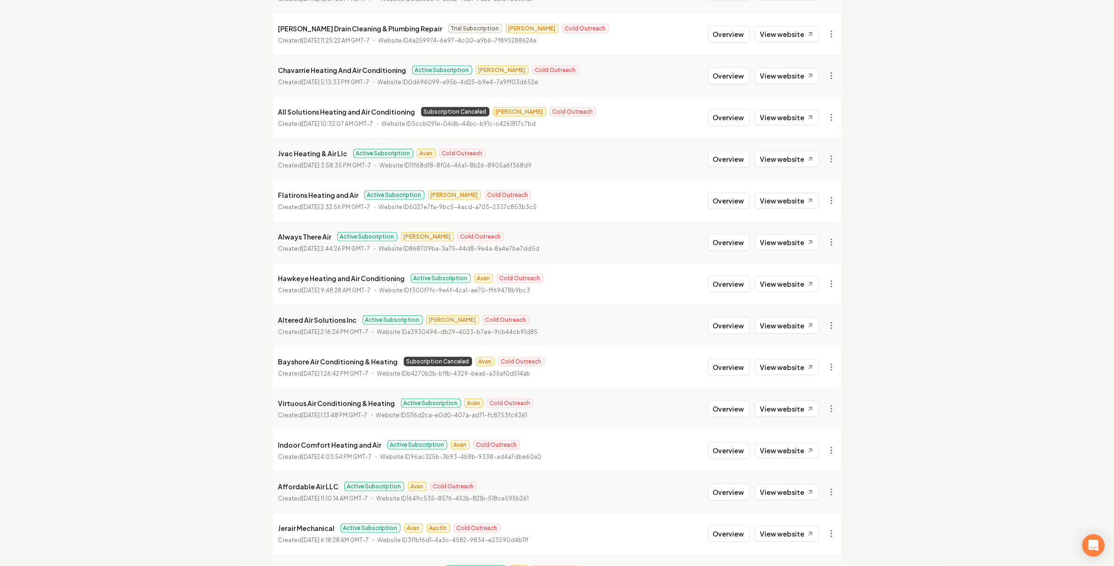
scroll to position [854, 0]
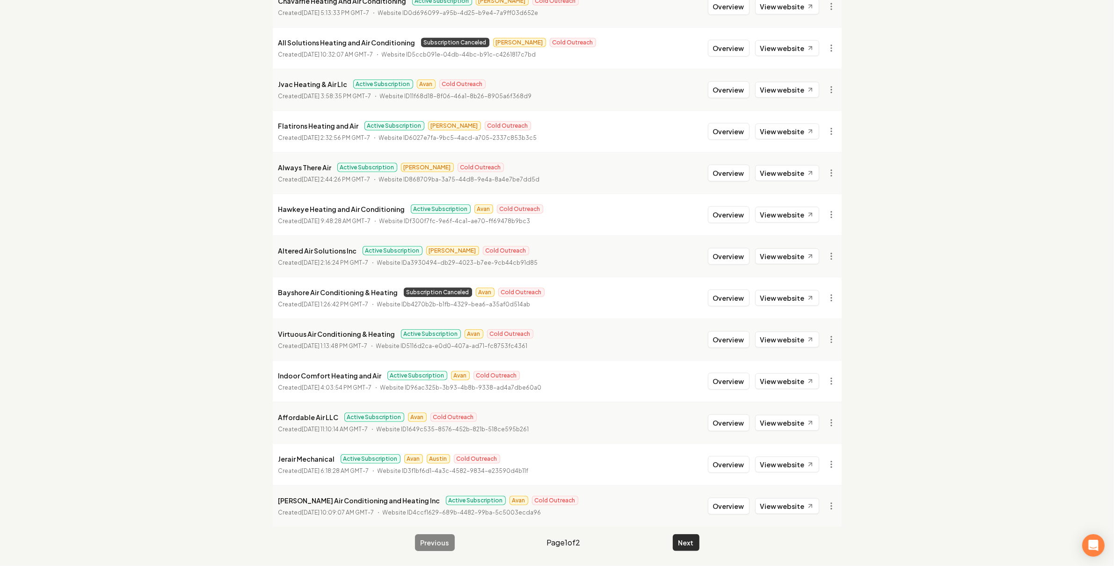
click at [672, 539] on div "Previous Page 1 of 2 Next" at bounding box center [557, 542] width 284 height 17
click at [673, 538] on button "Next" at bounding box center [686, 542] width 27 height 17
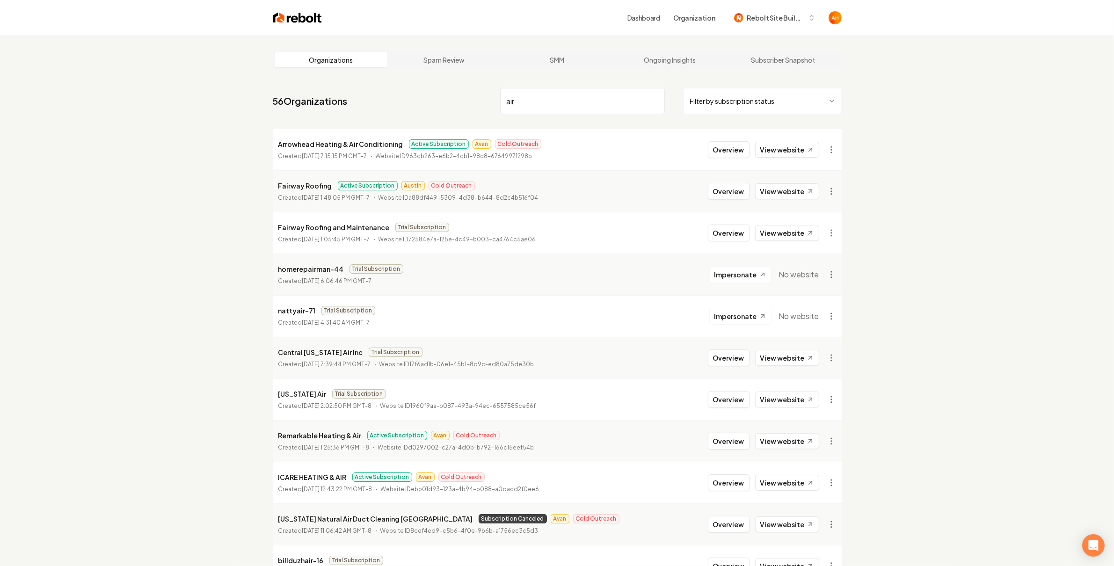
click at [542, 106] on input "air" at bounding box center [582, 101] width 165 height 26
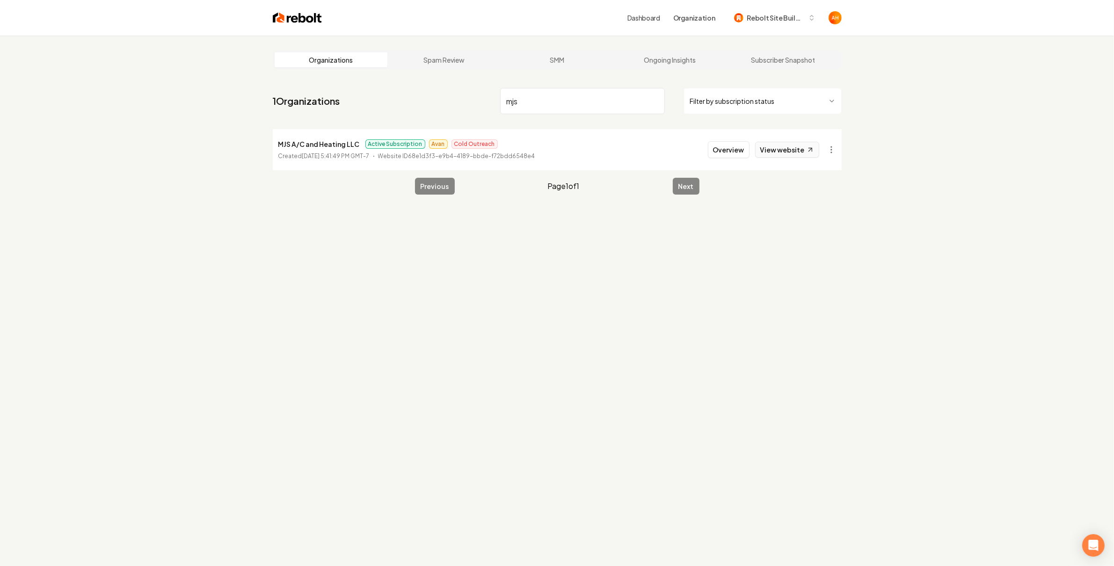
type input "mjs"
click at [775, 155] on link "View website" at bounding box center [787, 150] width 64 height 16
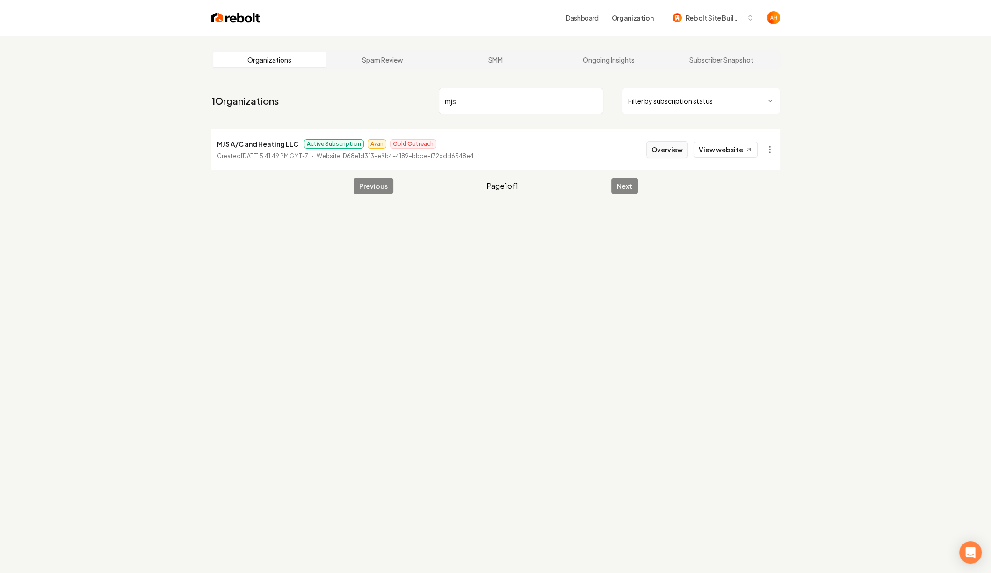
click at [659, 152] on button "Overview" at bounding box center [667, 149] width 42 height 17
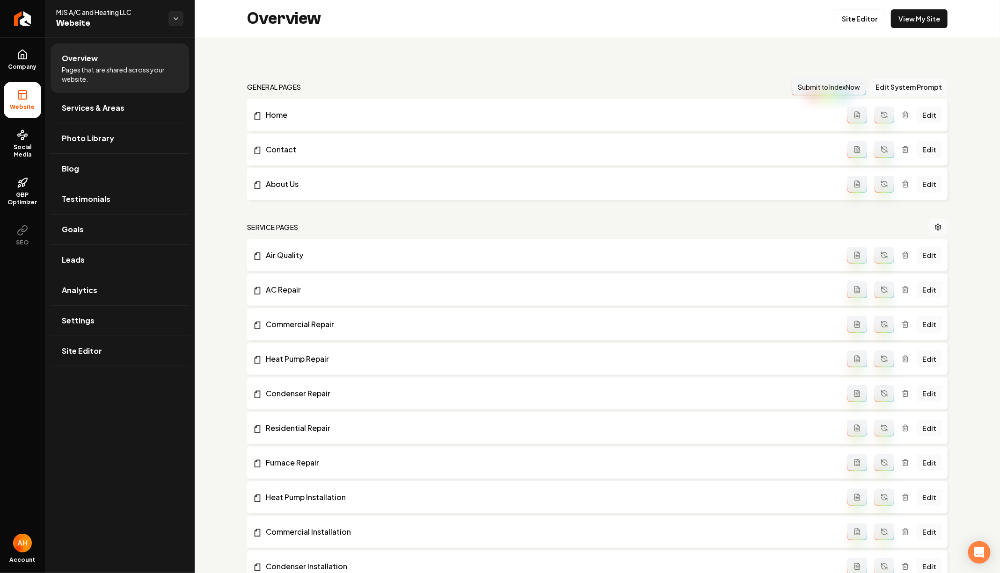
click at [396, 89] on nav "general pages Submit to IndexNow Edit System Prompt" at bounding box center [597, 87] width 700 height 17
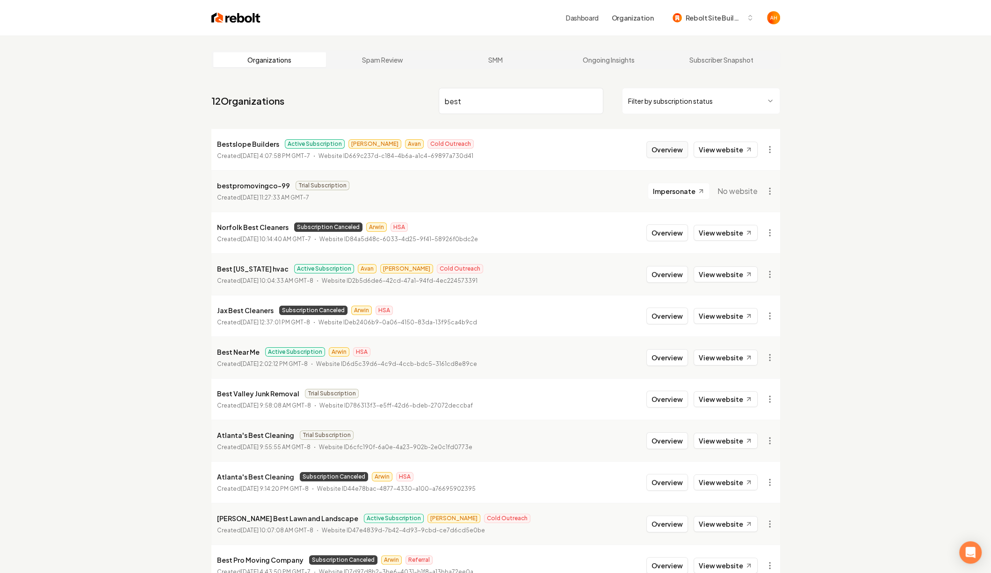
type input "best"
click at [667, 152] on button "Overview" at bounding box center [667, 149] width 42 height 17
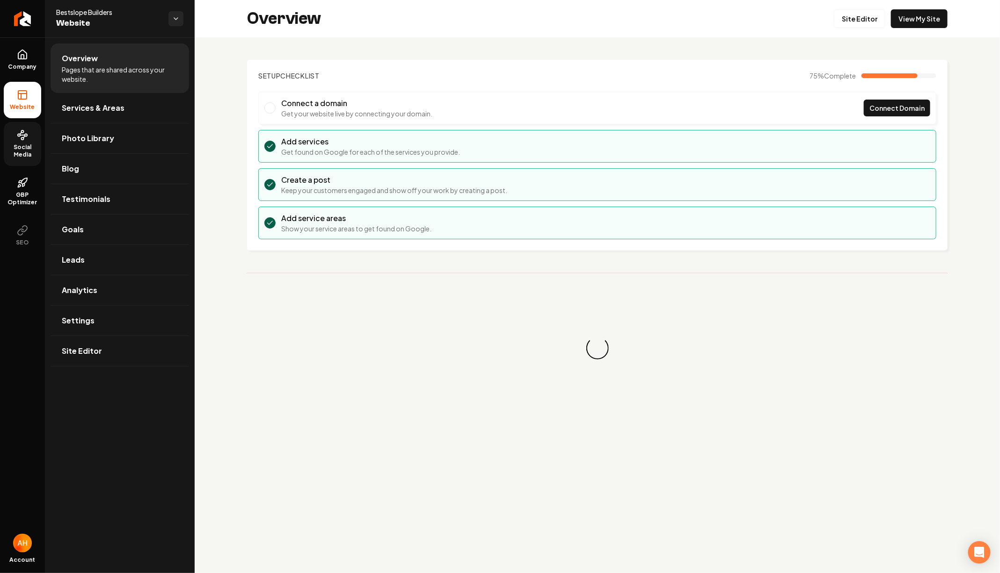
click at [23, 130] on icon at bounding box center [22, 135] width 11 height 11
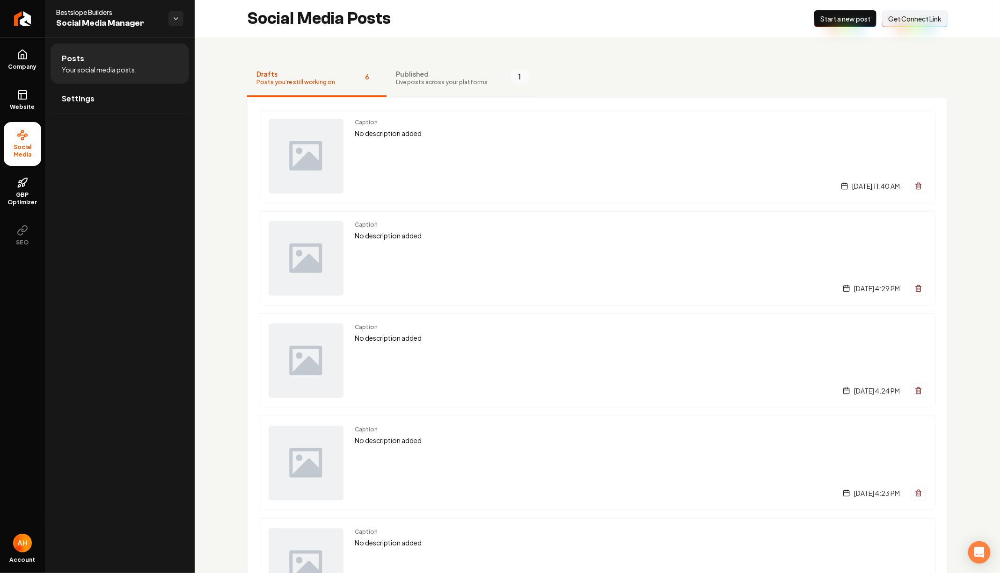
click at [460, 82] on span "Live posts across your platforms" at bounding box center [442, 82] width 92 height 7
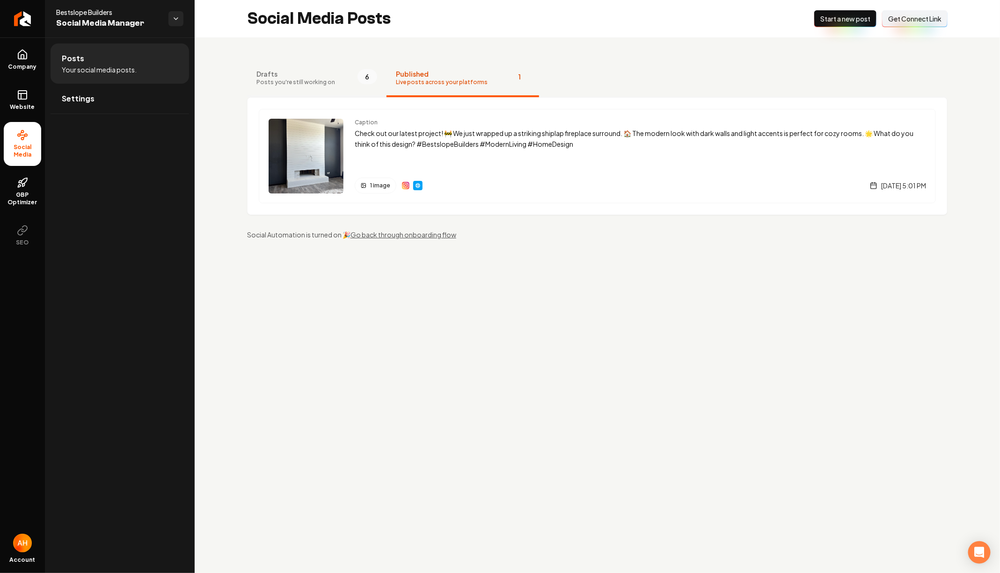
click at [347, 77] on button "Drafts Posts you're still working on 6" at bounding box center [316, 78] width 139 height 37
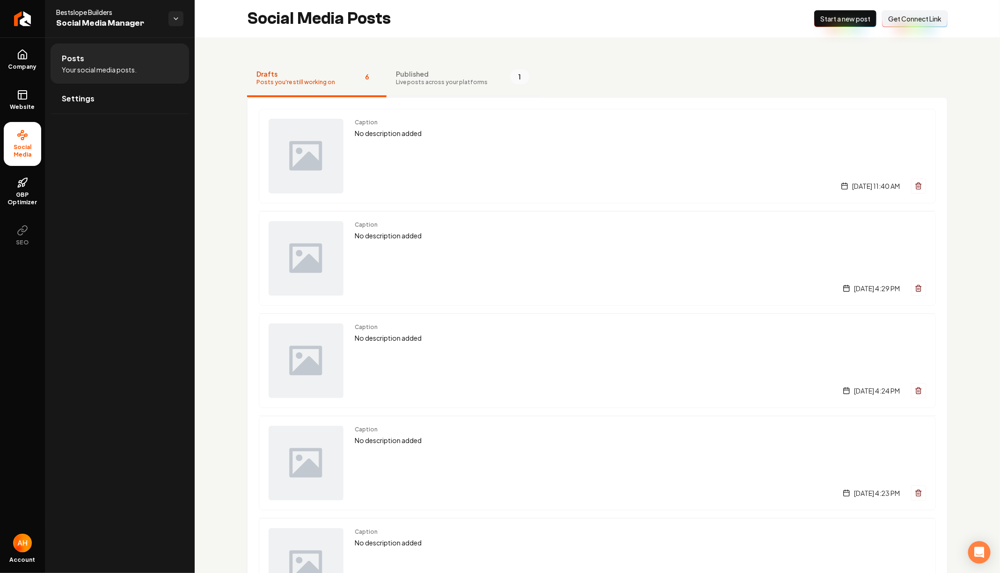
click at [396, 73] on span "Published" at bounding box center [442, 73] width 92 height 9
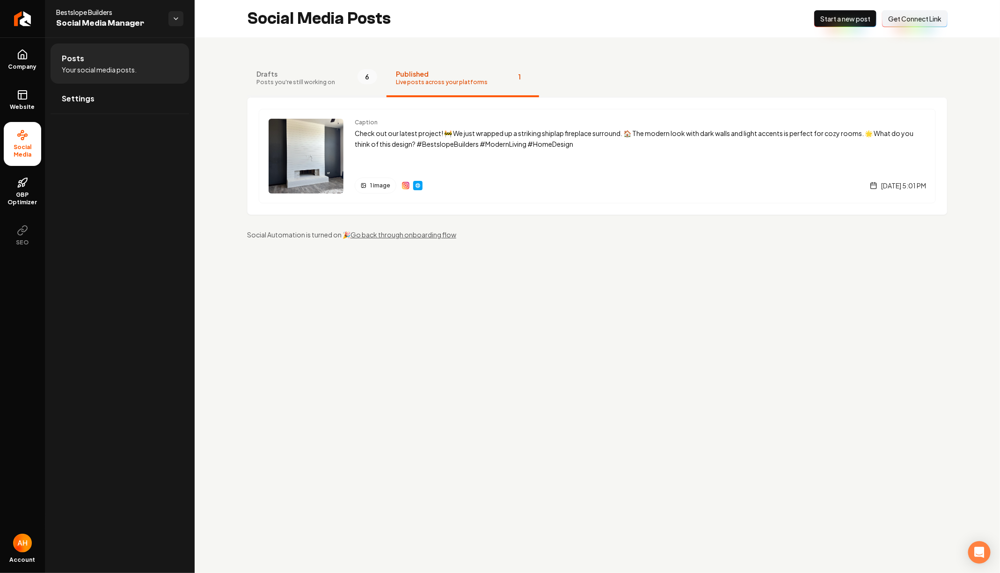
click at [329, 79] on span "Posts you're still working on" at bounding box center [295, 82] width 79 height 7
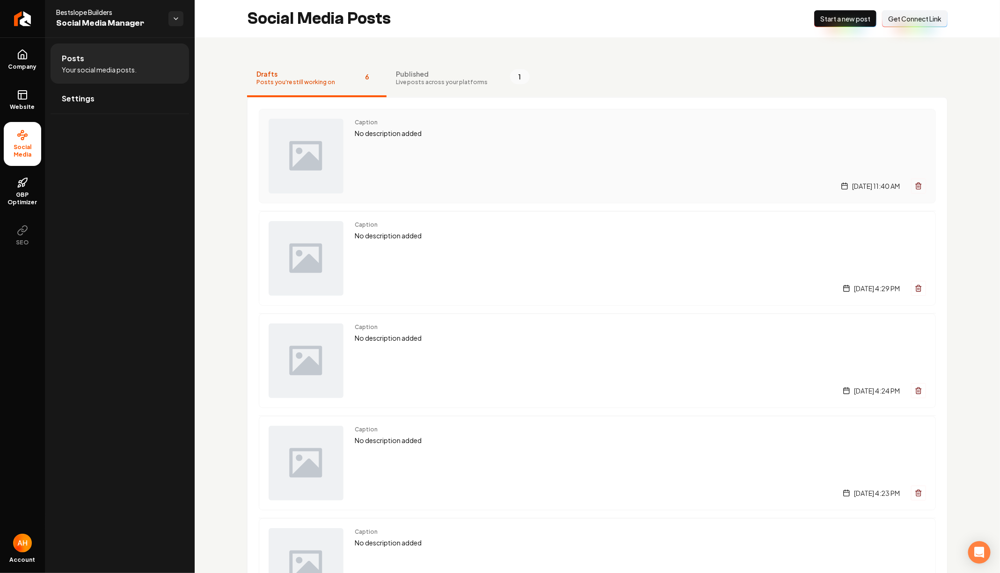
click at [404, 136] on p "No description added" at bounding box center [640, 133] width 571 height 11
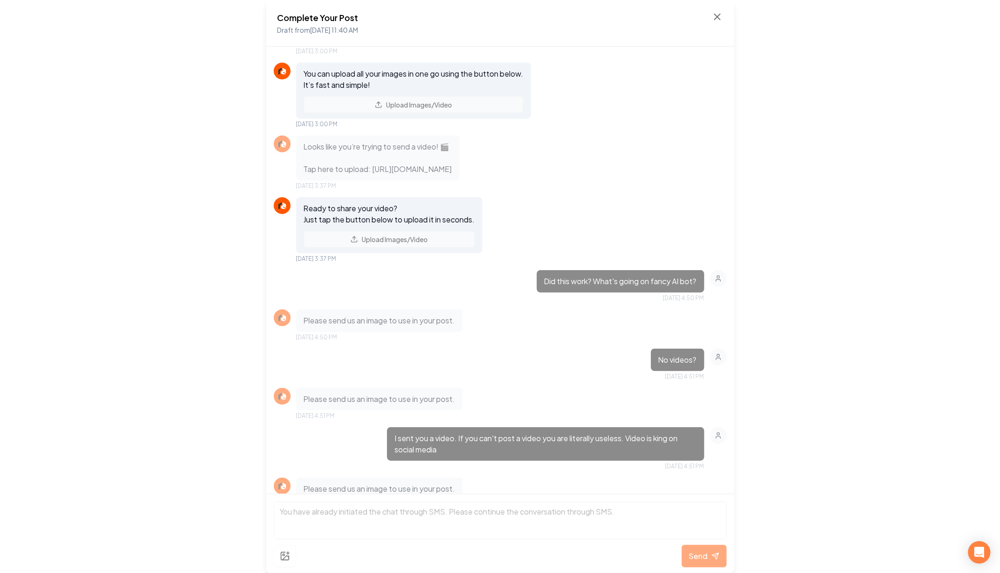
scroll to position [207, 0]
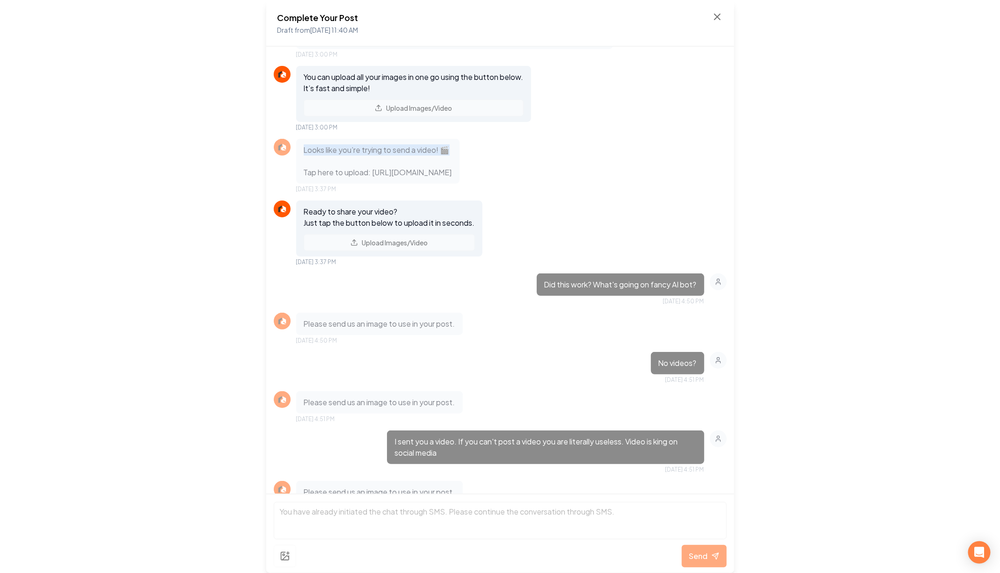
drag, startPoint x: 454, startPoint y: 146, endPoint x: 301, endPoint y: 145, distance: 152.5
click at [301, 145] on div "Looks like you’re trying to send a video! 🎬 Tap here to upload: [URL][DOMAIN_NA…" at bounding box center [377, 161] width 163 height 45
copy p "Looks like you’re trying to send a video! 🎬"
click at [320, 173] on p "Looks like you’re trying to send a video! 🎬 Tap here to upload: [URL][DOMAIN_NA…" at bounding box center [378, 162] width 148 height 34
click at [716, 21] on icon at bounding box center [716, 16] width 11 height 11
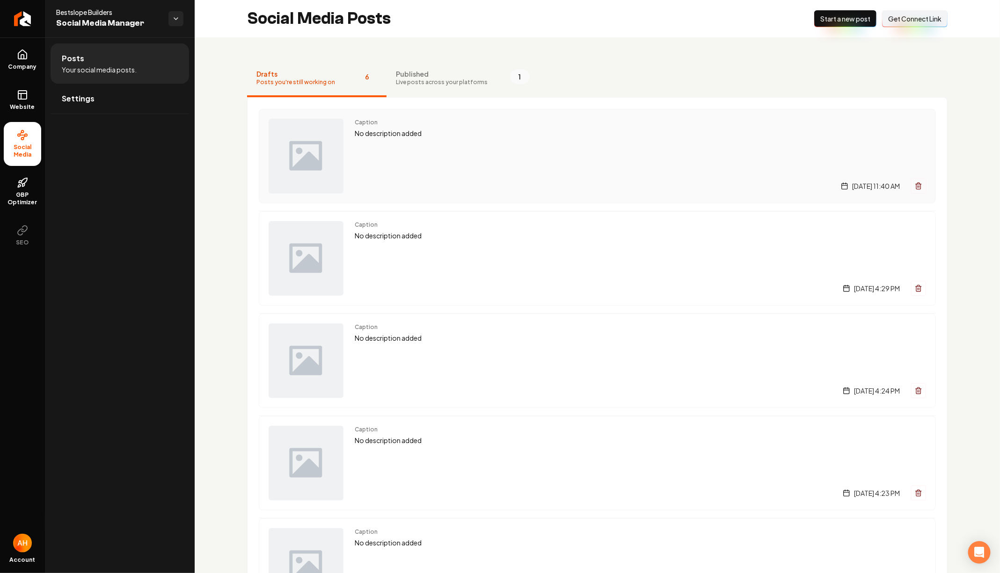
click at [549, 177] on div "Caption No description added [DATE] 11:40 AM" at bounding box center [640, 156] width 571 height 75
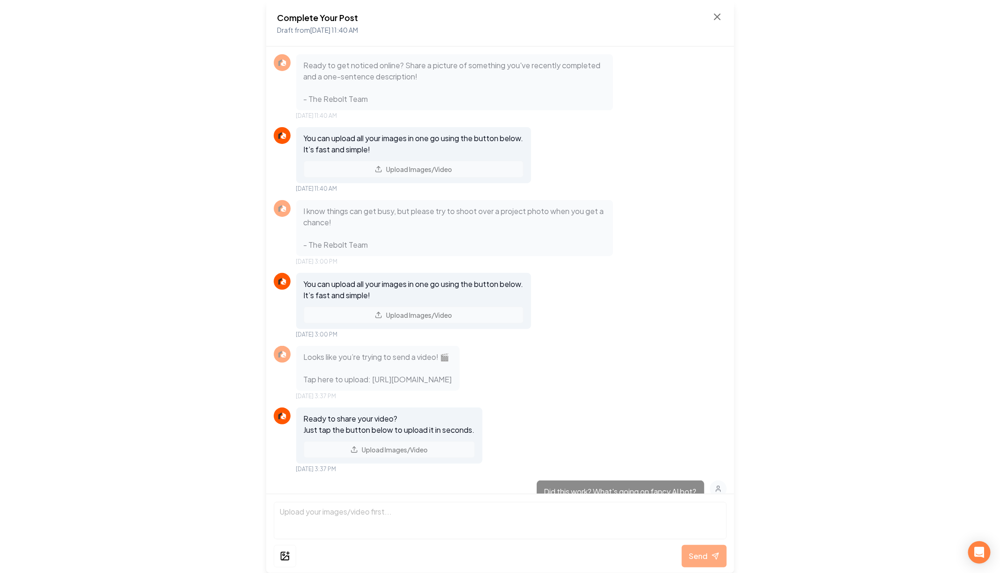
scroll to position [413, 0]
